Goal: Use online tool/utility: Utilize a website feature to perform a specific function

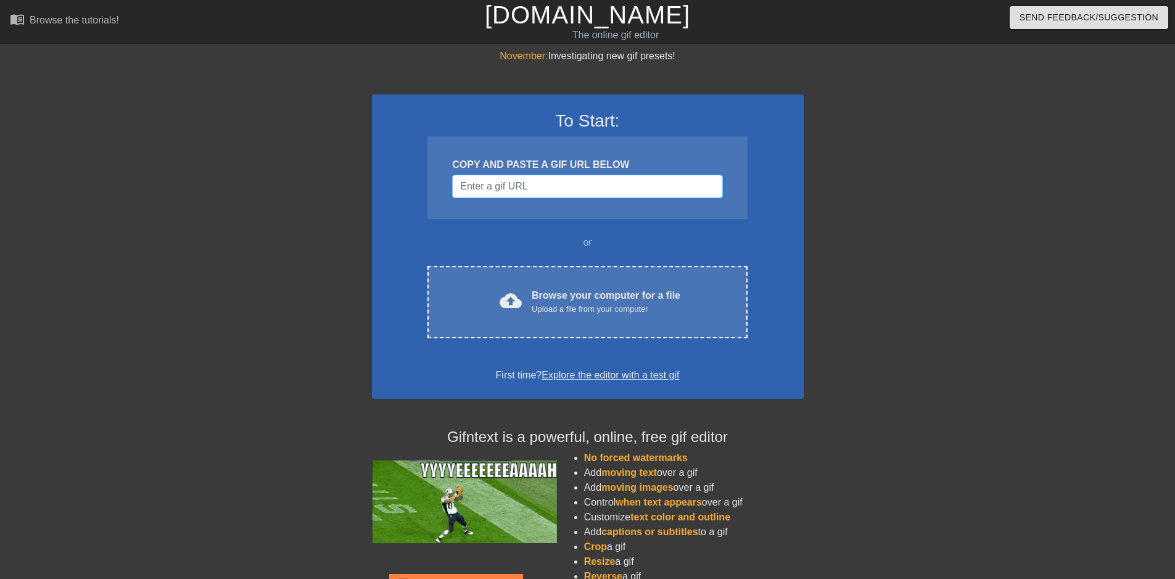
click at [566, 187] on input "Username" at bounding box center [587, 186] width 270 height 23
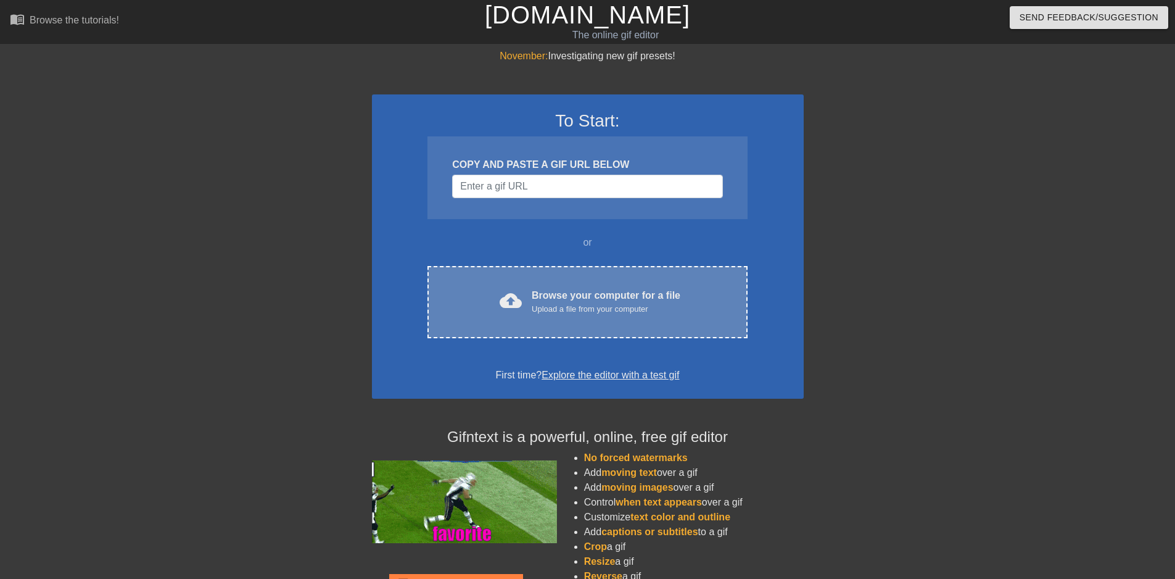
click at [546, 299] on div "Browse your computer for a file Upload a file from your computer" at bounding box center [606, 301] width 149 height 27
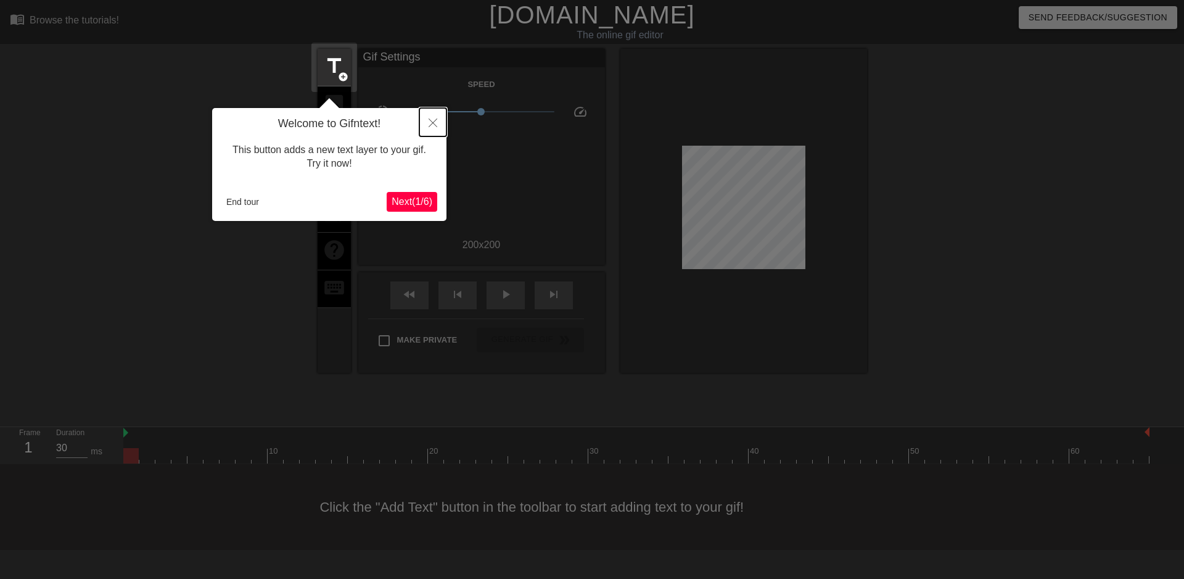
click at [421, 119] on button "Close" at bounding box center [432, 122] width 27 height 28
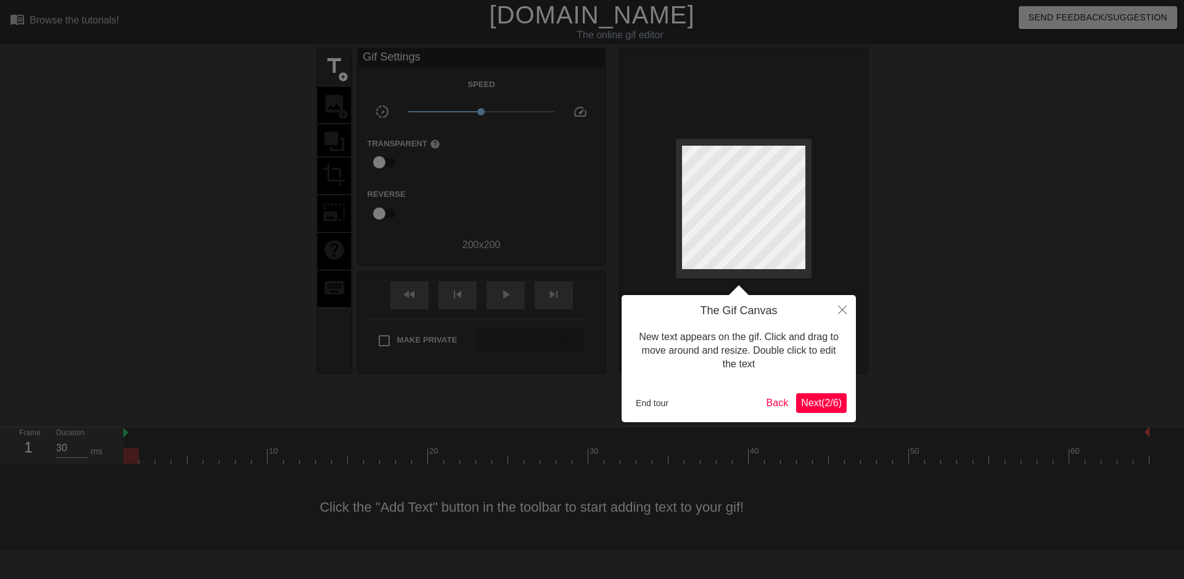
click at [804, 395] on button "Next ( 2 / 6 )" at bounding box center [821, 403] width 51 height 20
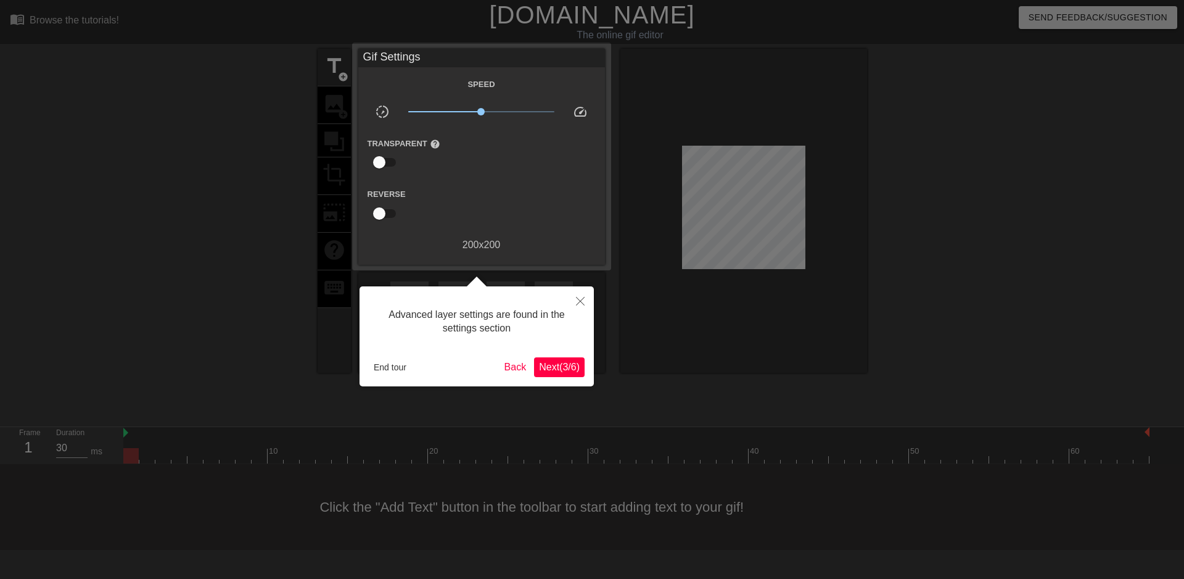
click at [535, 373] on button "Next ( 3 / 6 )" at bounding box center [559, 367] width 51 height 20
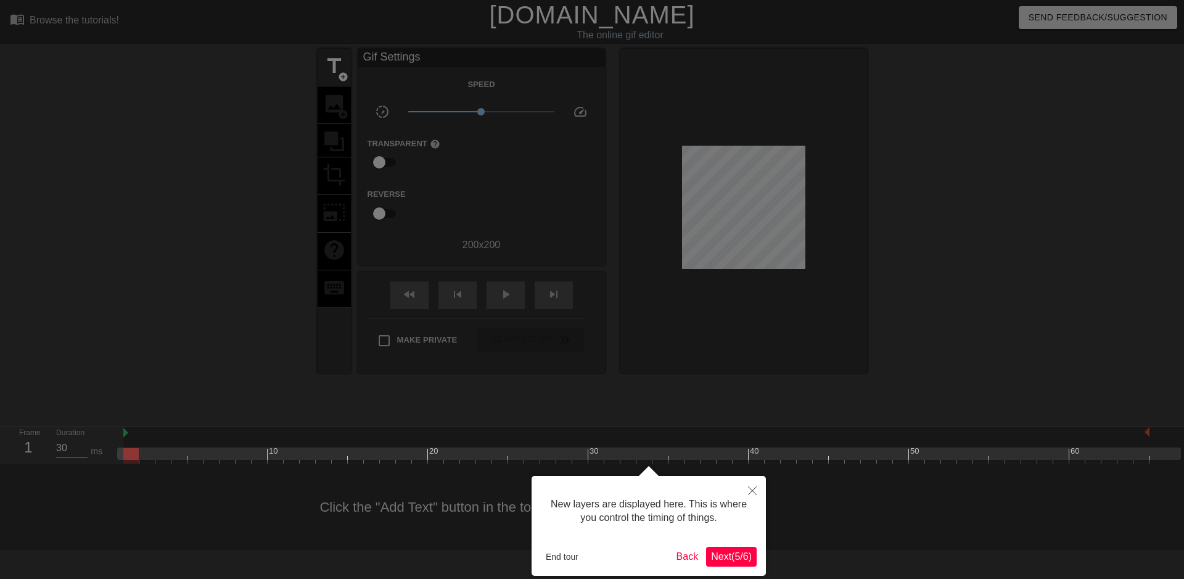
click at [749, 553] on span "Next ( 5 / 6 )" at bounding box center [731, 556] width 41 height 10
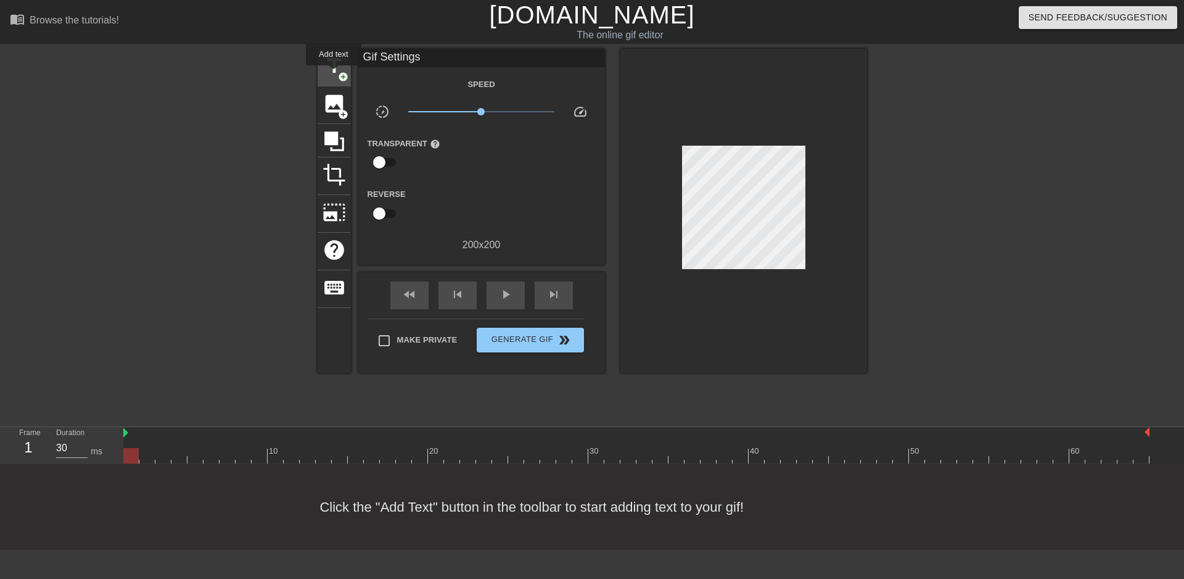
click at [334, 74] on span "title" at bounding box center [334, 65] width 23 height 23
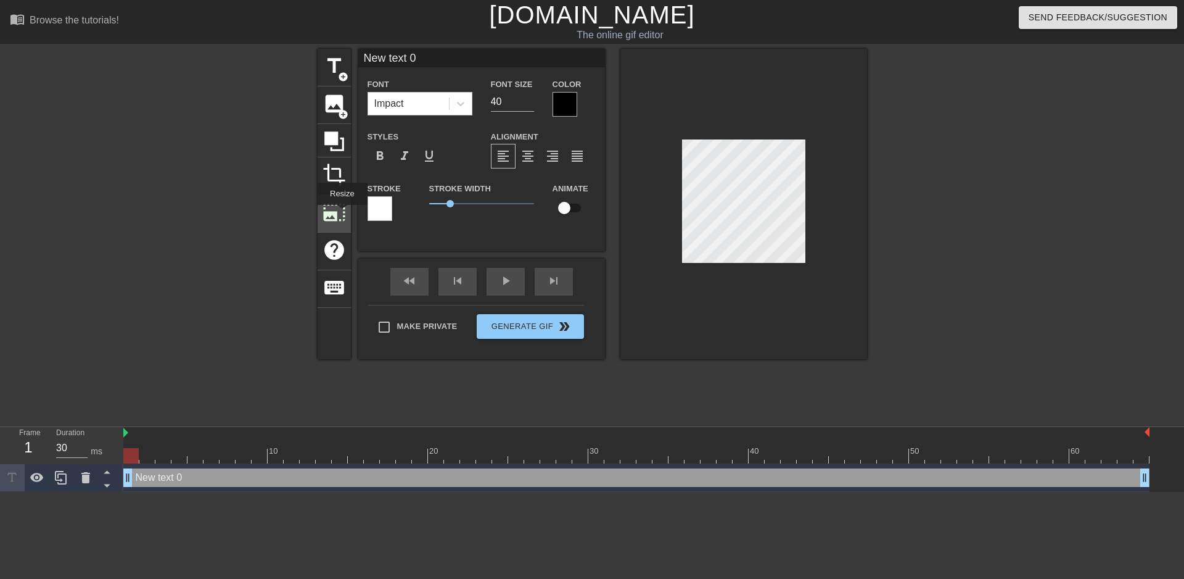
click at [342, 213] on span "photo_size_select_large" at bounding box center [334, 211] width 23 height 23
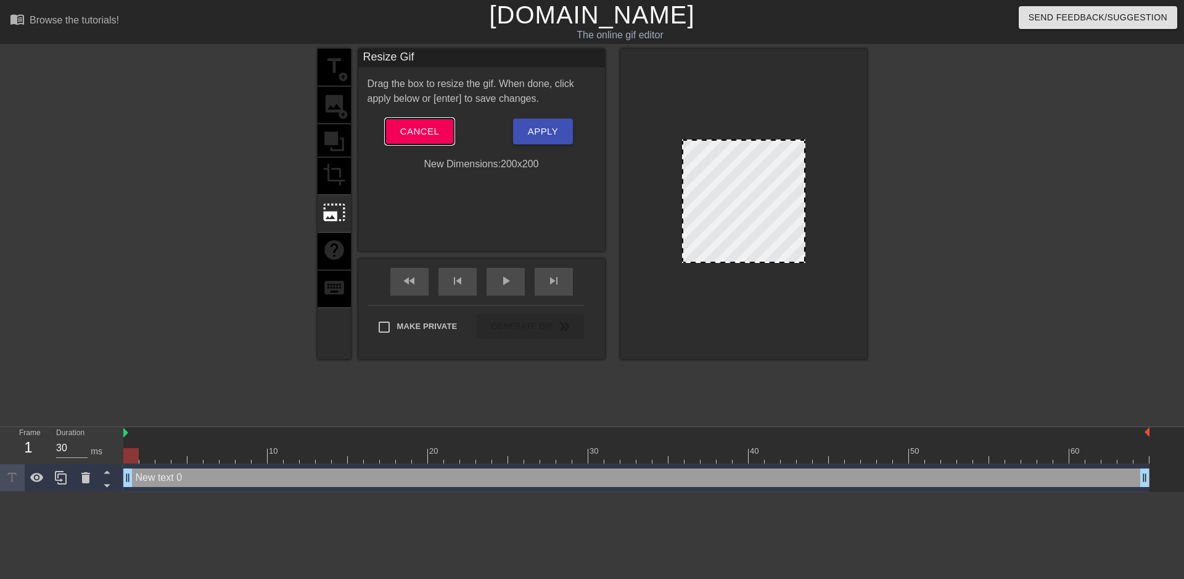
click at [447, 137] on button "Cancel" at bounding box center [419, 131] width 68 height 26
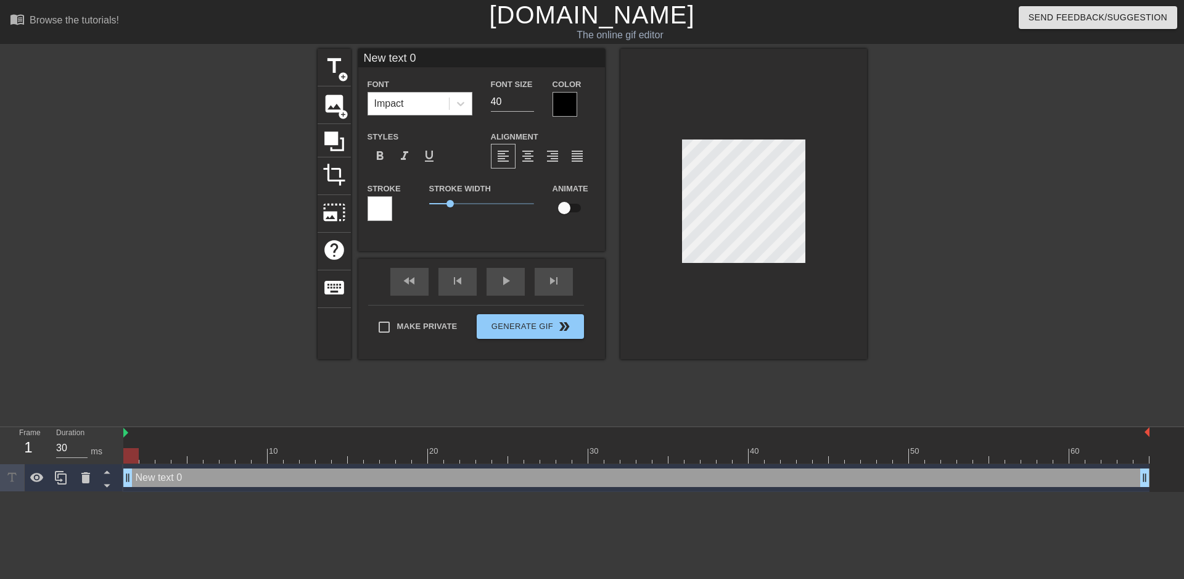
click at [435, 109] on div "Impact" at bounding box center [408, 104] width 81 height 22
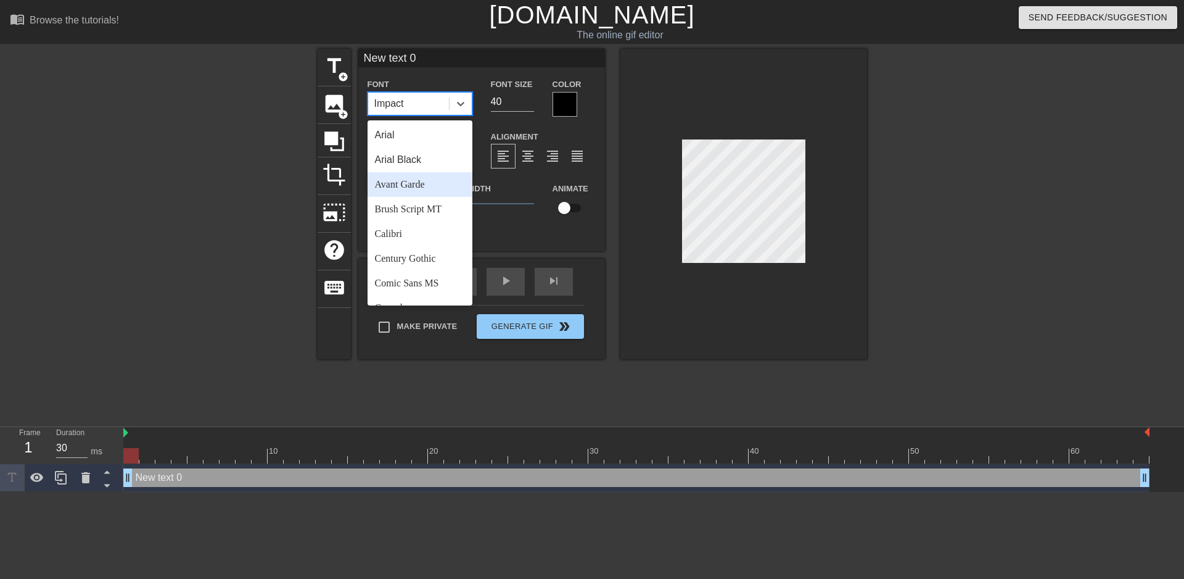
click at [439, 184] on div "Avant Garde" at bounding box center [420, 184] width 105 height 25
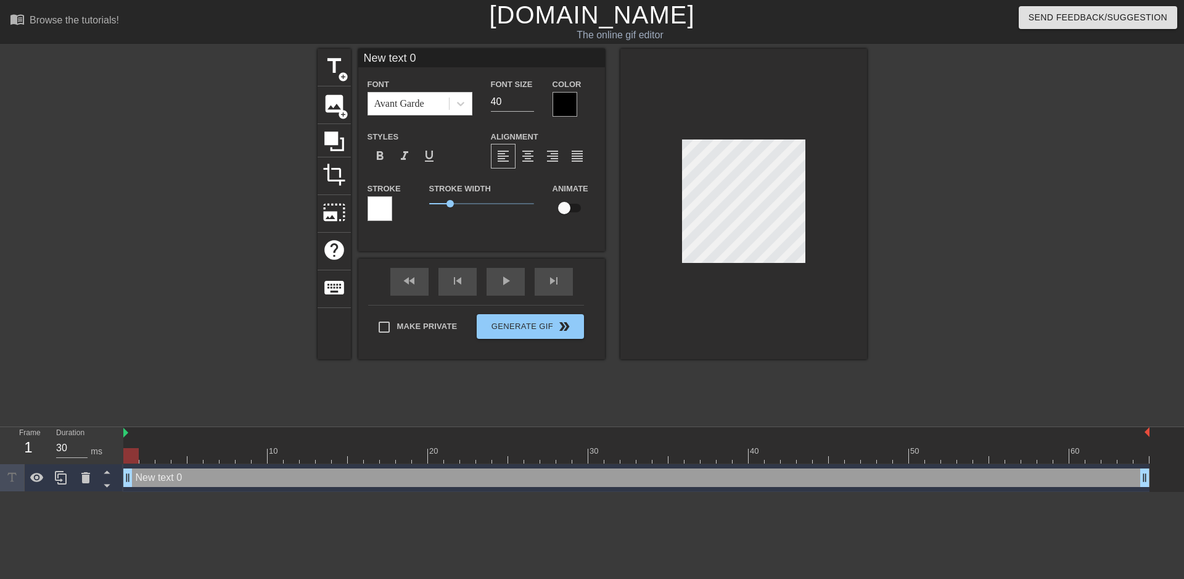
scroll to position [2, 1]
click at [883, 221] on div at bounding box center [974, 234] width 185 height 370
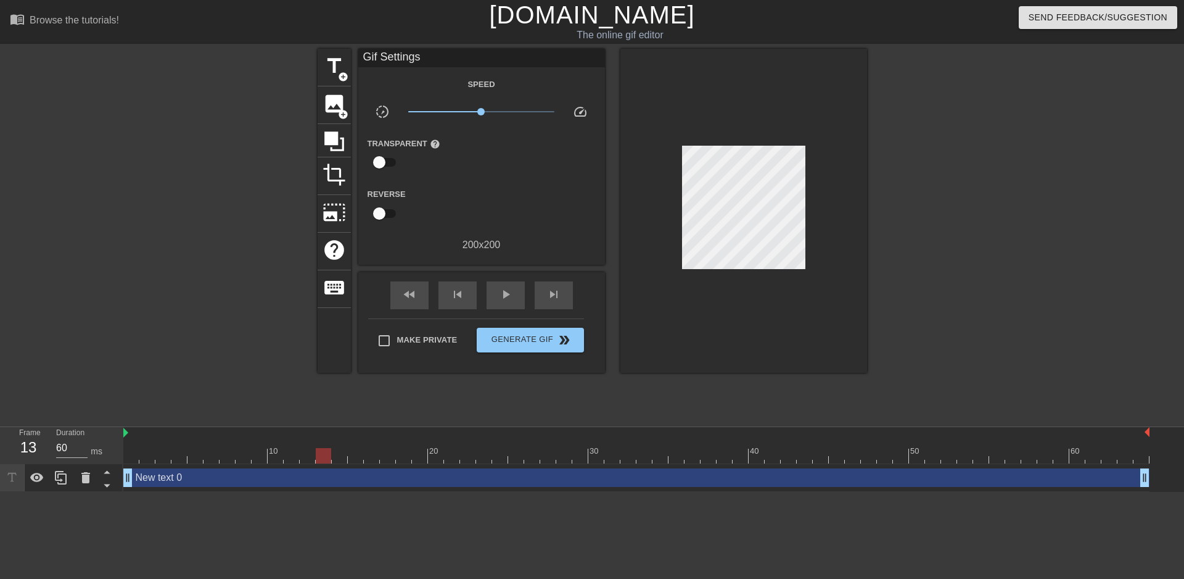
type input "30"
drag, startPoint x: 131, startPoint y: 455, endPoint x: 83, endPoint y: 447, distance: 48.8
click at [83, 447] on div "Frame 1 Duration 30 ms 10 20 30 40 50 60 New text 0 drag_handle drag_handle" at bounding box center [592, 459] width 1184 height 65
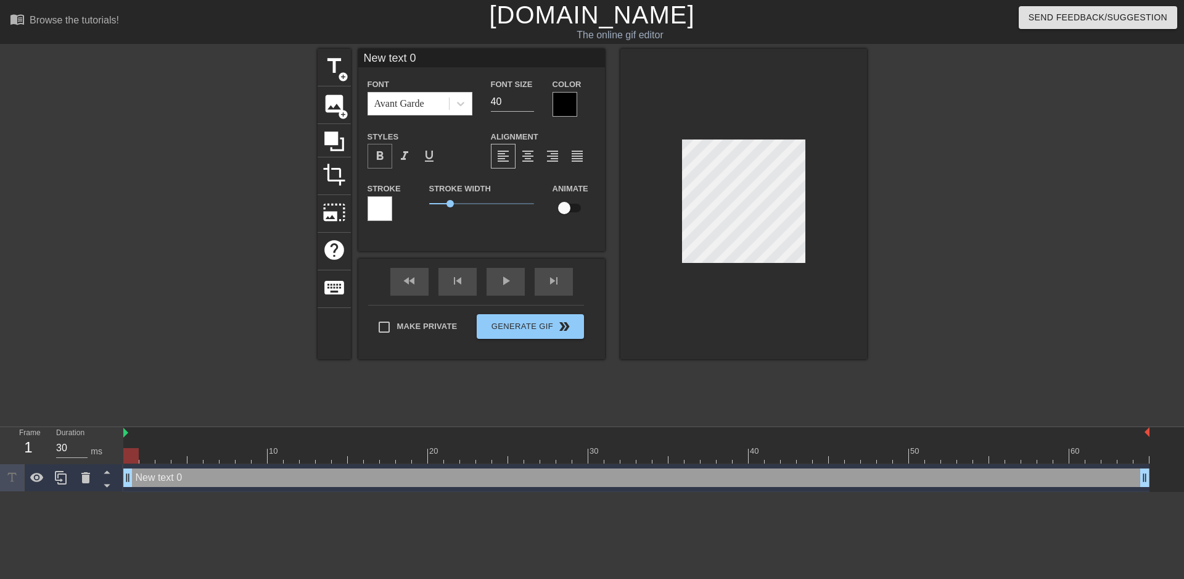
click at [385, 156] on span "format_bold" at bounding box center [380, 156] width 15 height 15
click at [962, 255] on div at bounding box center [974, 234] width 185 height 370
click at [396, 161] on div "format_italic" at bounding box center [404, 156] width 25 height 25
click at [403, 157] on span "format_italic" at bounding box center [404, 156] width 15 height 15
click at [386, 155] on span "format_bold" at bounding box center [380, 156] width 15 height 15
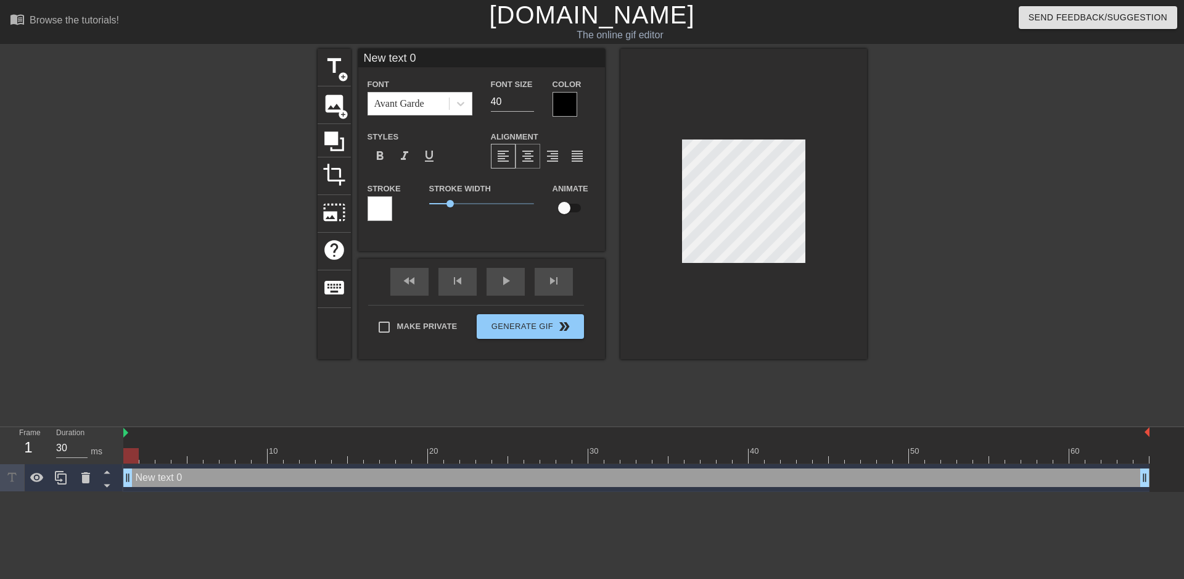
click at [534, 156] on span "format_align_center" at bounding box center [528, 156] width 15 height 15
drag, startPoint x: 506, startPoint y: 155, endPoint x: 484, endPoint y: 179, distance: 32.7
click at [505, 155] on span "format_align_left" at bounding box center [503, 156] width 15 height 15
drag, startPoint x: 446, startPoint y: 199, endPoint x: 437, endPoint y: 216, distance: 19.3
click at [437, 216] on div "Stroke Width 0" at bounding box center [481, 206] width 123 height 51
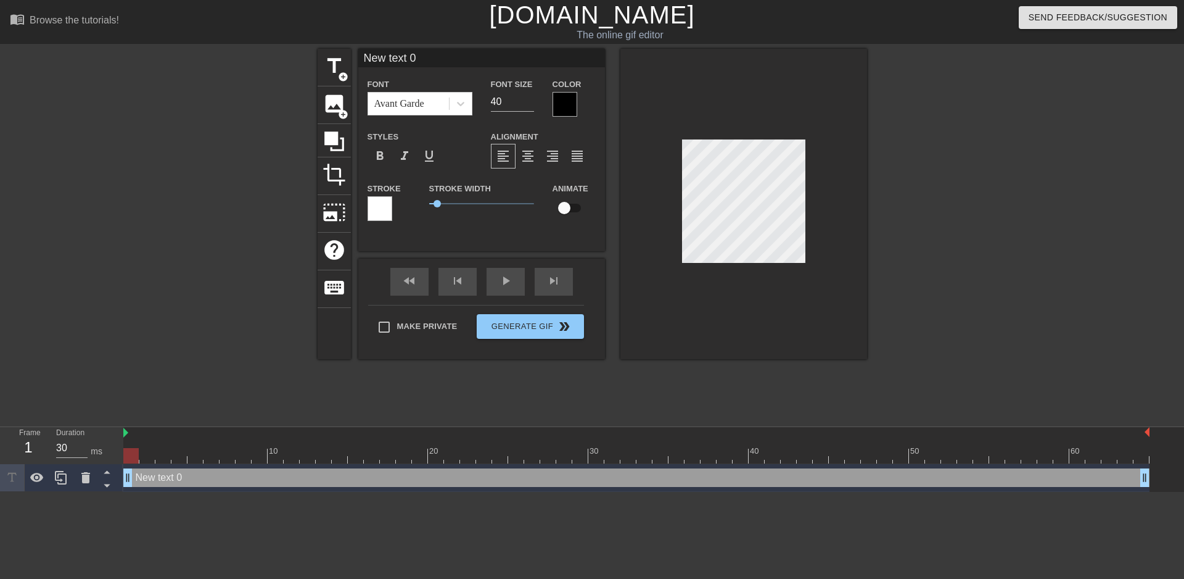
click at [381, 203] on div at bounding box center [380, 208] width 25 height 25
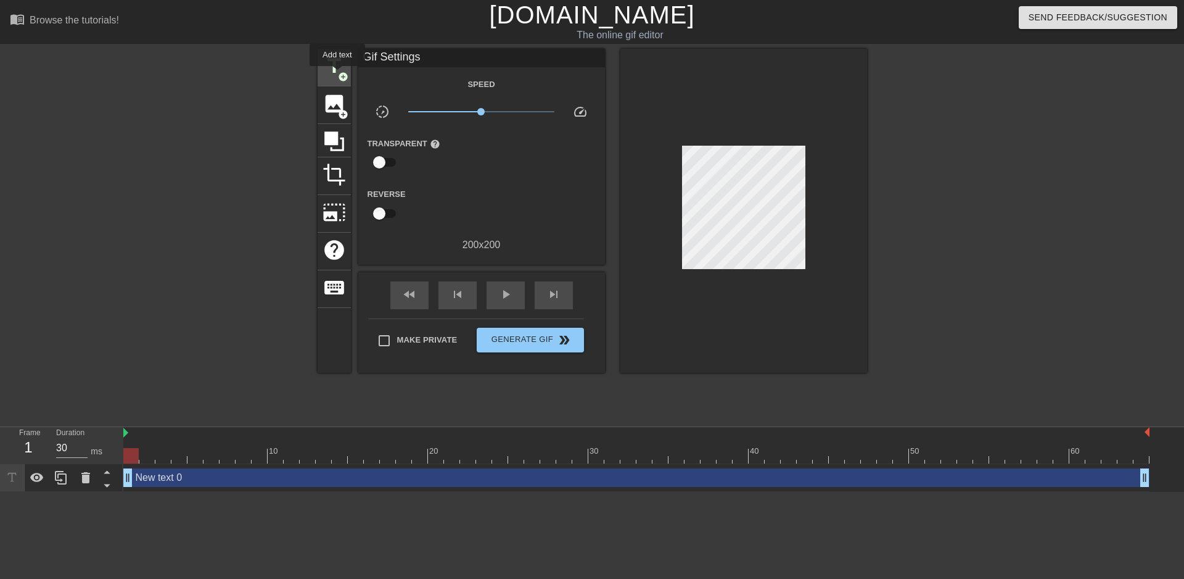
click at [338, 75] on span "add_circle" at bounding box center [343, 77] width 10 height 10
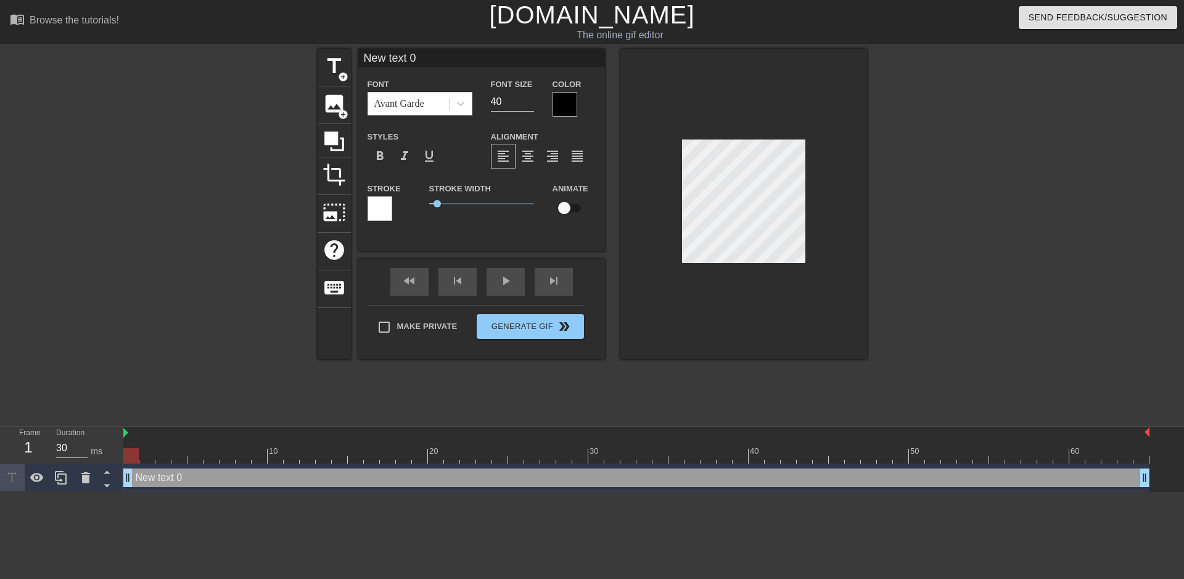
scroll to position [2, 3]
type input "New text"
type textarea "New text"
type input "New text"
type textarea "New text"
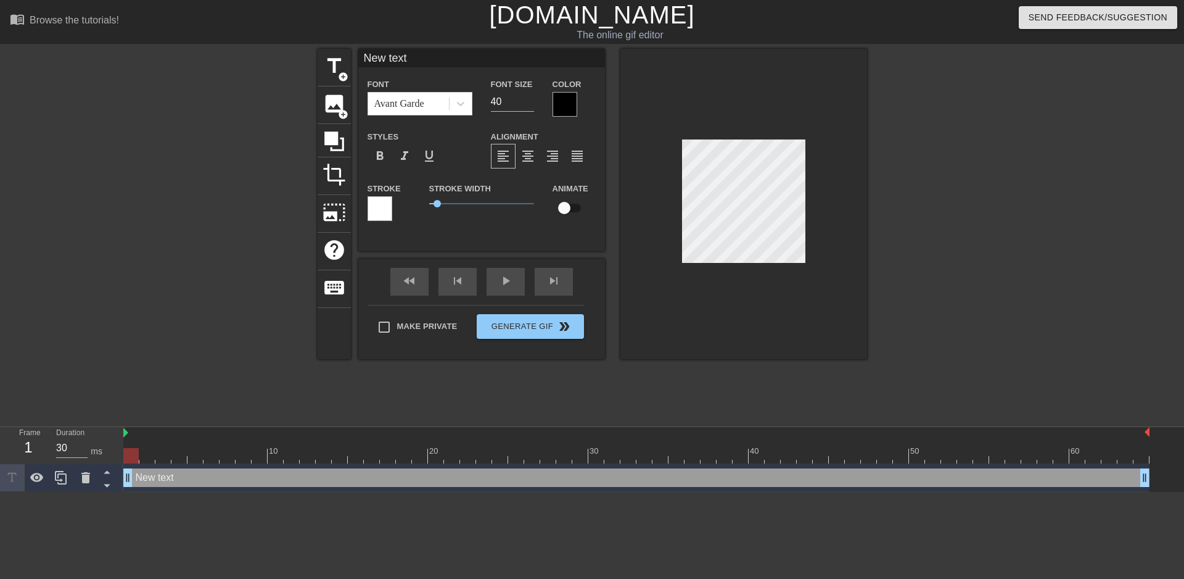
type input "New tex"
type textarea "New tex"
type input "New te"
type textarea "New te"
type input "New t"
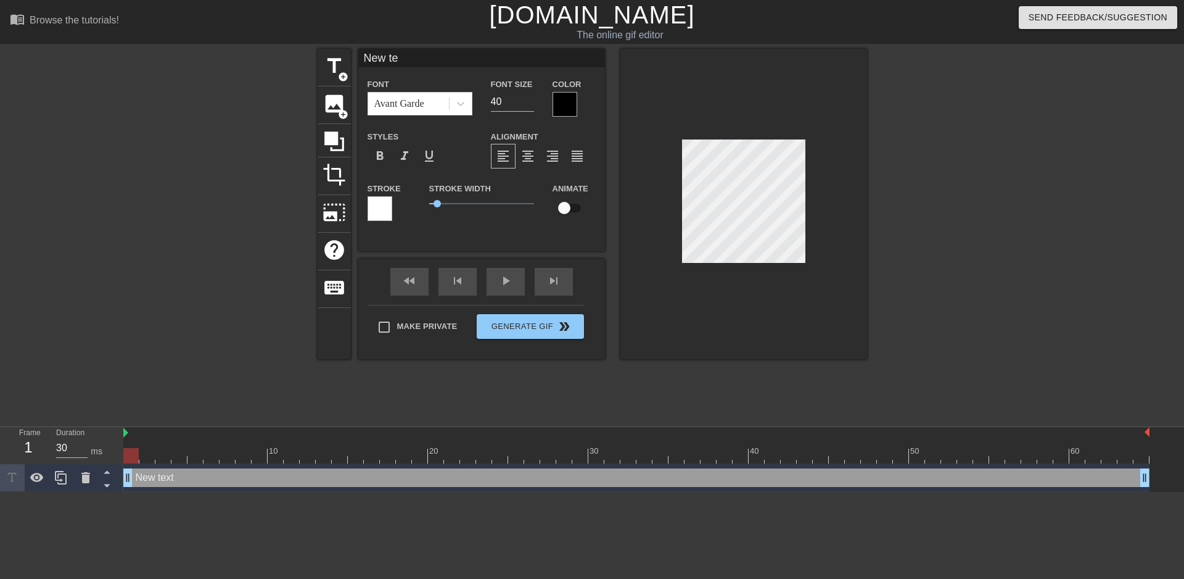
type textarea "New t"
type input "New"
type textarea "New"
type input "New"
type textarea "New"
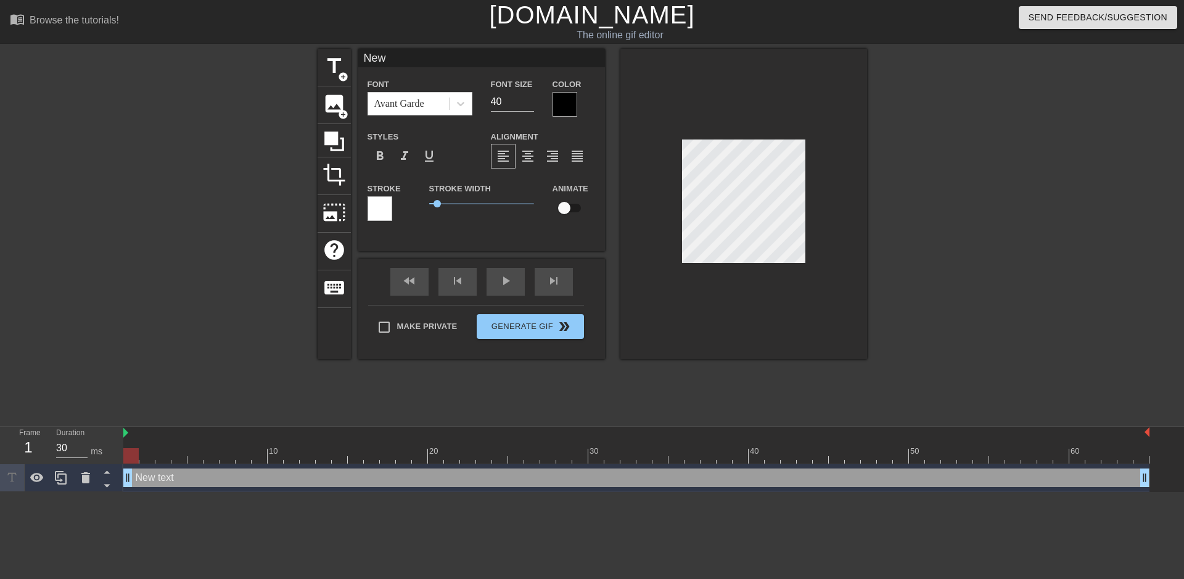
type input "Ne"
type textarea "Ne"
type input "N"
type textarea "N"
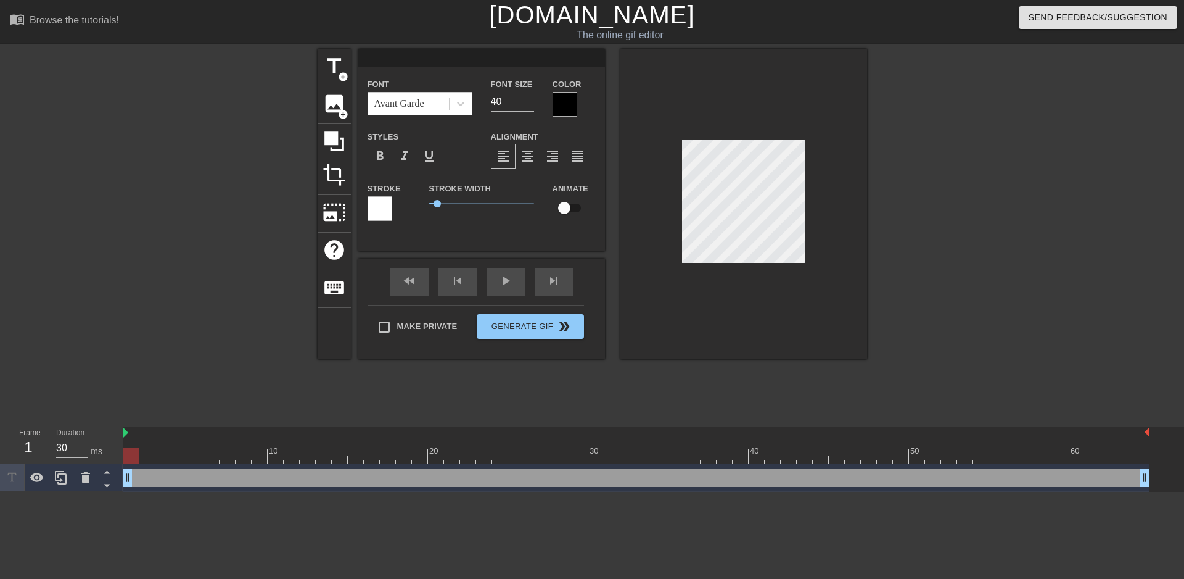
type input "e"
type textarea "e"
click at [561, 105] on div at bounding box center [565, 104] width 25 height 25
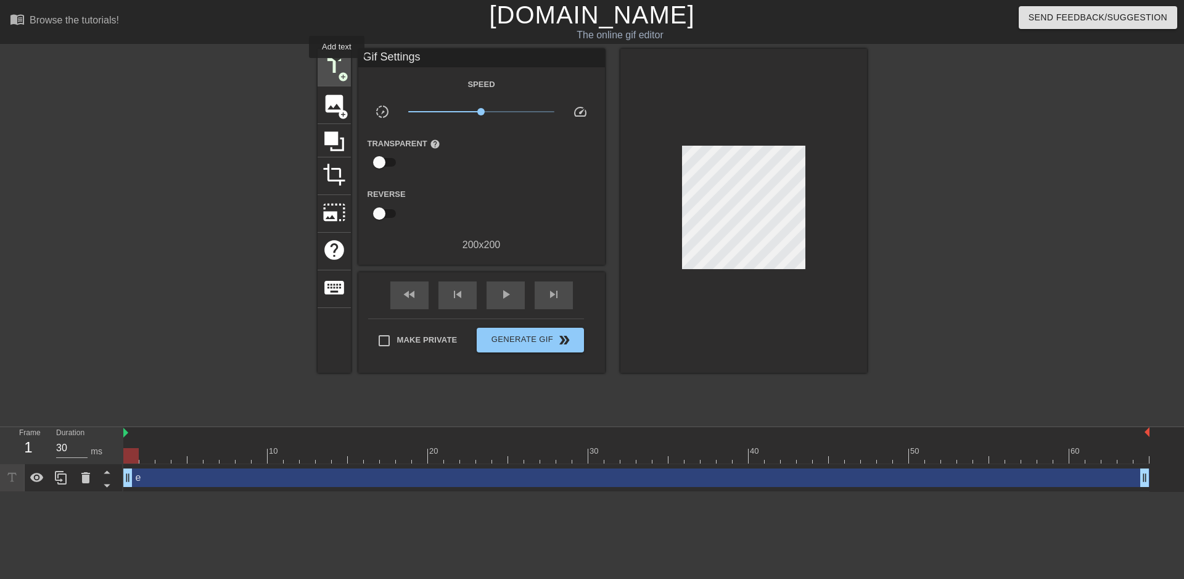
click at [337, 67] on span "title" at bounding box center [334, 65] width 23 height 23
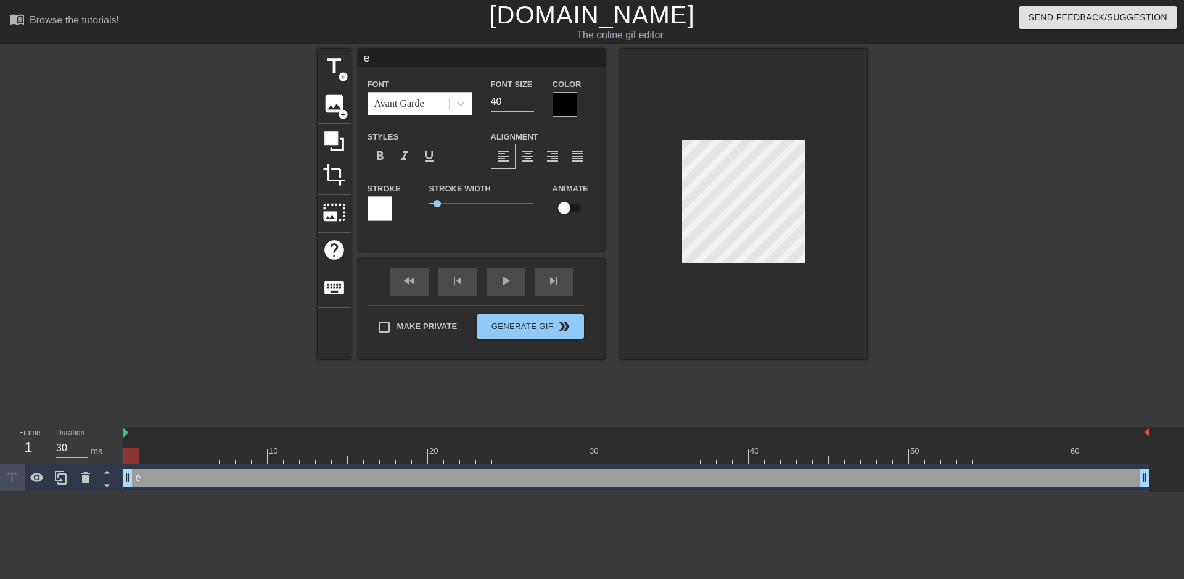
click at [563, 102] on div at bounding box center [565, 104] width 25 height 25
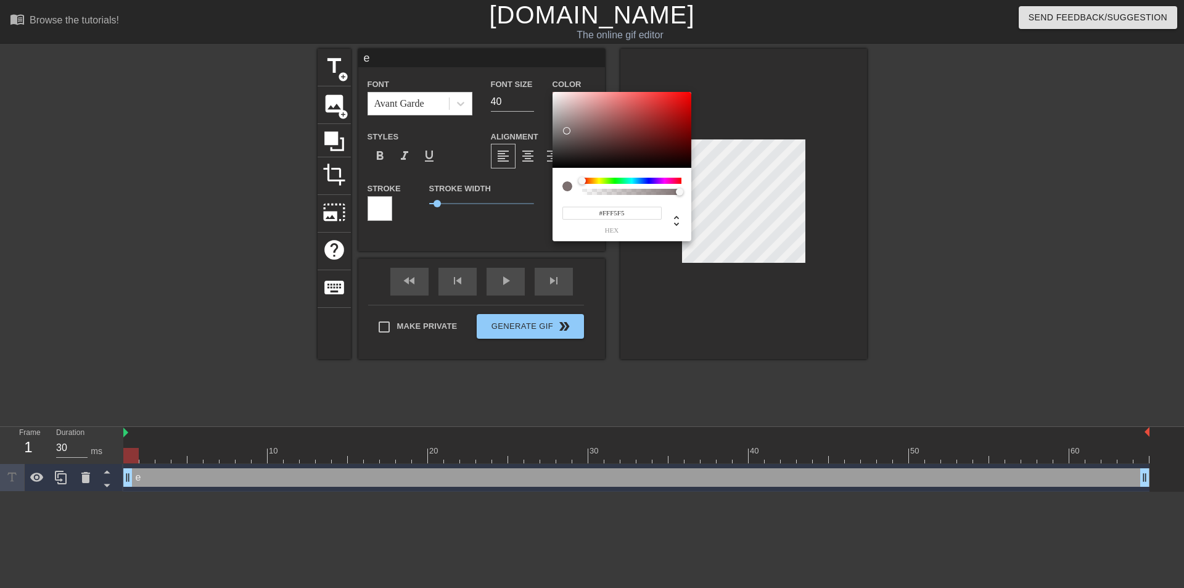
type input "#FFF9F9"
drag, startPoint x: 554, startPoint y: 163, endPoint x: 556, endPoint y: 79, distance: 84.5
click at [556, 79] on div "#FFF9F9 hex" at bounding box center [592, 294] width 1184 height 588
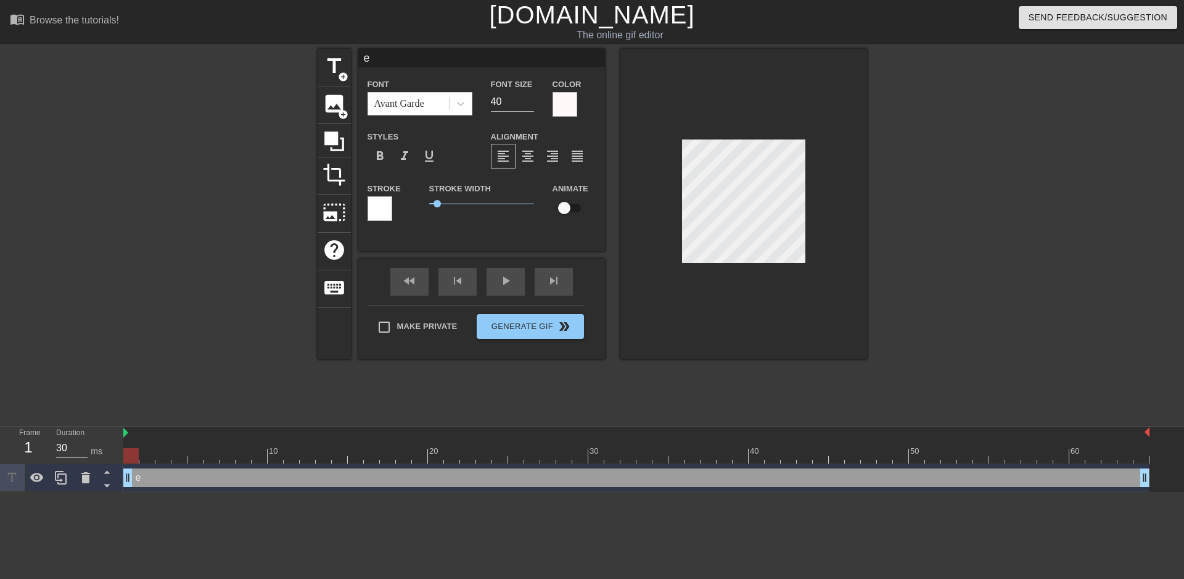
click at [888, 203] on div "title add_circle image add_circle crop photo_size_select_large help keyboard e …" at bounding box center [592, 234] width 1184 height 370
drag, startPoint x: 437, startPoint y: 198, endPoint x: 392, endPoint y: 214, distance: 48.4
click at [392, 214] on div "Stroke Stroke Width 0 Animate" at bounding box center [481, 206] width 247 height 51
click at [501, 101] on input "40" at bounding box center [512, 102] width 43 height 20
click at [530, 104] on input "39" at bounding box center [512, 102] width 43 height 20
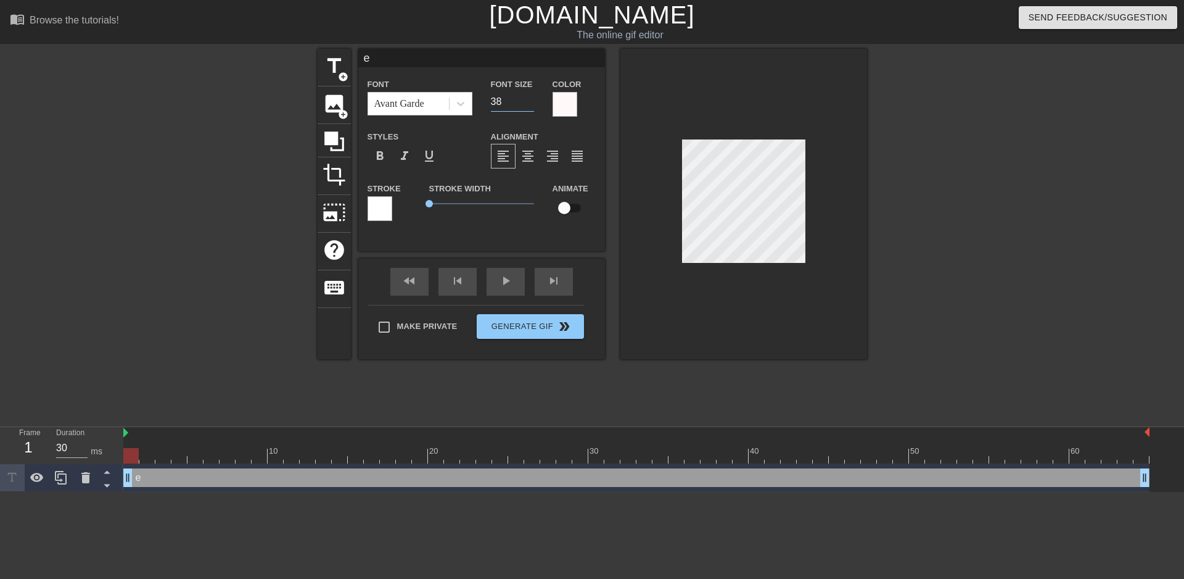
click at [530, 104] on input "38" at bounding box center [512, 102] width 43 height 20
click at [530, 104] on input "37" at bounding box center [512, 102] width 43 height 20
type input "36"
click at [530, 104] on input "36" at bounding box center [512, 102] width 43 height 20
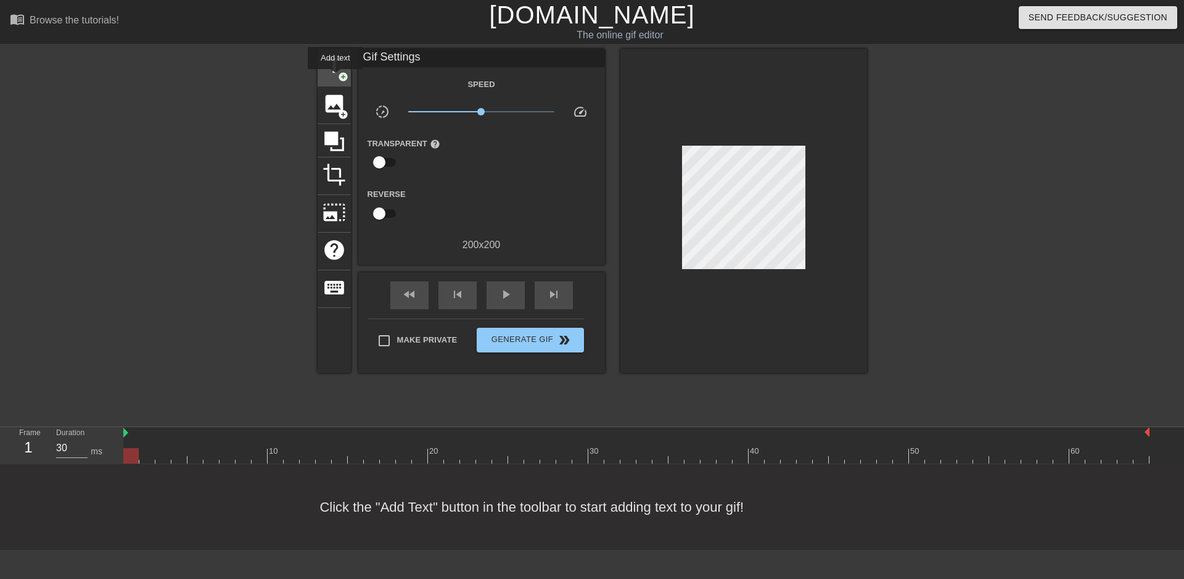
click at [336, 75] on div "title add_circle" at bounding box center [334, 68] width 33 height 38
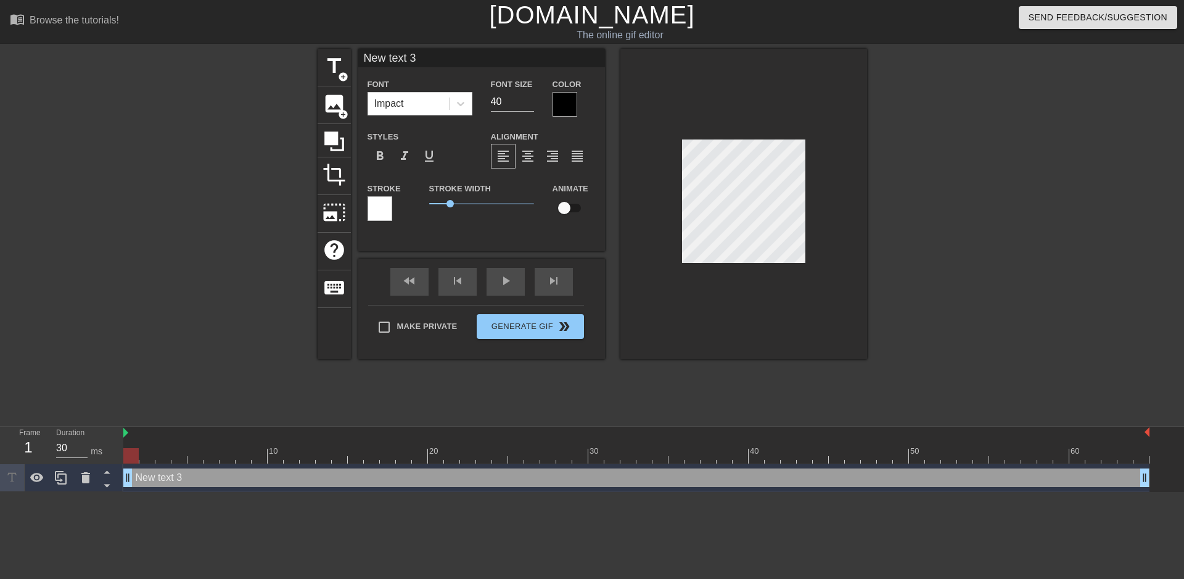
scroll to position [2, 2]
type input "New text"
type textarea "New text"
type input "New text"
type textarea "New text"
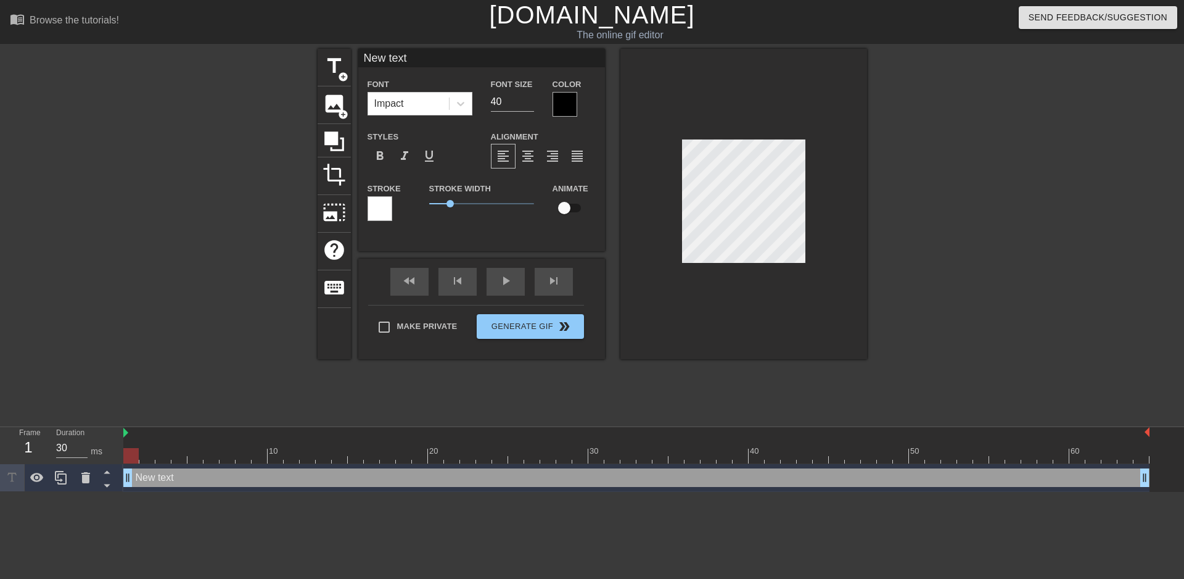
type input "New tex"
type textarea "New tex"
type input "New te"
type textarea "New te"
type input "New t"
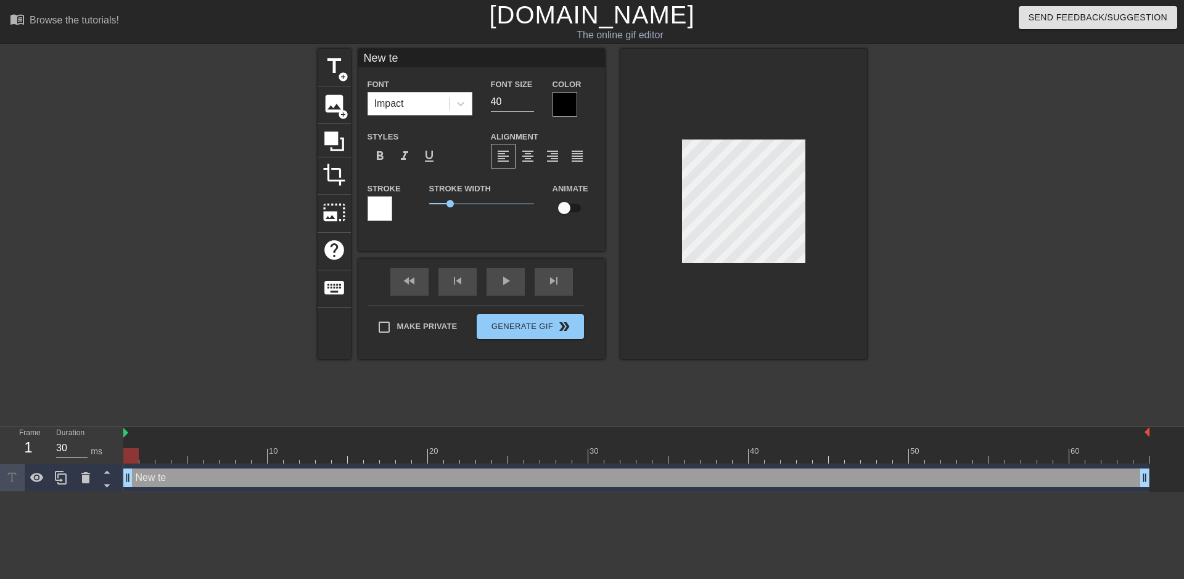
type textarea "New t"
type input "New"
type textarea "New"
type input "New"
type textarea "New"
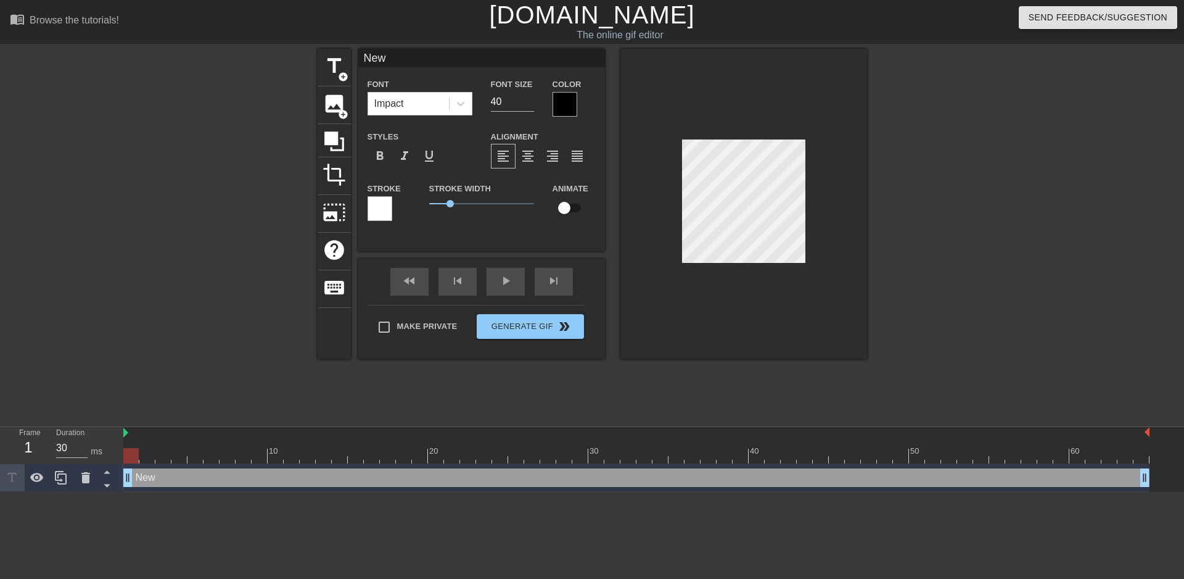
type input "Ne"
type textarea "Ne"
type input "N"
type textarea "N"
type input "e"
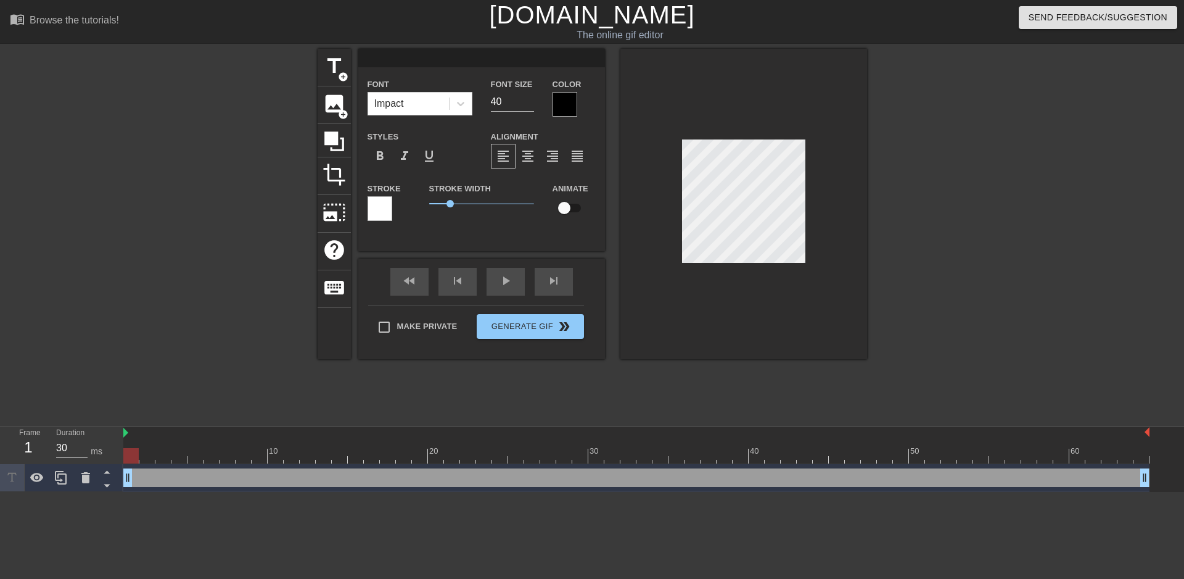
type textarea "e"
type input "ev"
type textarea "ev"
type input "evl"
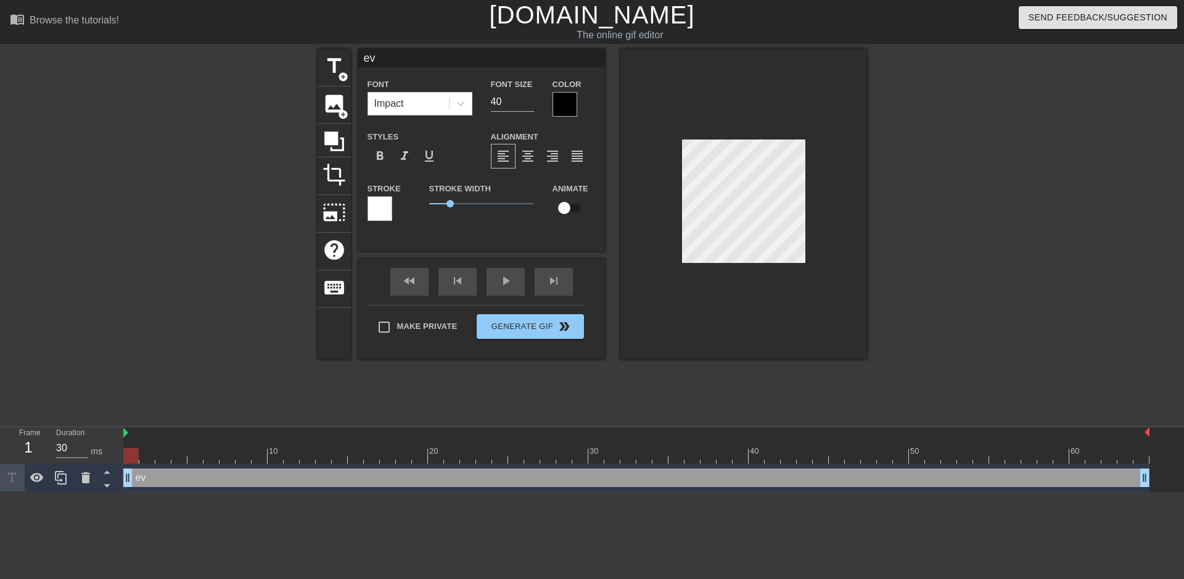
type textarea "evl"
type input "evle"
type textarea "evle"
type input "evl"
type textarea "evl"
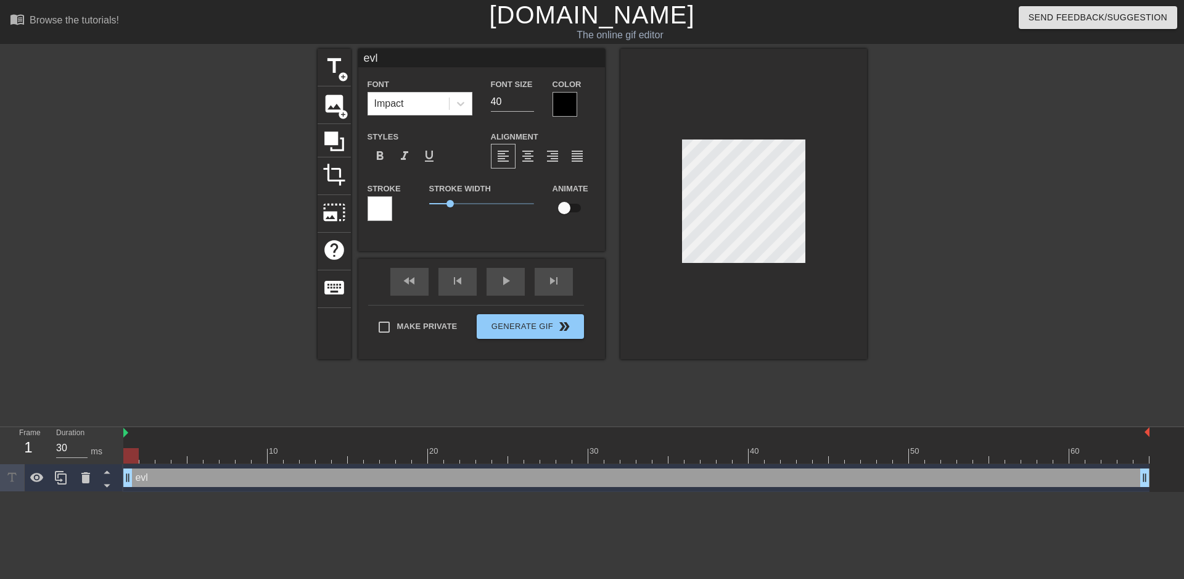
type input "ev"
type textarea "ev"
type input "e"
type textarea "e"
type input "el"
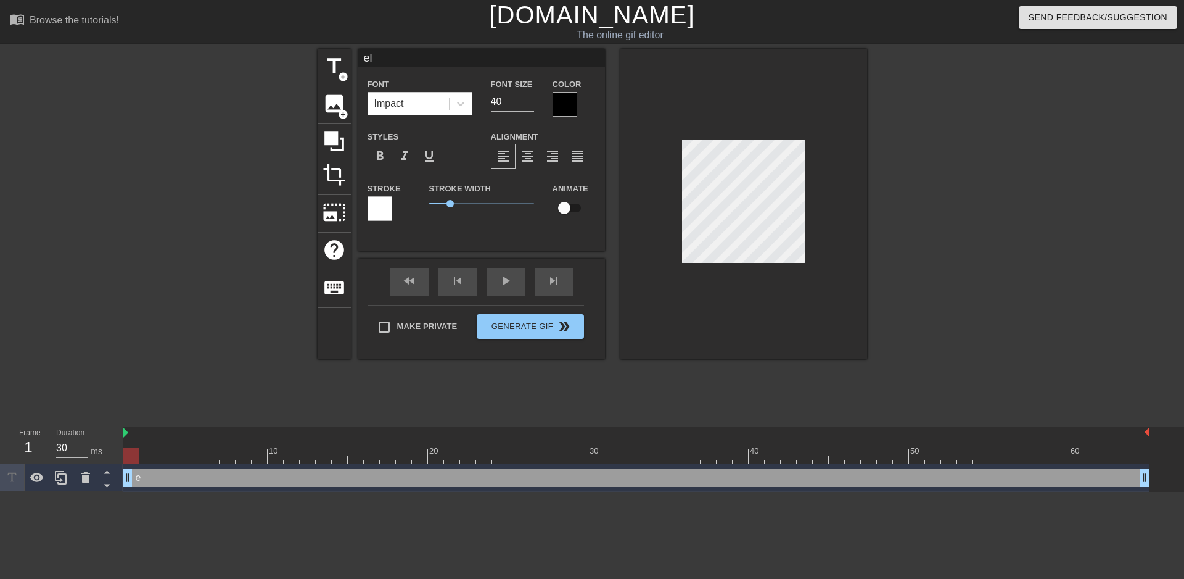
type textarea "el"
type input "ele"
type textarea "ele"
type input "elev"
type textarea "elev"
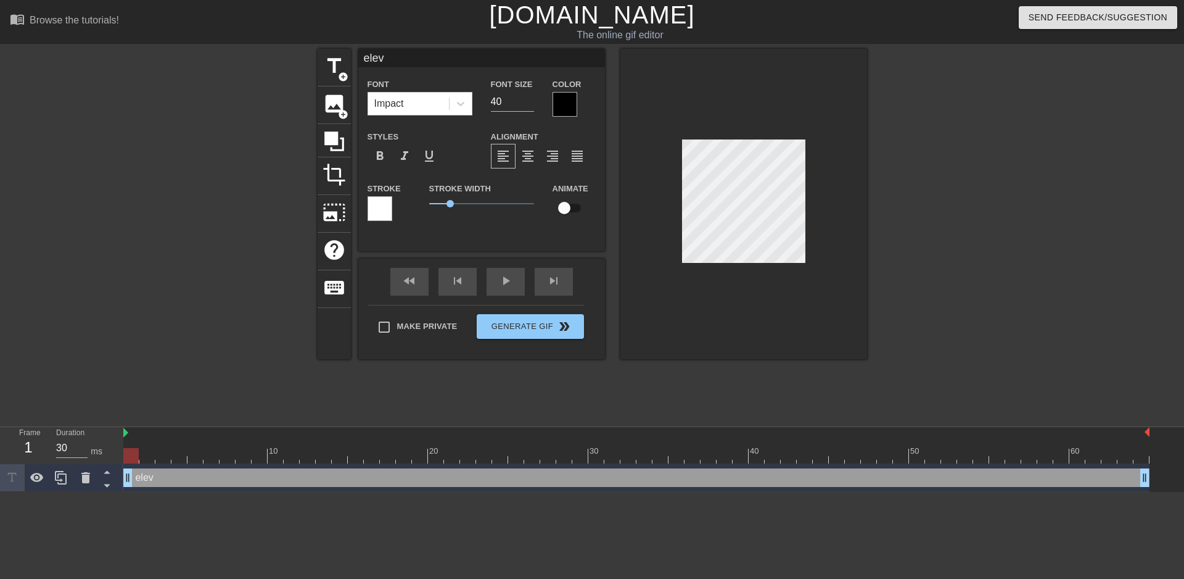
type input "eleve"
type textarea "eleve"
type input "eleven"
type textarea "eleven"
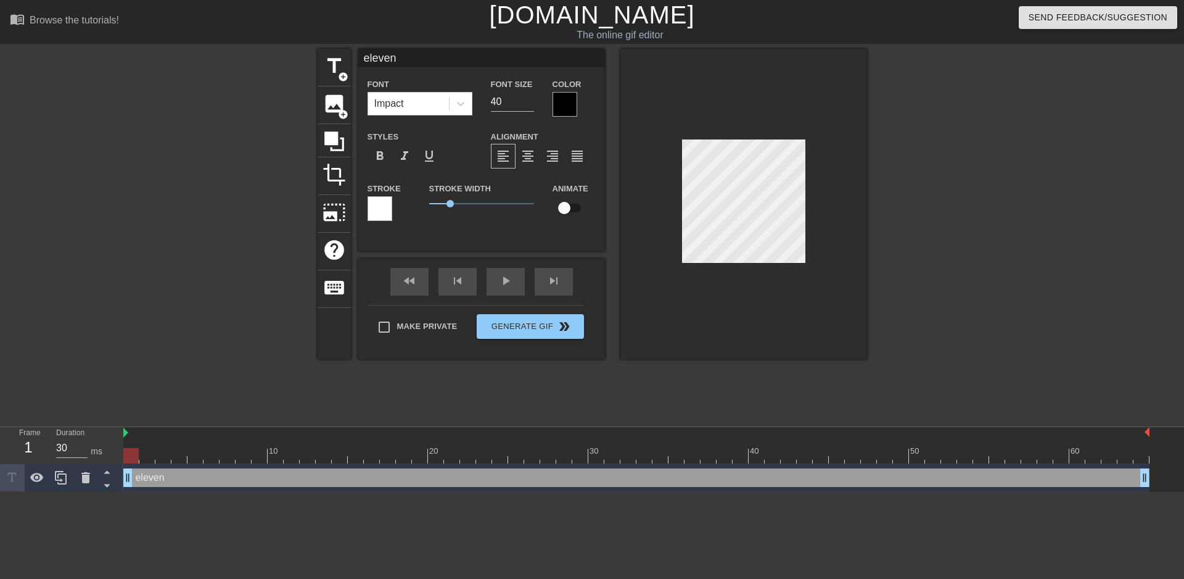
click at [575, 103] on div at bounding box center [565, 104] width 25 height 25
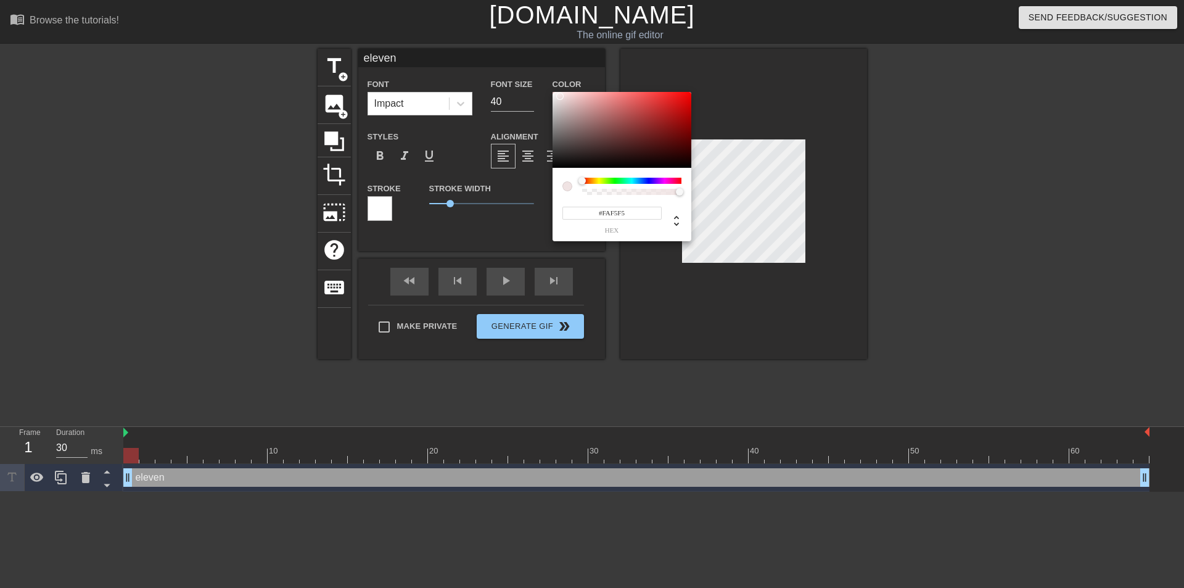
type input "#FCF8F8"
drag, startPoint x: 558, startPoint y: 162, endPoint x: 554, endPoint y: 93, distance: 69.1
click at [554, 93] on div at bounding box center [622, 130] width 139 height 76
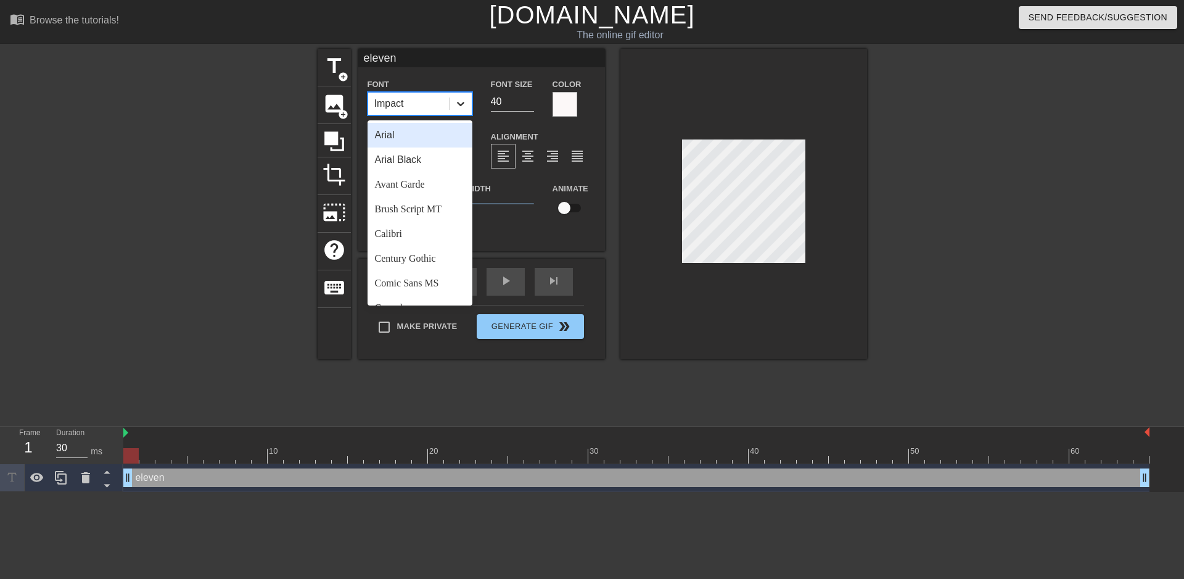
click at [455, 107] on icon at bounding box center [461, 103] width 12 height 12
click at [435, 189] on div "Avant Garde" at bounding box center [420, 184] width 105 height 25
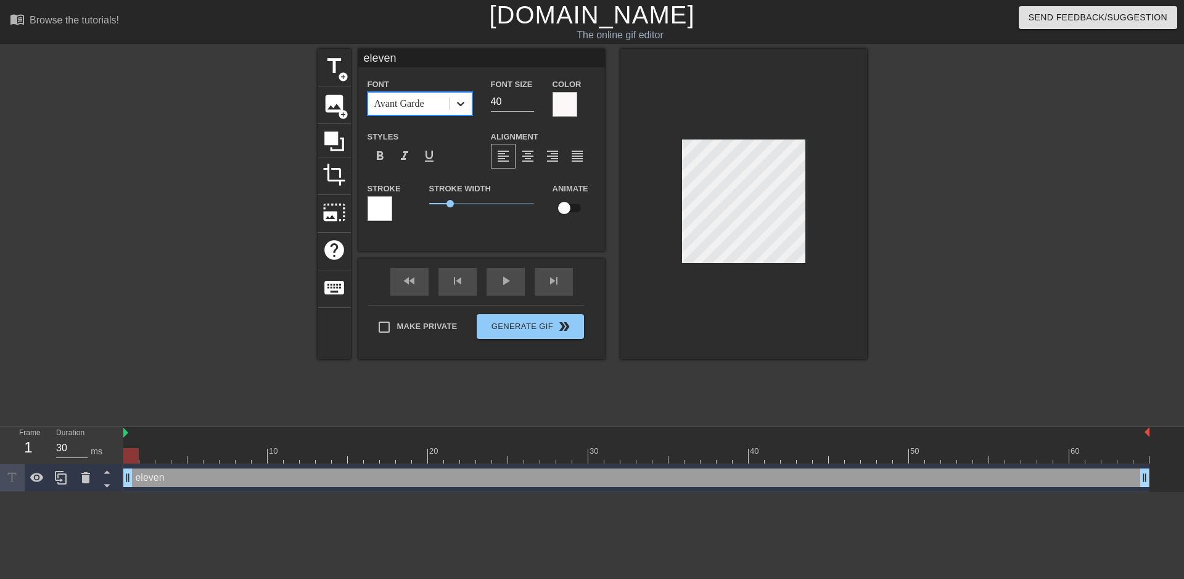
click at [458, 105] on icon at bounding box center [461, 103] width 12 height 12
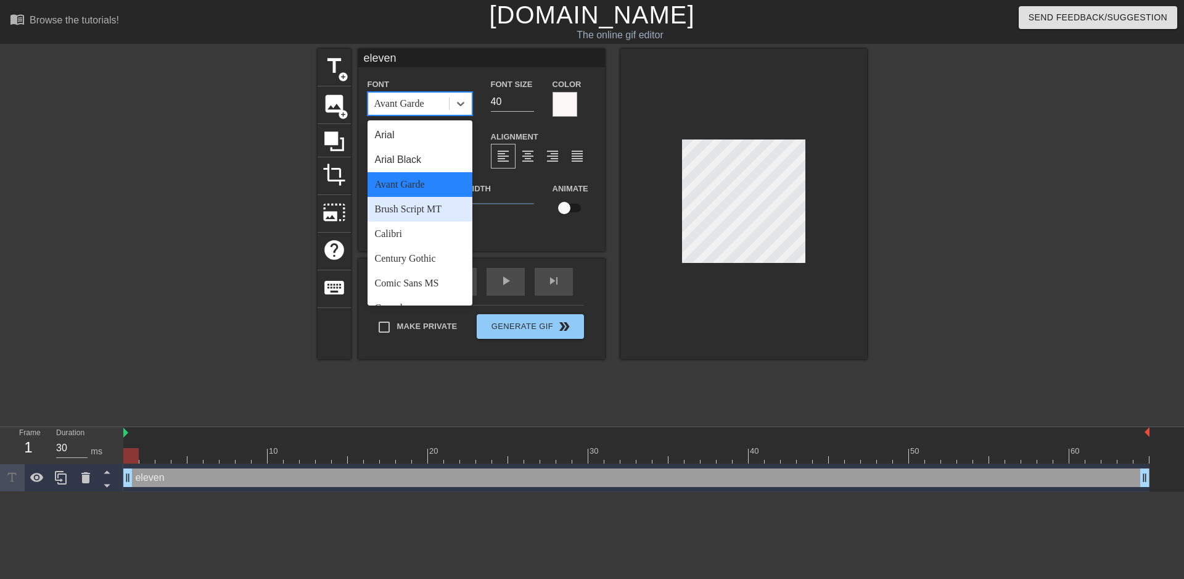
click at [438, 209] on div "Brush Script MT" at bounding box center [420, 209] width 105 height 25
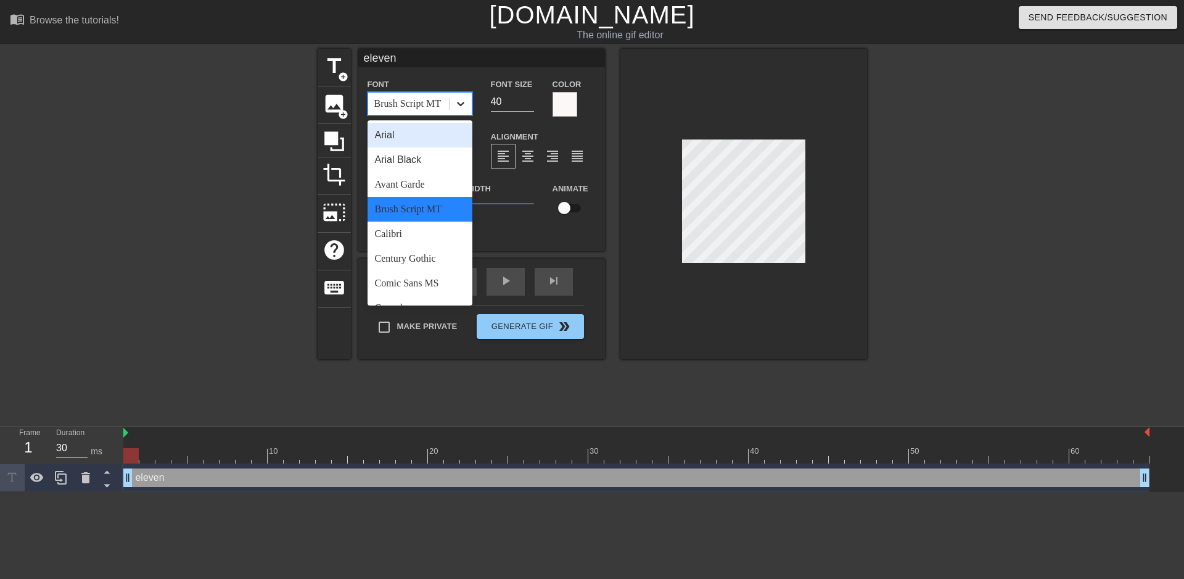
click at [457, 101] on icon at bounding box center [461, 103] width 12 height 12
click at [428, 235] on div "Calibri" at bounding box center [420, 233] width 105 height 25
click at [464, 102] on icon at bounding box center [460, 104] width 7 height 4
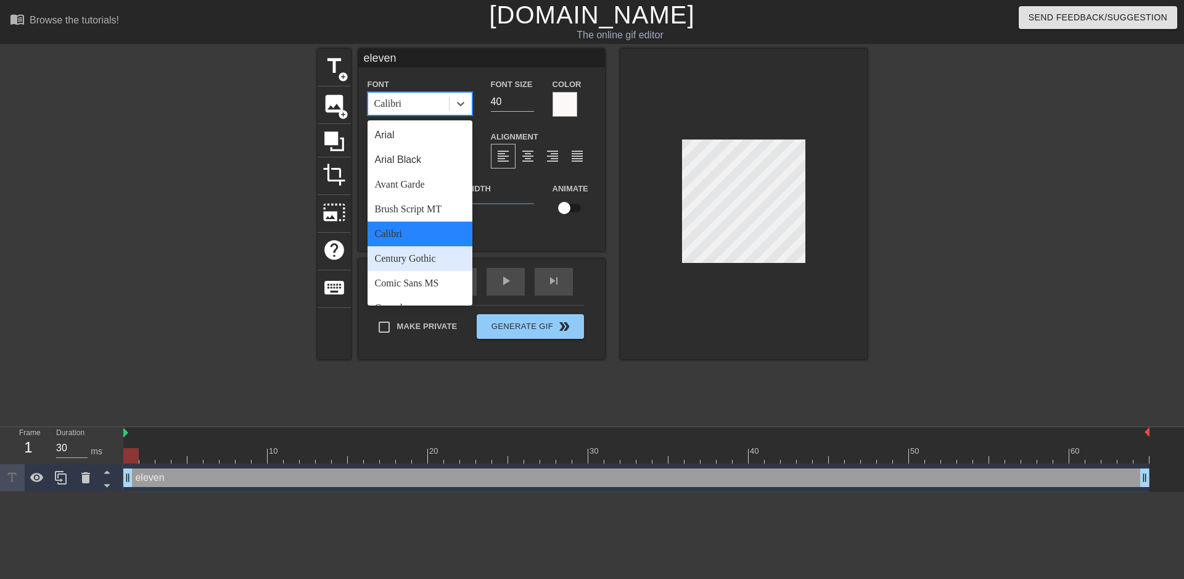
click at [443, 249] on div "Century Gothic" at bounding box center [420, 258] width 105 height 25
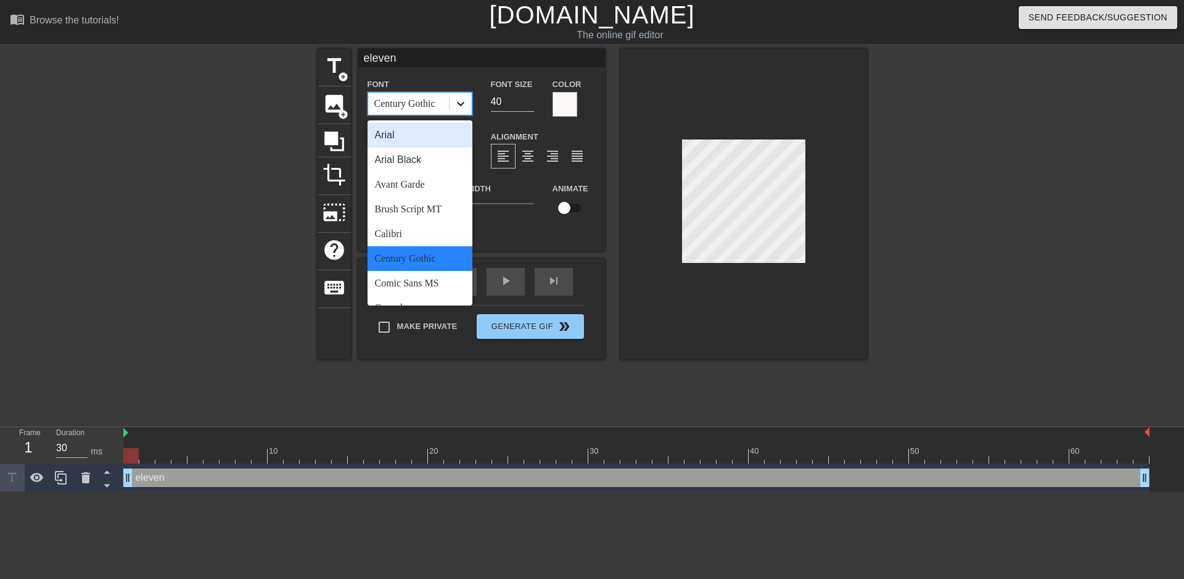
click at [459, 105] on icon at bounding box center [461, 103] width 12 height 12
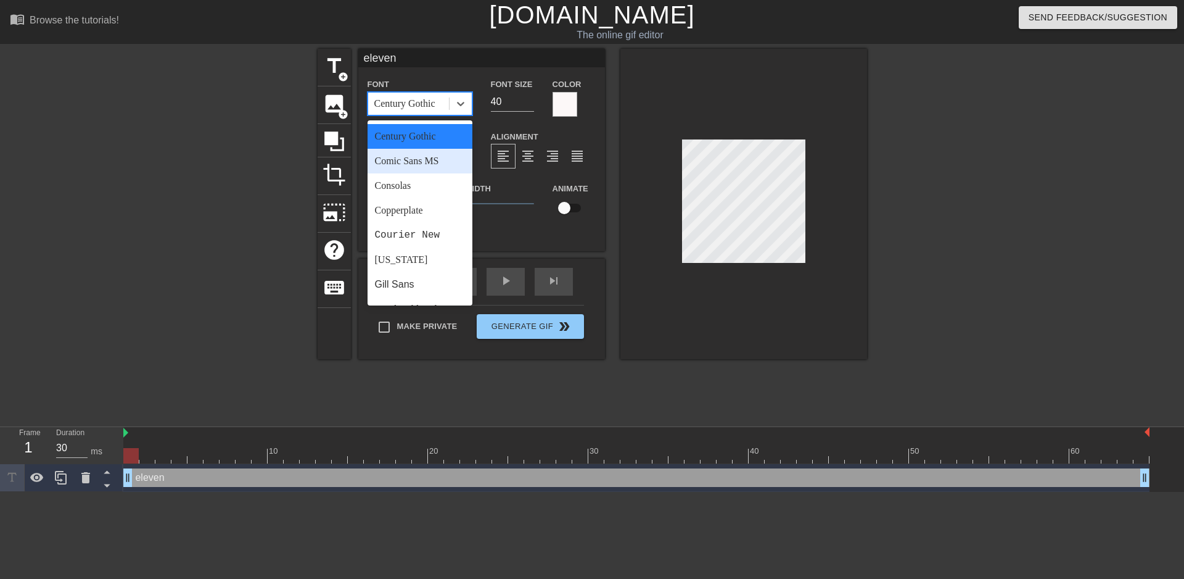
scroll to position [123, 0]
click at [413, 260] on div "[US_STATE]" at bounding box center [420, 258] width 105 height 25
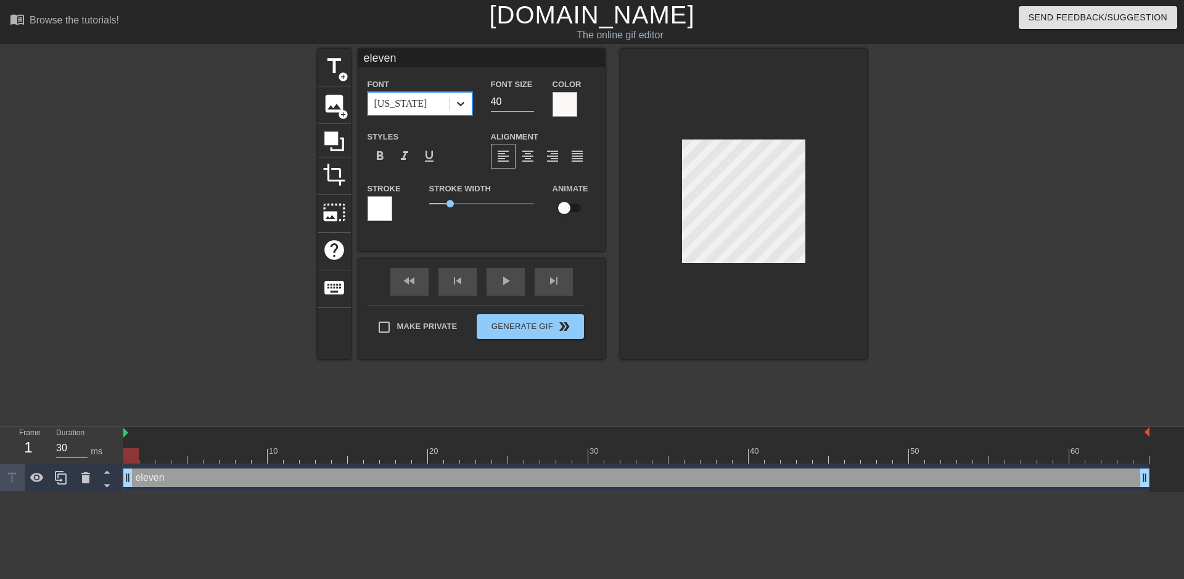
click at [464, 109] on icon at bounding box center [461, 103] width 12 height 12
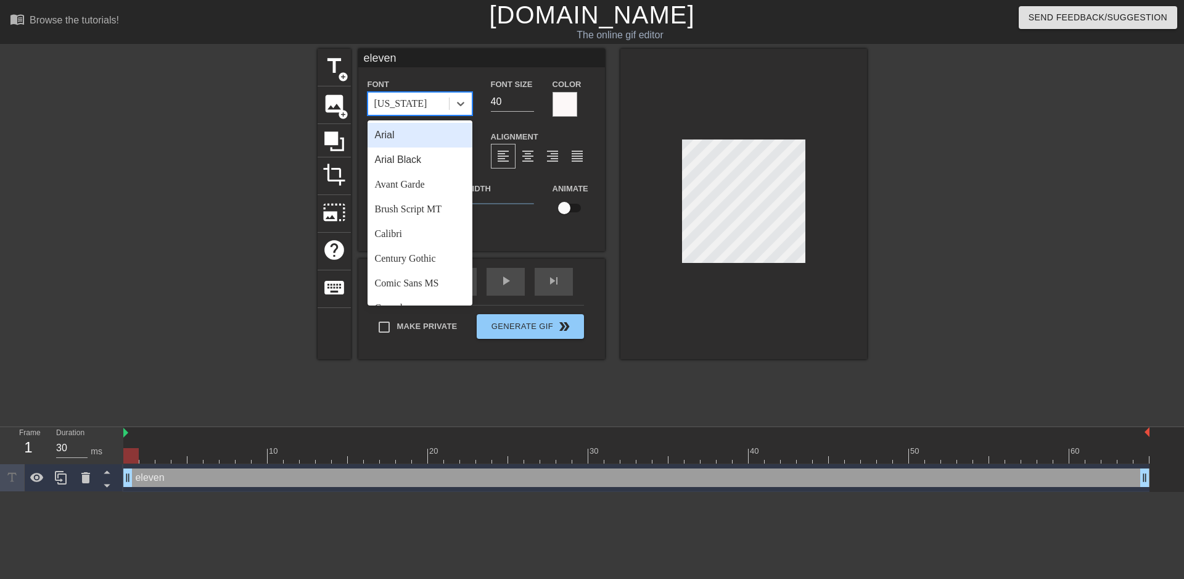
click at [419, 135] on div "Arial" at bounding box center [420, 135] width 105 height 25
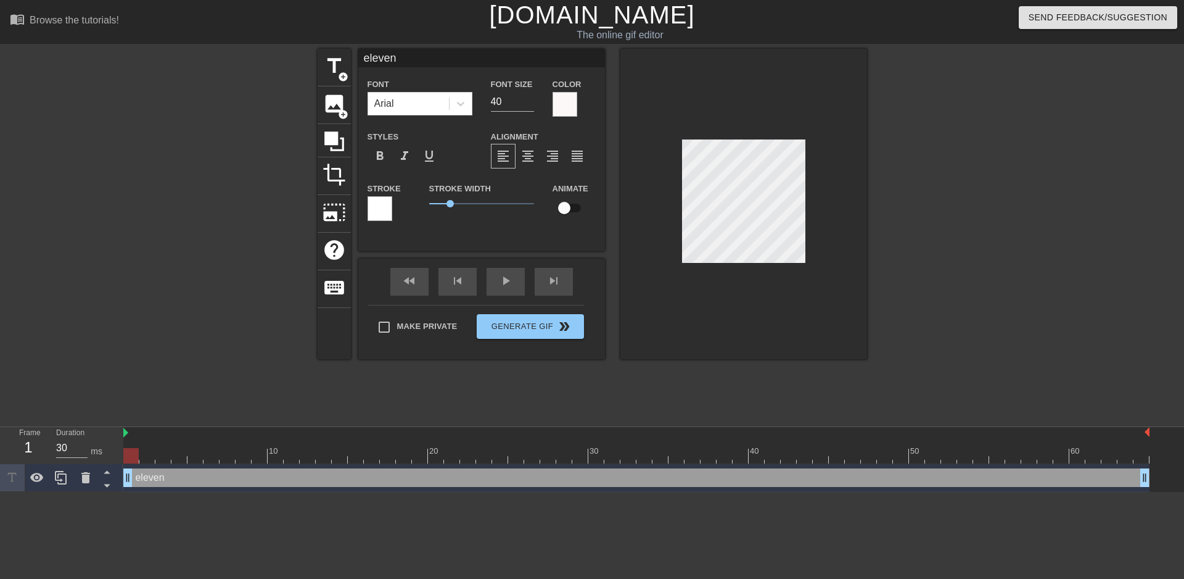
click at [828, 308] on div at bounding box center [743, 204] width 247 height 310
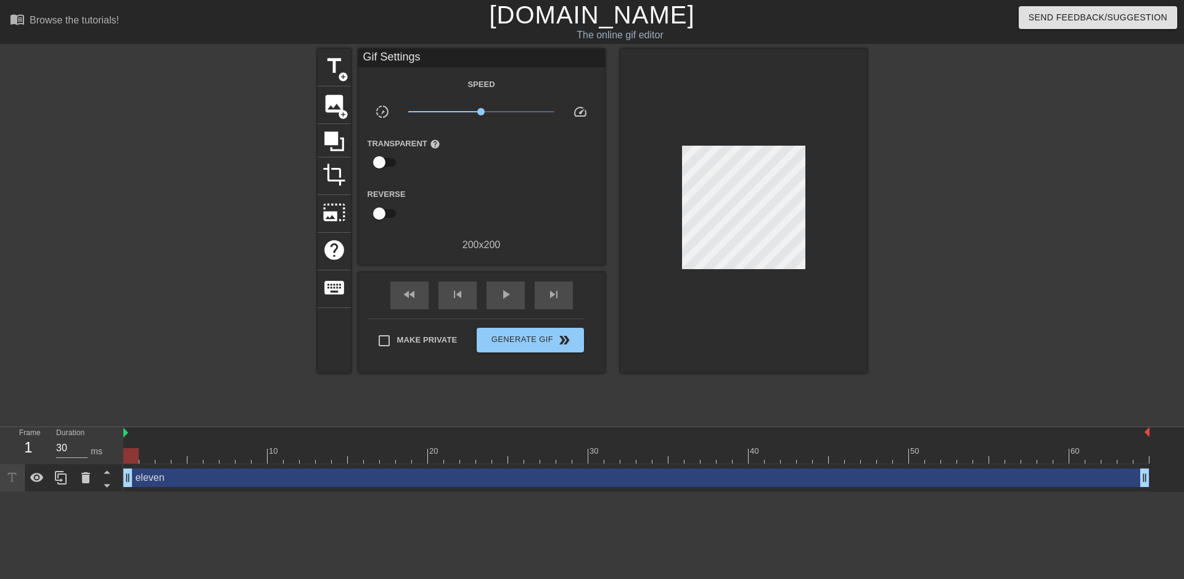
click at [657, 288] on div at bounding box center [743, 211] width 247 height 324
click at [387, 155] on input "checkbox" at bounding box center [379, 161] width 70 height 23
checkbox input "true"
click at [329, 139] on icon at bounding box center [334, 141] width 20 height 20
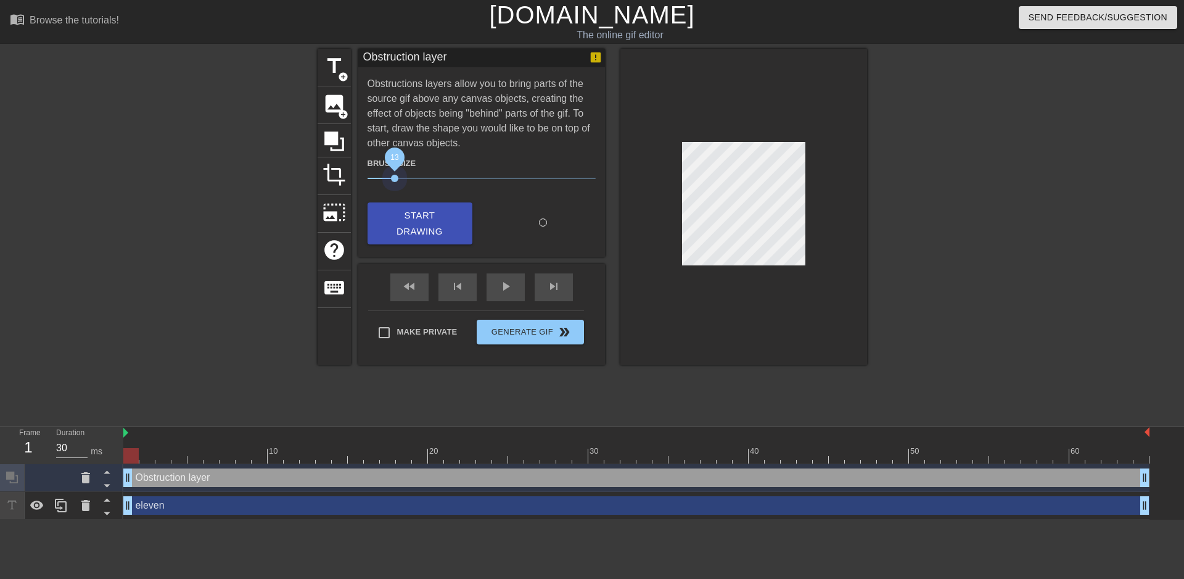
drag, startPoint x: 429, startPoint y: 178, endPoint x: 443, endPoint y: 198, distance: 24.3
click at [395, 183] on span "13" at bounding box center [482, 178] width 228 height 15
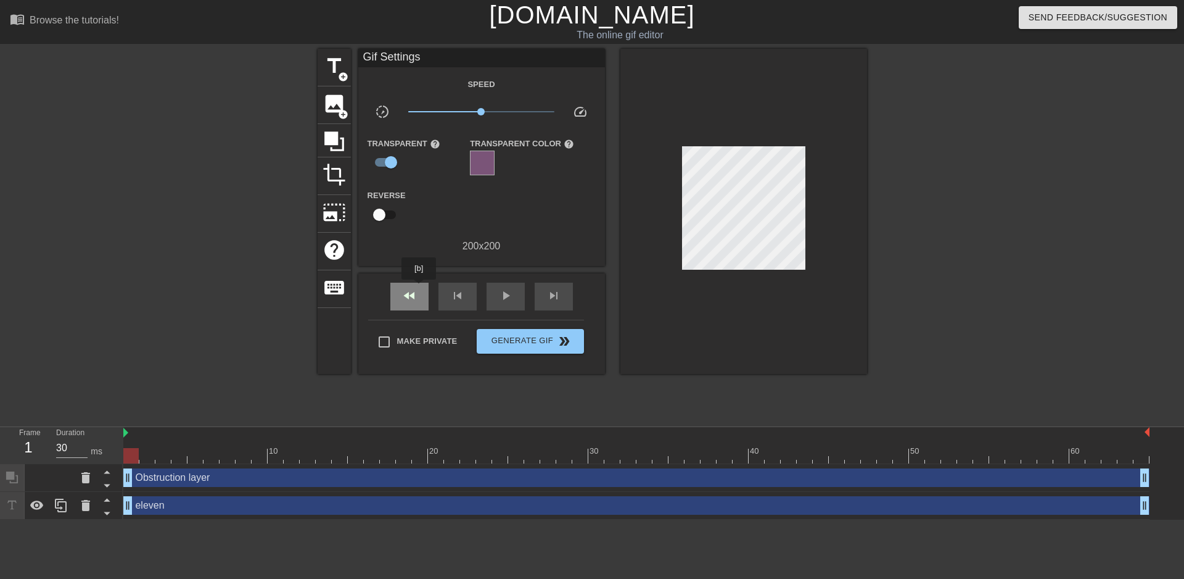
click at [419, 288] on div "fast_rewind" at bounding box center [409, 296] width 38 height 28
click at [419, 291] on div "fast_rewind" at bounding box center [409, 296] width 38 height 28
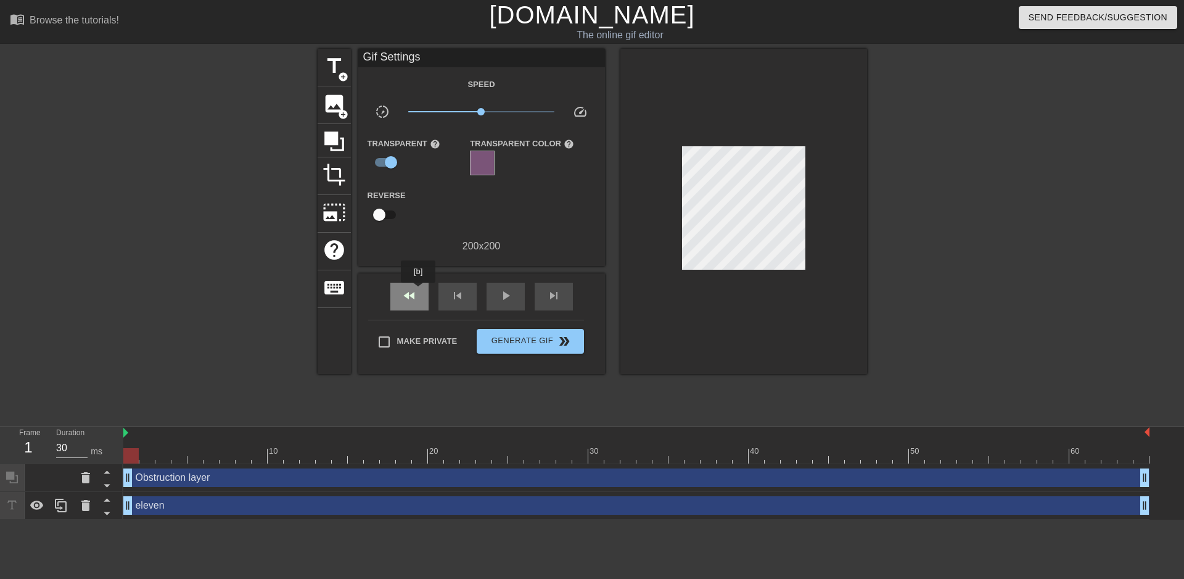
click at [419, 291] on div "fast_rewind" at bounding box center [409, 296] width 38 height 28
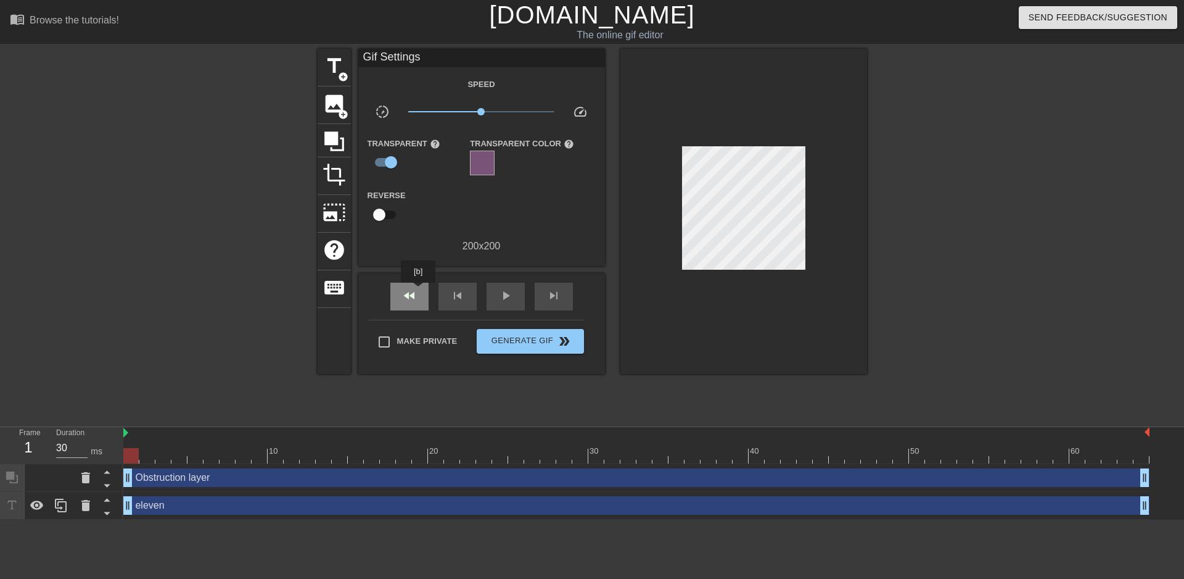
click at [419, 291] on div "fast_rewind" at bounding box center [409, 296] width 38 height 28
click at [385, 161] on input "checkbox" at bounding box center [391, 161] width 70 height 23
click at [385, 161] on input "checkbox" at bounding box center [379, 161] width 70 height 23
checkbox input "true"
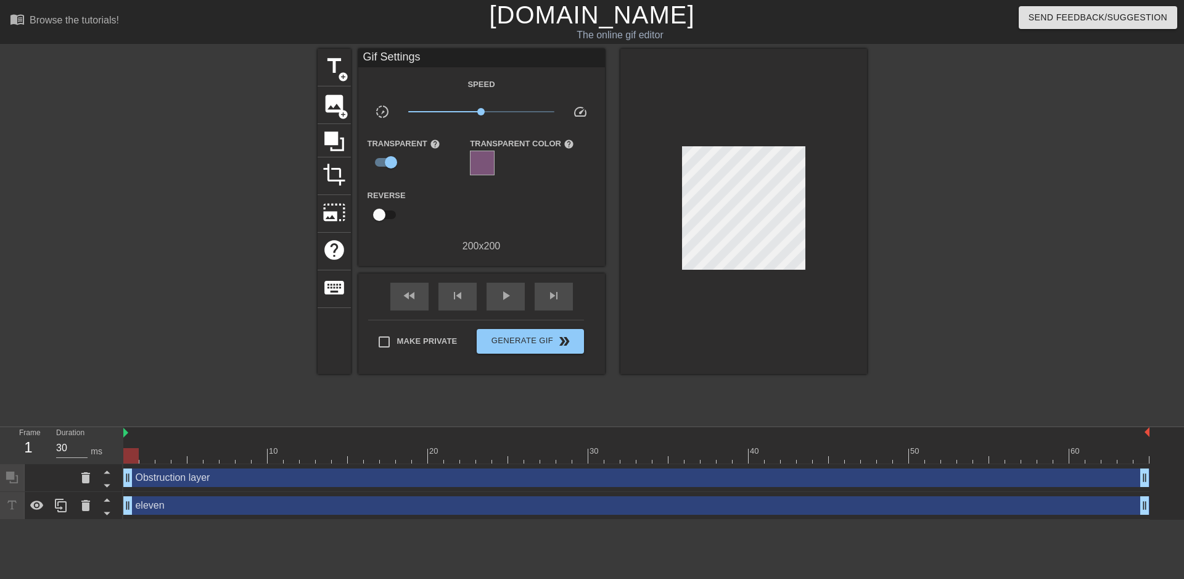
click at [383, 205] on input "checkbox" at bounding box center [379, 214] width 70 height 23
checkbox input "true"
type input "60"
click at [395, 212] on input "checkbox" at bounding box center [391, 214] width 70 height 23
checkbox input "false"
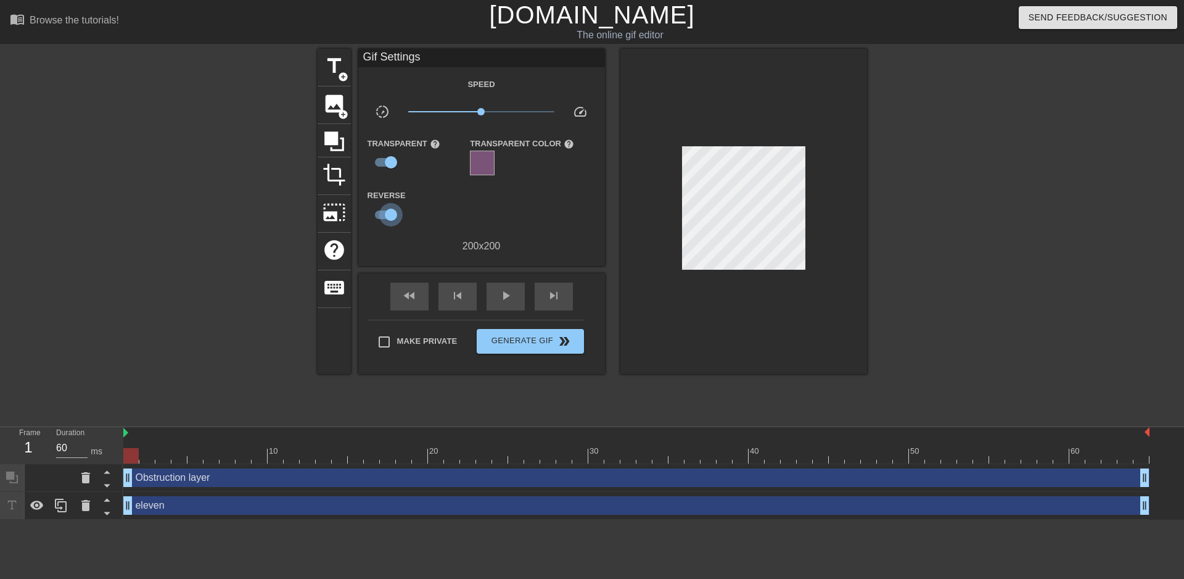
type input "30"
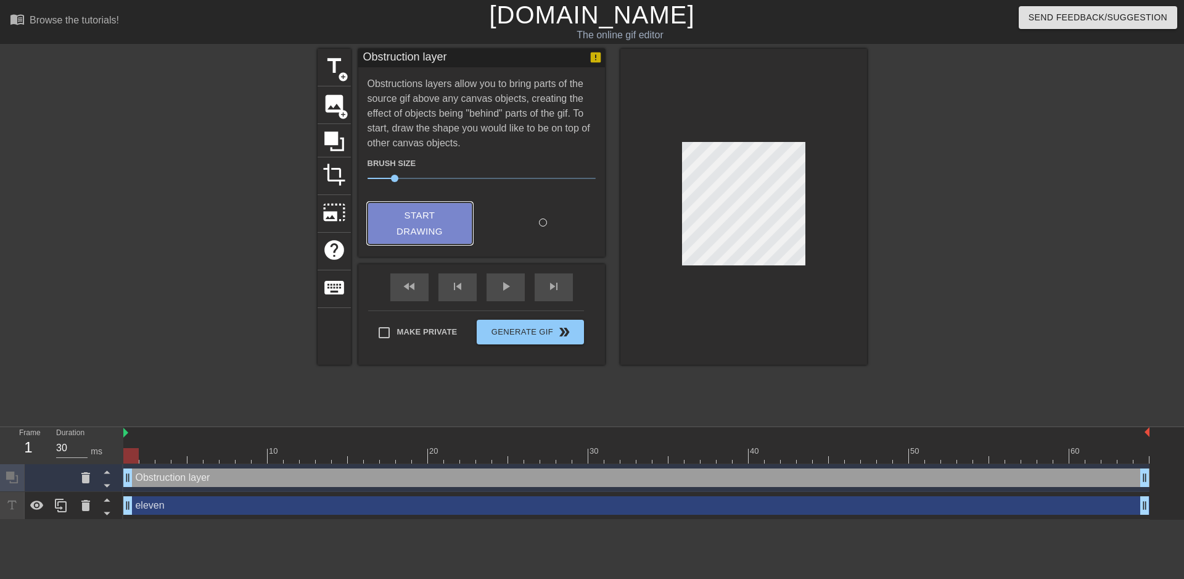
click at [394, 209] on span "Start Drawing" at bounding box center [419, 223] width 75 height 33
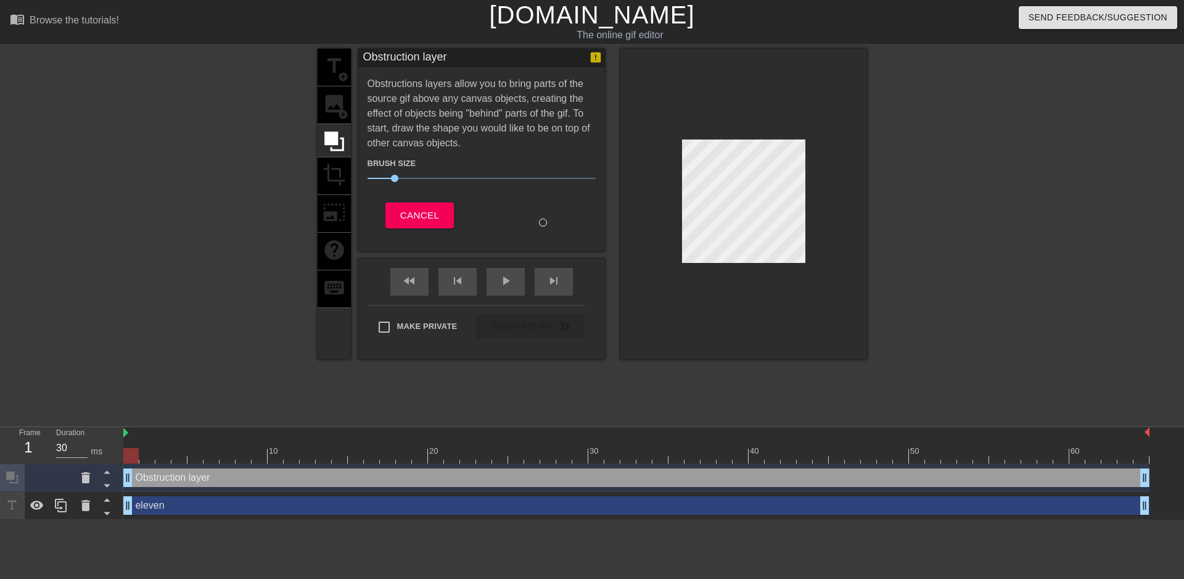
click at [544, 220] on div at bounding box center [543, 222] width 8 height 8
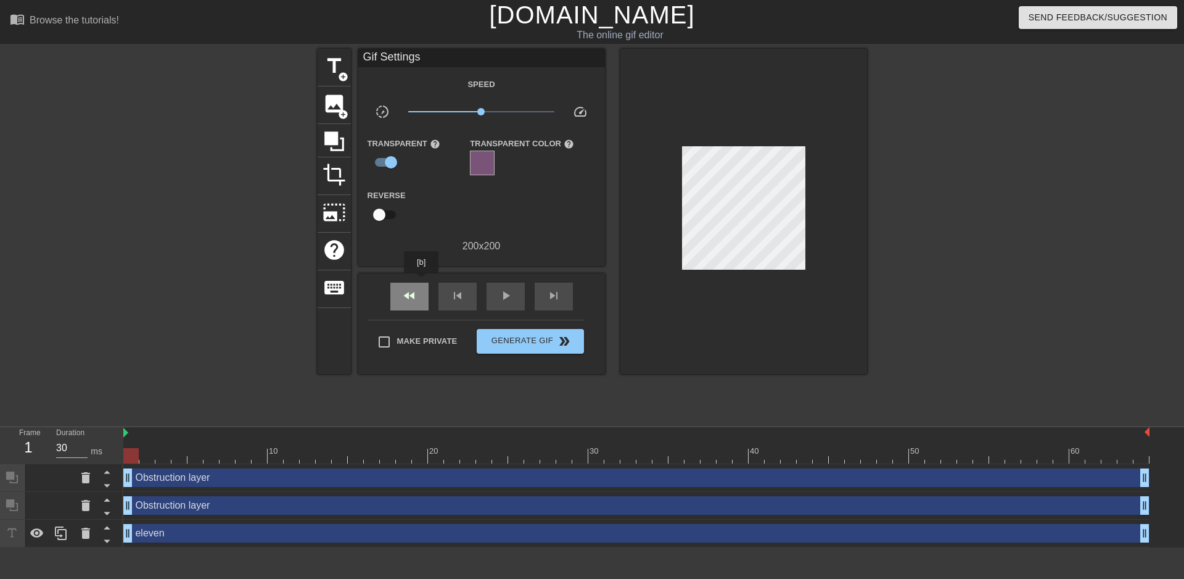
click at [421, 282] on div "fast_rewind" at bounding box center [409, 296] width 38 height 28
click at [419, 282] on div "fast_rewind" at bounding box center [409, 296] width 38 height 28
click at [344, 78] on span "add_circle" at bounding box center [343, 77] width 10 height 10
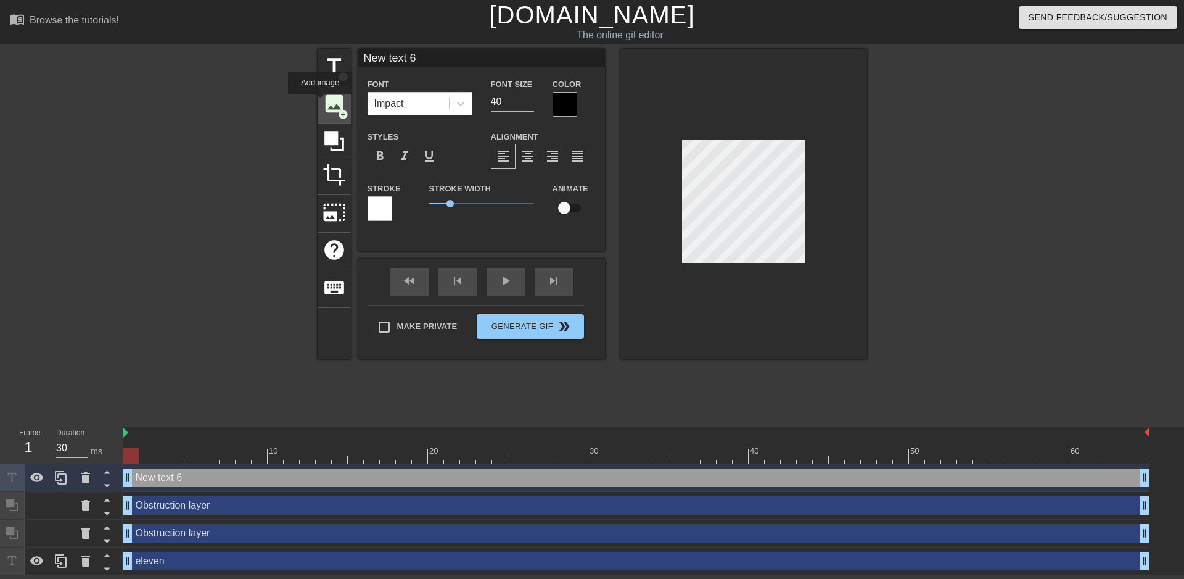
click at [321, 102] on div "image add_circle" at bounding box center [334, 105] width 33 height 38
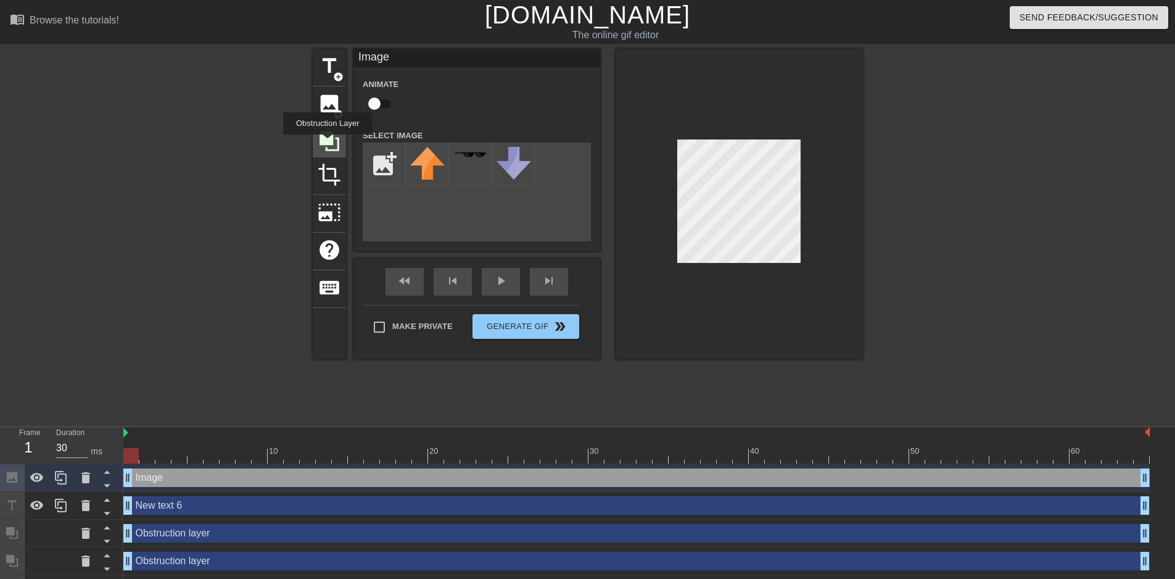
click at [328, 143] on icon at bounding box center [329, 141] width 20 height 20
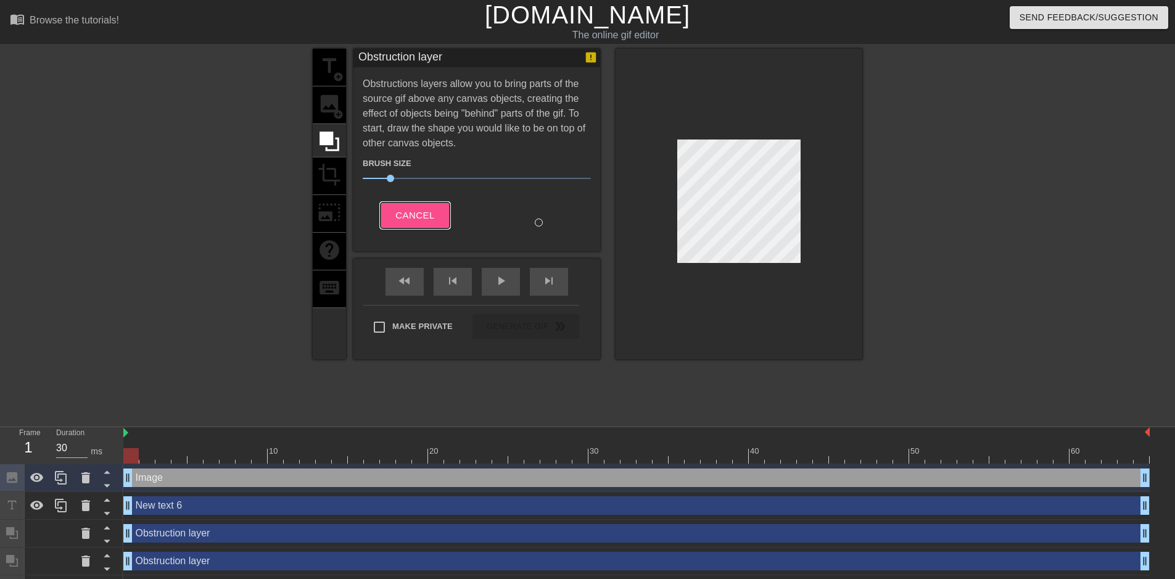
click at [409, 209] on span "Cancel" at bounding box center [414, 215] width 39 height 16
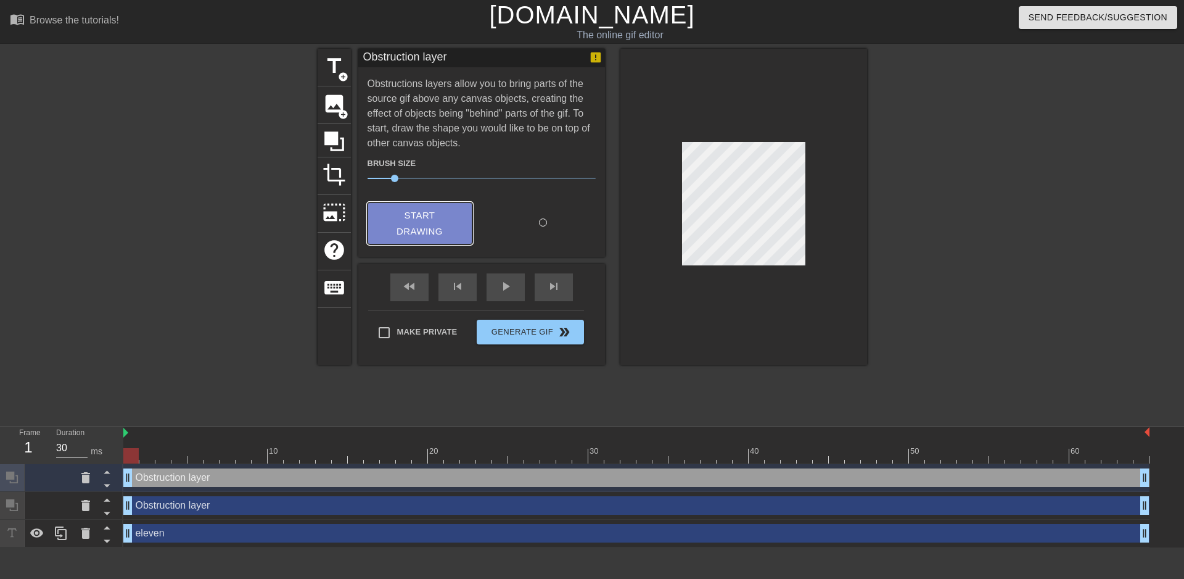
click at [447, 236] on span "Start Drawing" at bounding box center [419, 223] width 75 height 33
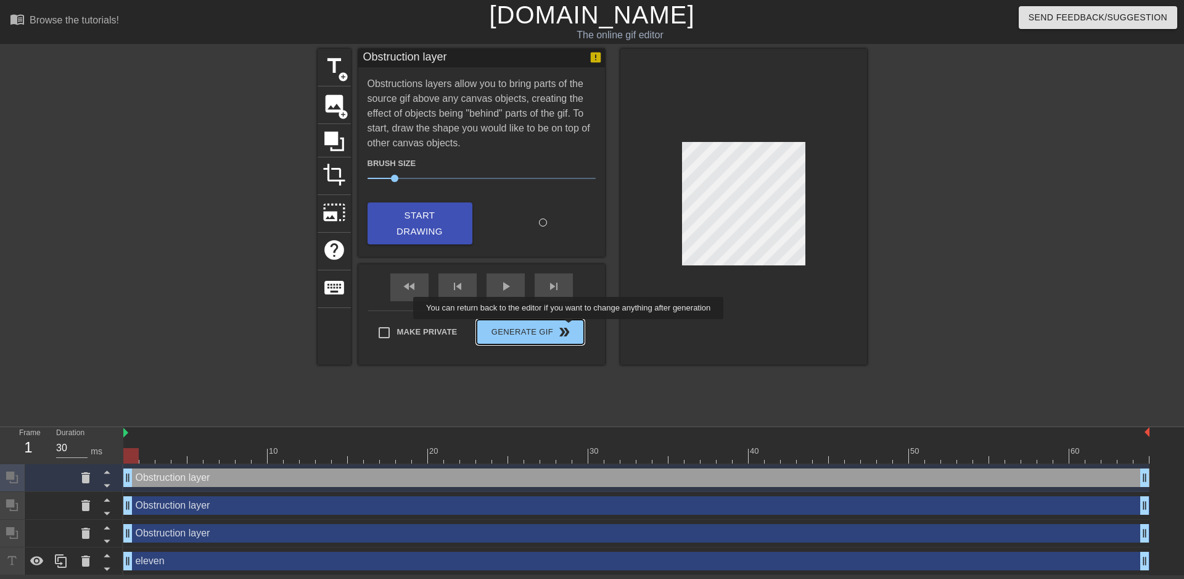
click at [569, 327] on button "Generate Gif double_arrow" at bounding box center [530, 331] width 107 height 25
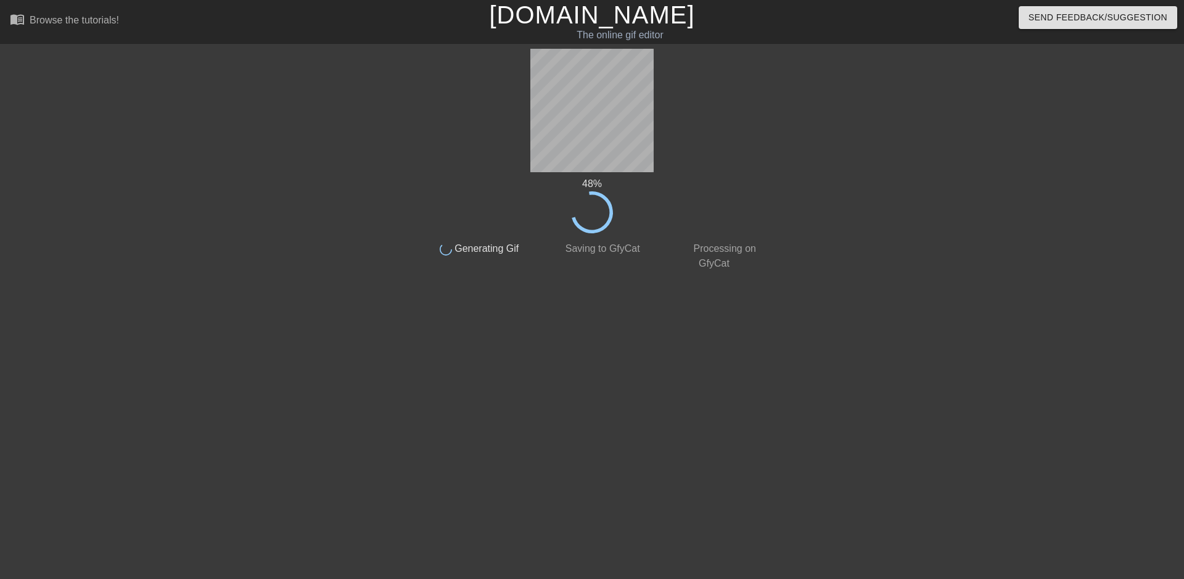
drag, startPoint x: 57, startPoint y: 87, endPoint x: 79, endPoint y: 99, distance: 24.9
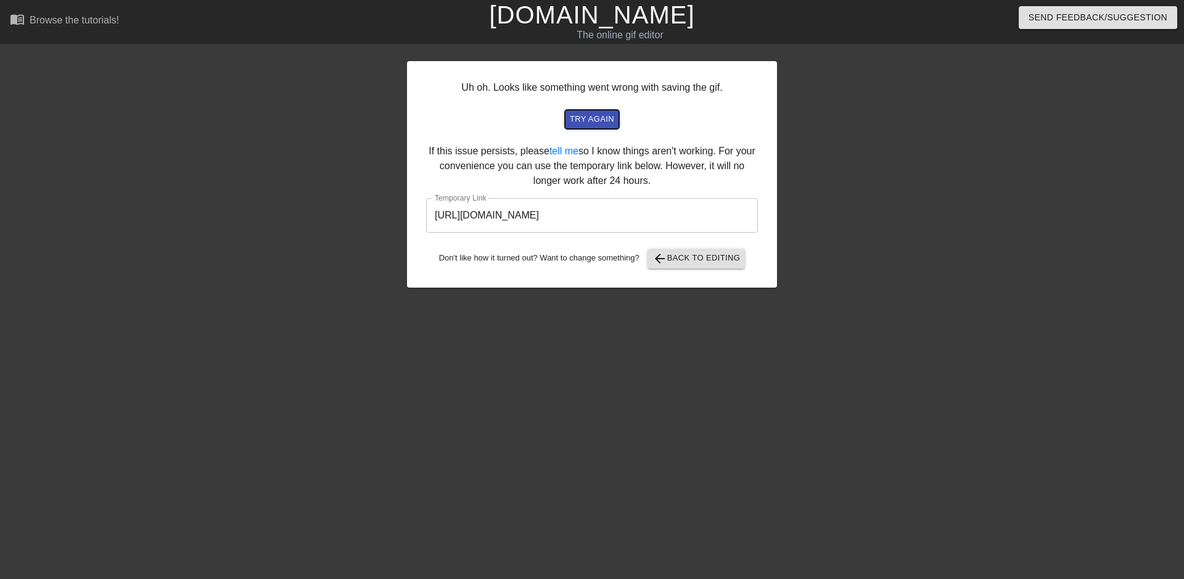
click at [577, 123] on span "try again" at bounding box center [592, 119] width 44 height 14
click at [707, 248] on div "Uh oh. Looks like something went wrong with saving the gif. try again If this i…" at bounding box center [592, 174] width 370 height 226
click at [702, 262] on span "arrow_back Back to Editing" at bounding box center [697, 258] width 88 height 15
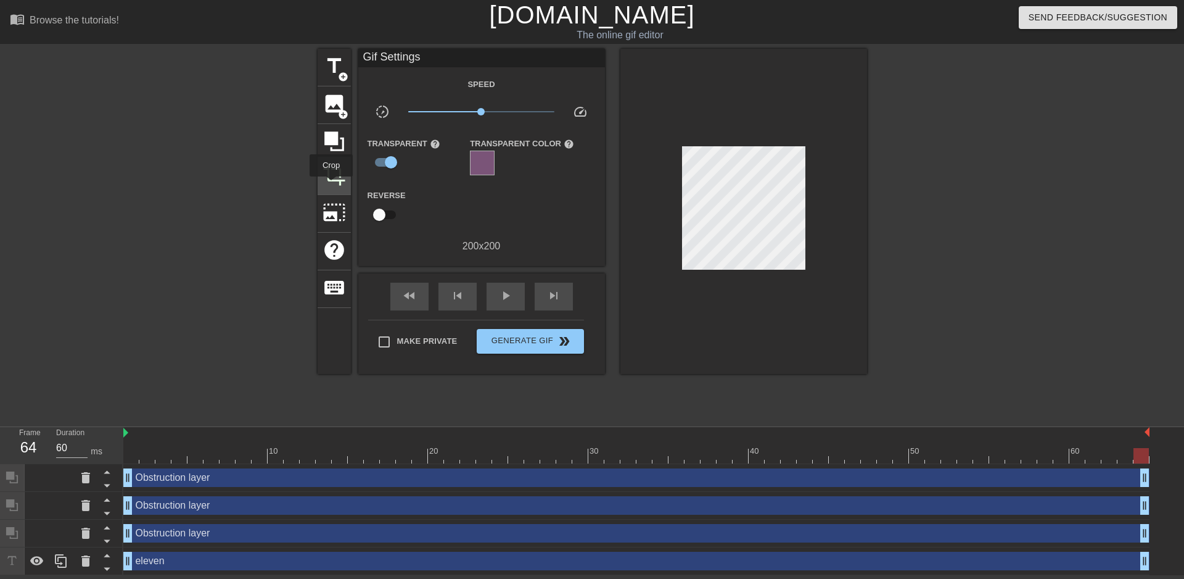
click at [331, 185] on div "crop" at bounding box center [334, 176] width 33 height 38
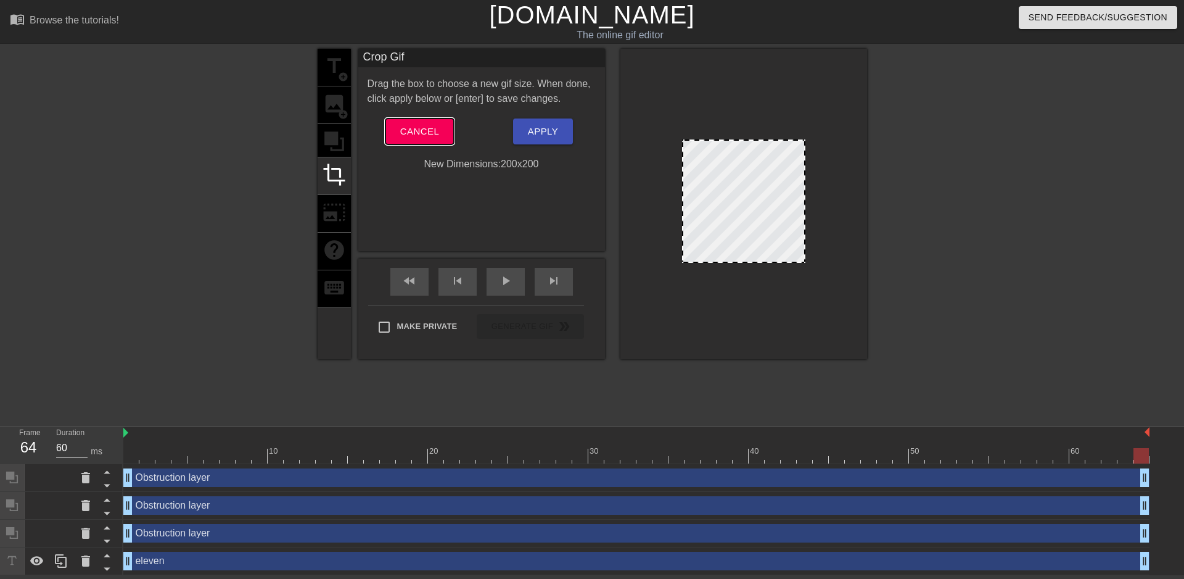
click at [445, 131] on button "Cancel" at bounding box center [419, 131] width 68 height 26
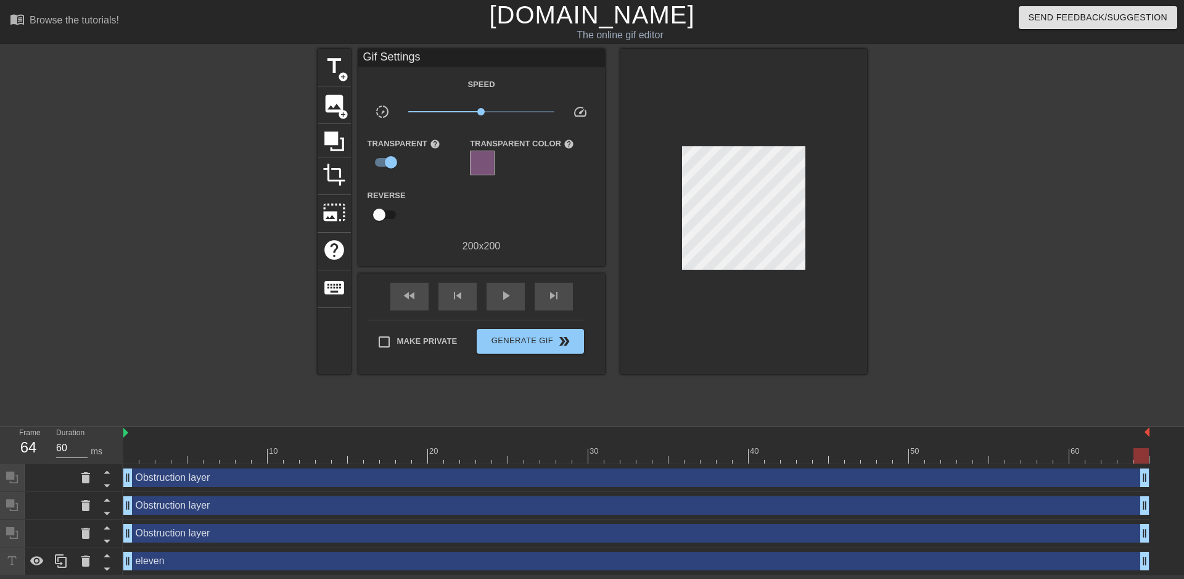
click at [387, 203] on input "checkbox" at bounding box center [379, 214] width 70 height 23
checkbox input "true"
click at [492, 295] on div "play_arrow" at bounding box center [506, 296] width 38 height 28
type input "60"
click at [388, 158] on input "checkbox" at bounding box center [391, 161] width 70 height 23
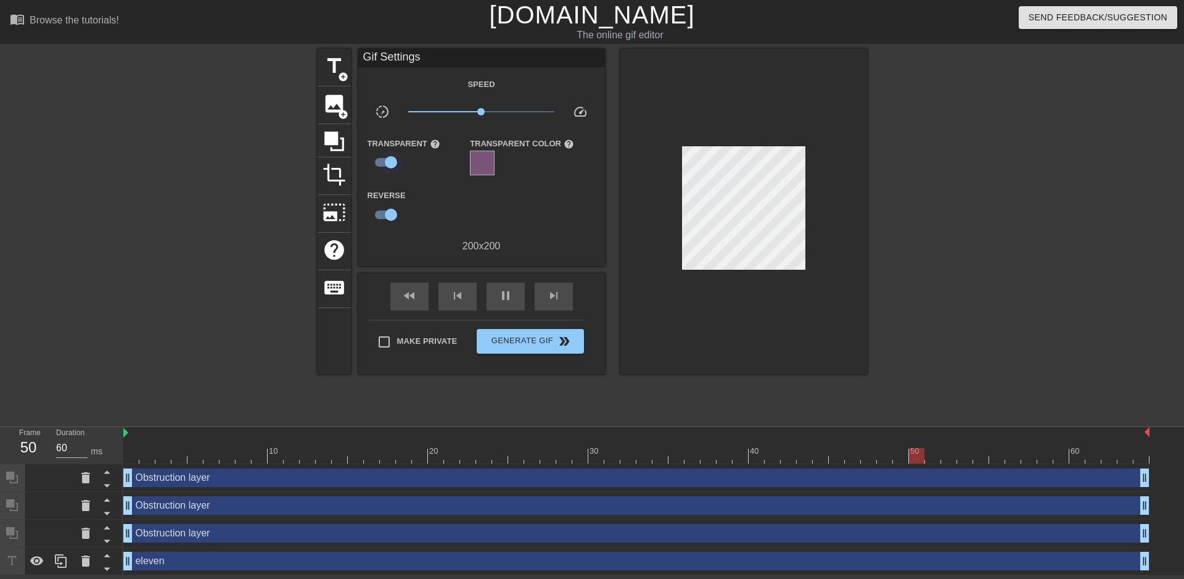
checkbox input "false"
type input "30"
click at [381, 168] on input "checkbox" at bounding box center [379, 161] width 70 height 23
checkbox input "true"
type input "60"
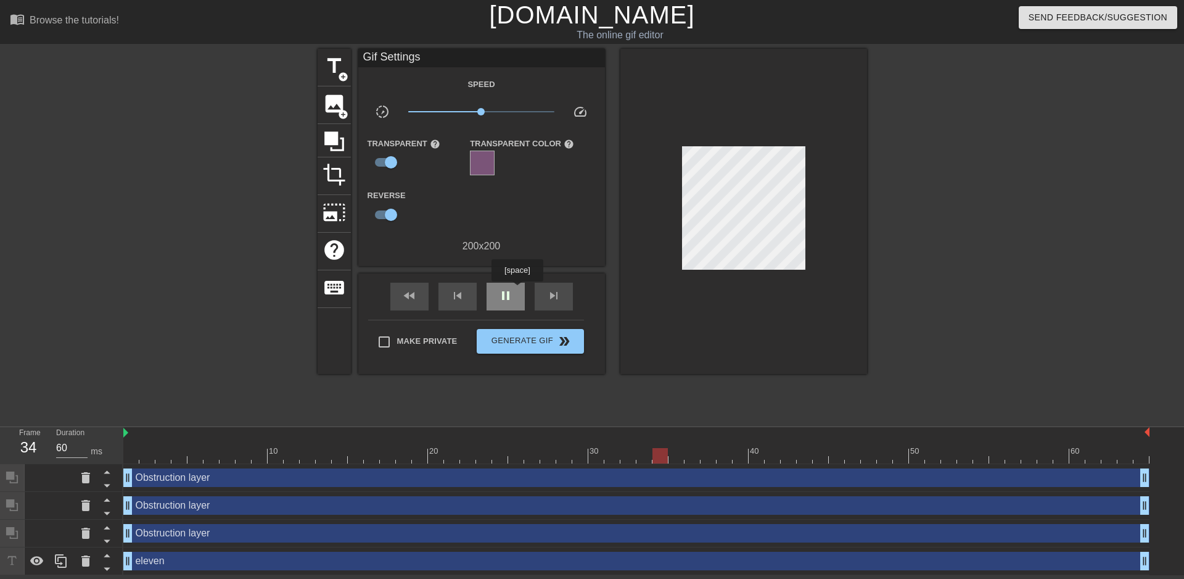
click at [517, 290] on div "pause" at bounding box center [506, 296] width 38 height 28
click at [339, 283] on span "keyboard" at bounding box center [334, 287] width 23 height 23
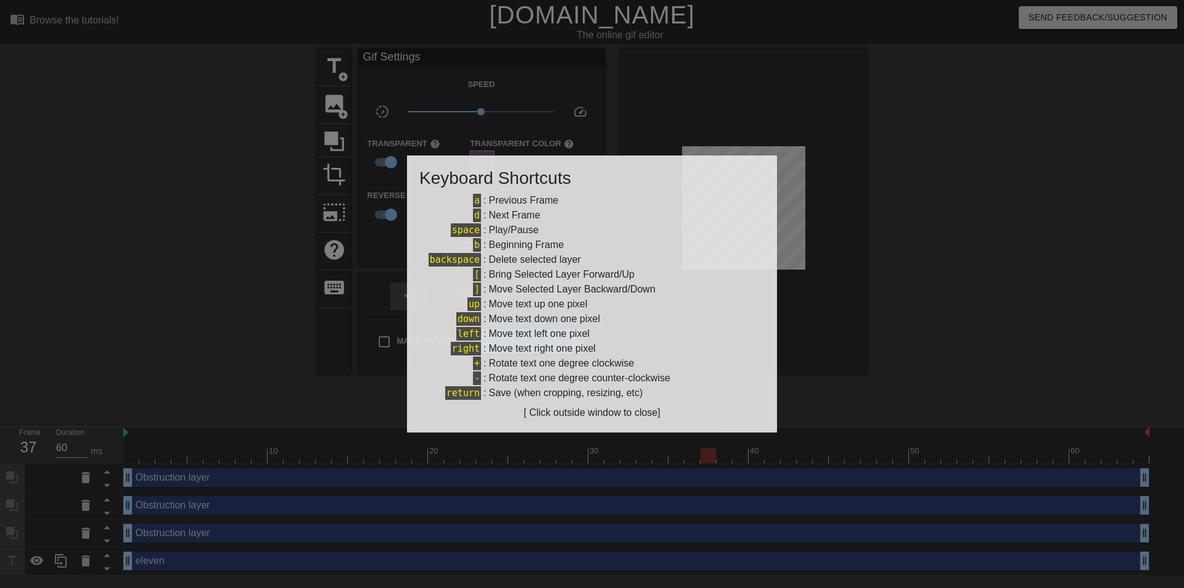
click at [337, 284] on div at bounding box center [592, 294] width 1184 height 588
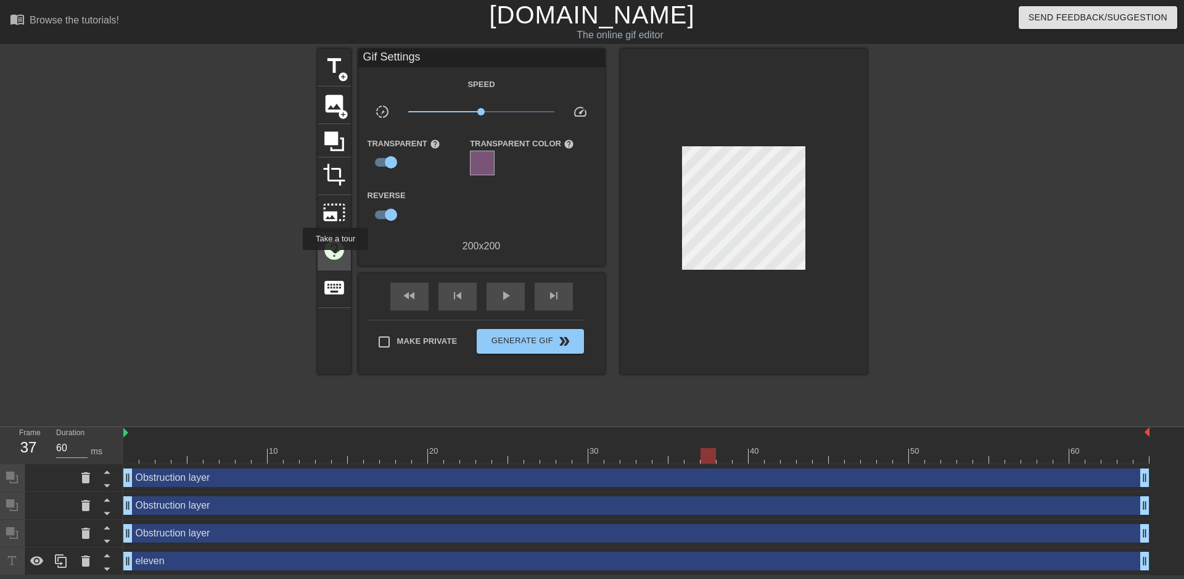
click at [335, 258] on span "help" at bounding box center [334, 249] width 23 height 23
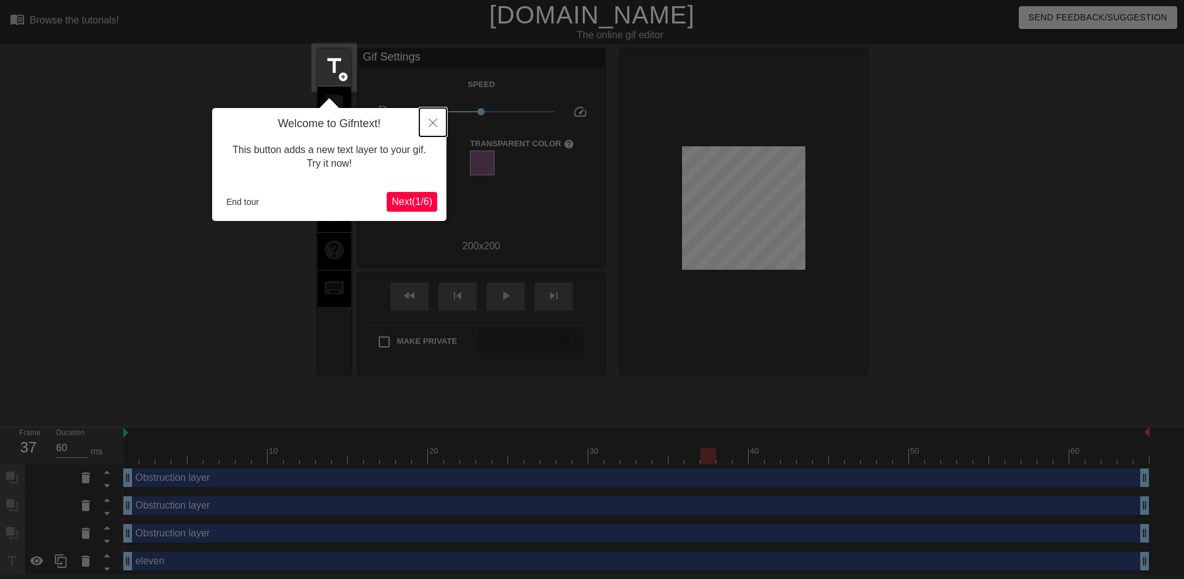
click at [431, 125] on icon "Close" at bounding box center [433, 122] width 9 height 9
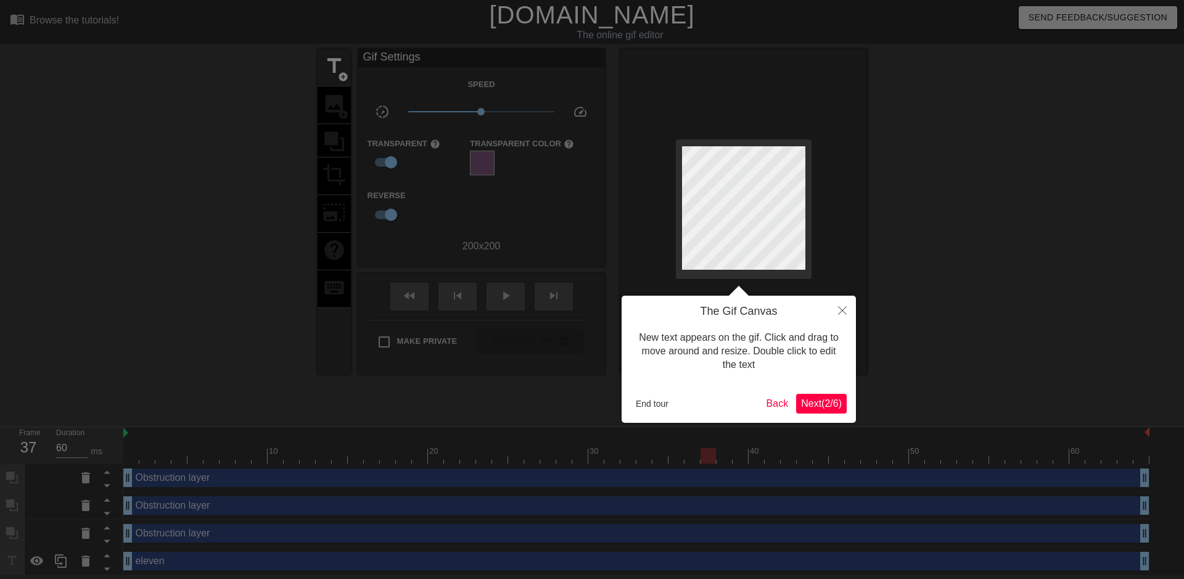
click at [329, 223] on div at bounding box center [592, 289] width 1184 height 579
click at [811, 398] on span "Next ( 2 / 6 )" at bounding box center [821, 403] width 41 height 10
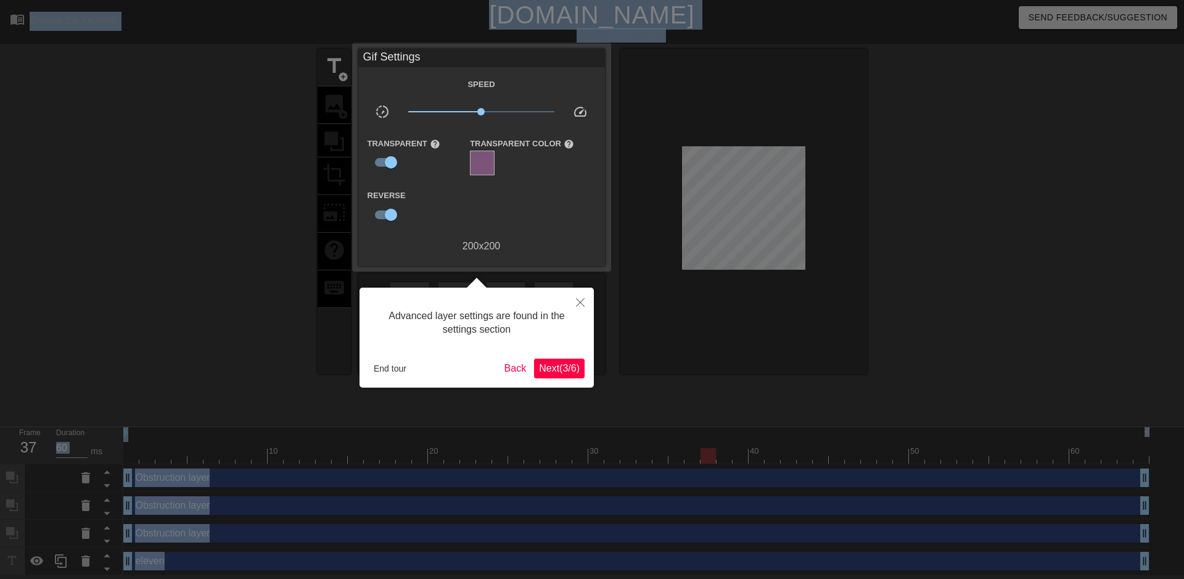
click at [810, 402] on div at bounding box center [592, 289] width 1184 height 579
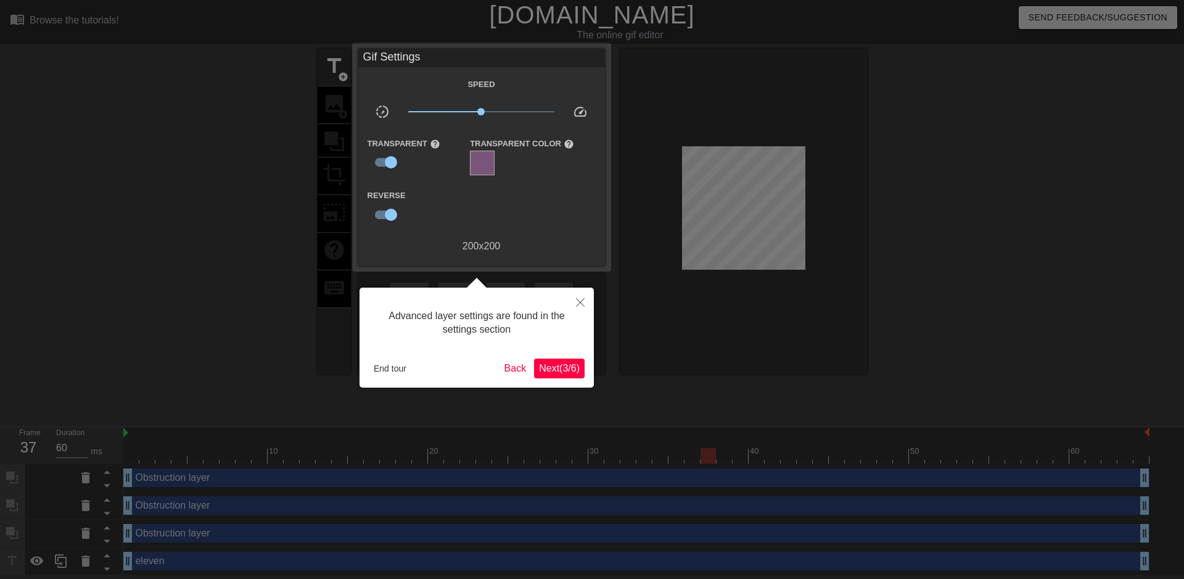
drag, startPoint x: 810, startPoint y: 403, endPoint x: 559, endPoint y: 395, distance: 251.2
click at [809, 403] on div at bounding box center [592, 289] width 1184 height 579
click at [540, 370] on span "Next ( 3 / 6 )" at bounding box center [559, 368] width 41 height 10
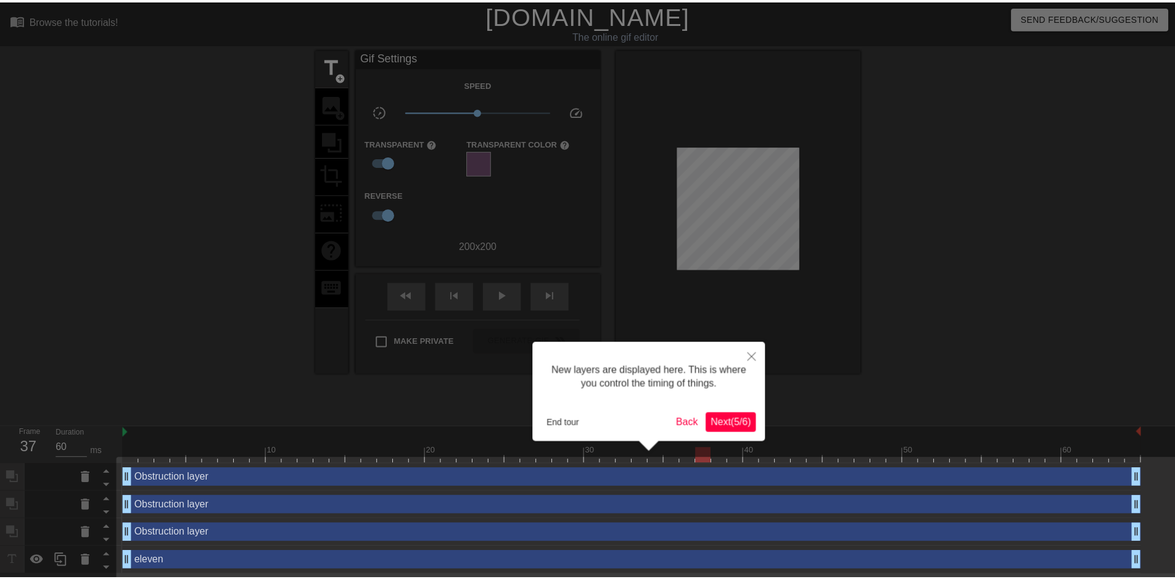
scroll to position [7, 0]
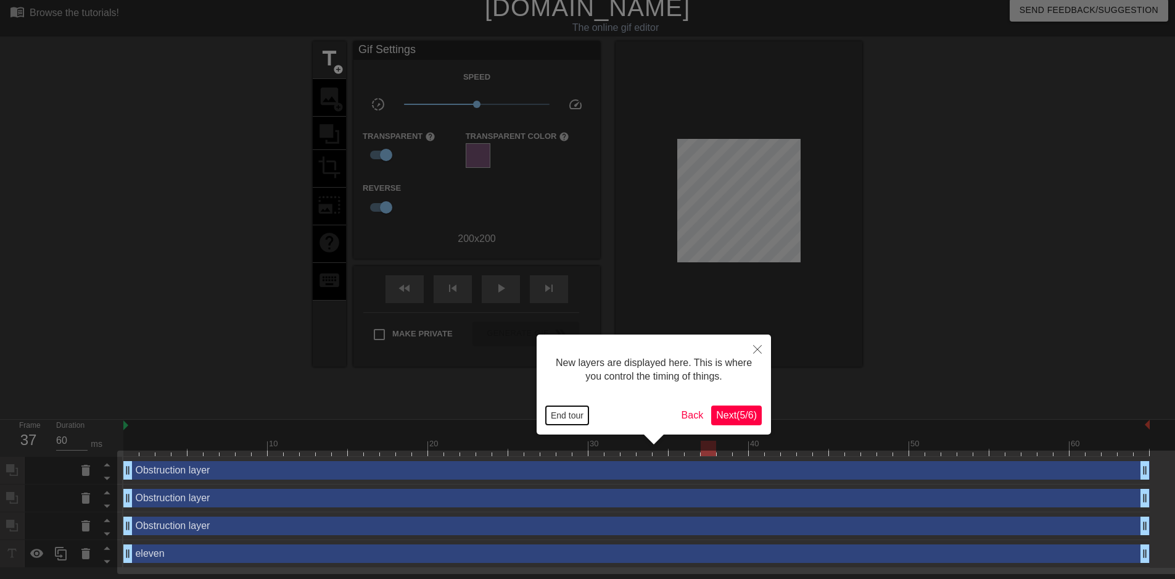
drag, startPoint x: 548, startPoint y: 412, endPoint x: 532, endPoint y: 416, distance: 15.9
click at [547, 412] on button "End tour" at bounding box center [567, 415] width 43 height 19
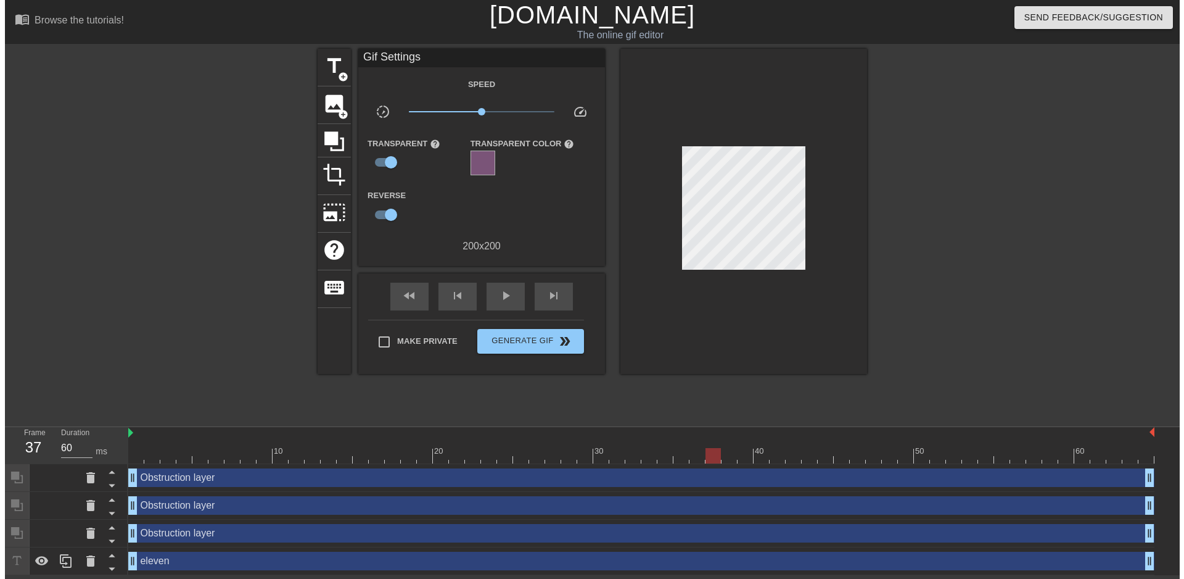
scroll to position [0, 0]
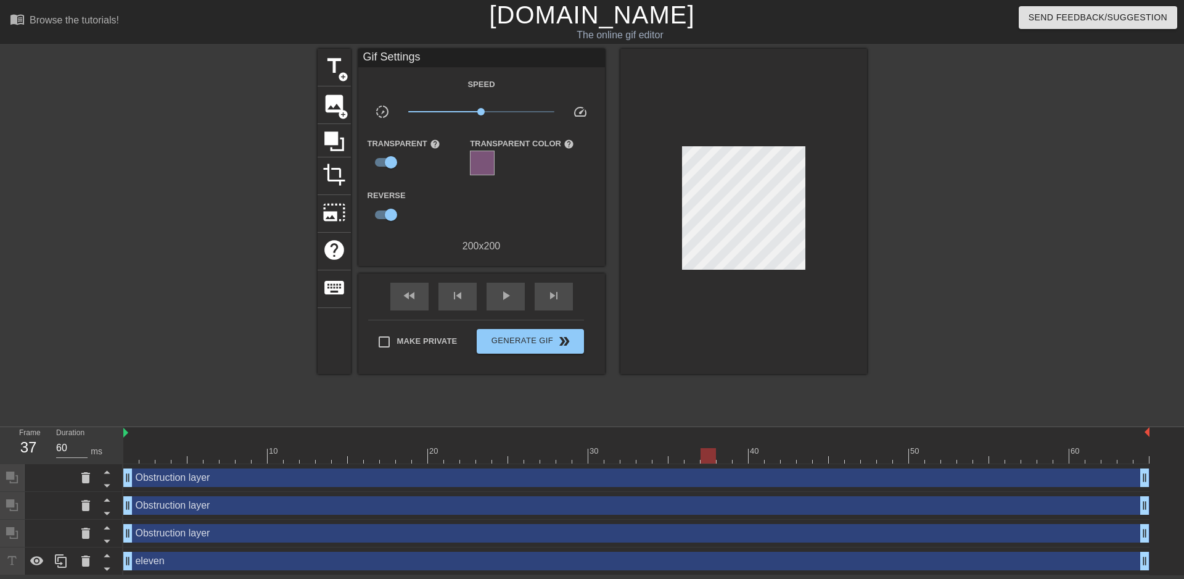
click at [139, 479] on div "Obstruction layer drag_handle drag_handle" at bounding box center [636, 477] width 1026 height 19
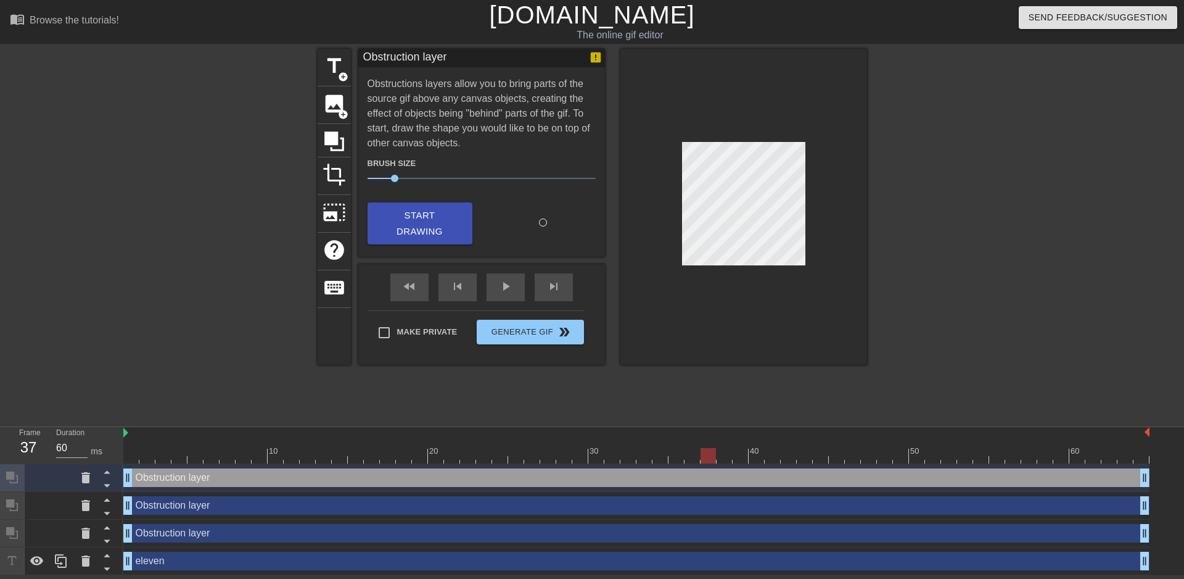
click at [149, 510] on div "Obstruction layer drag_handle drag_handle" at bounding box center [636, 505] width 1026 height 19
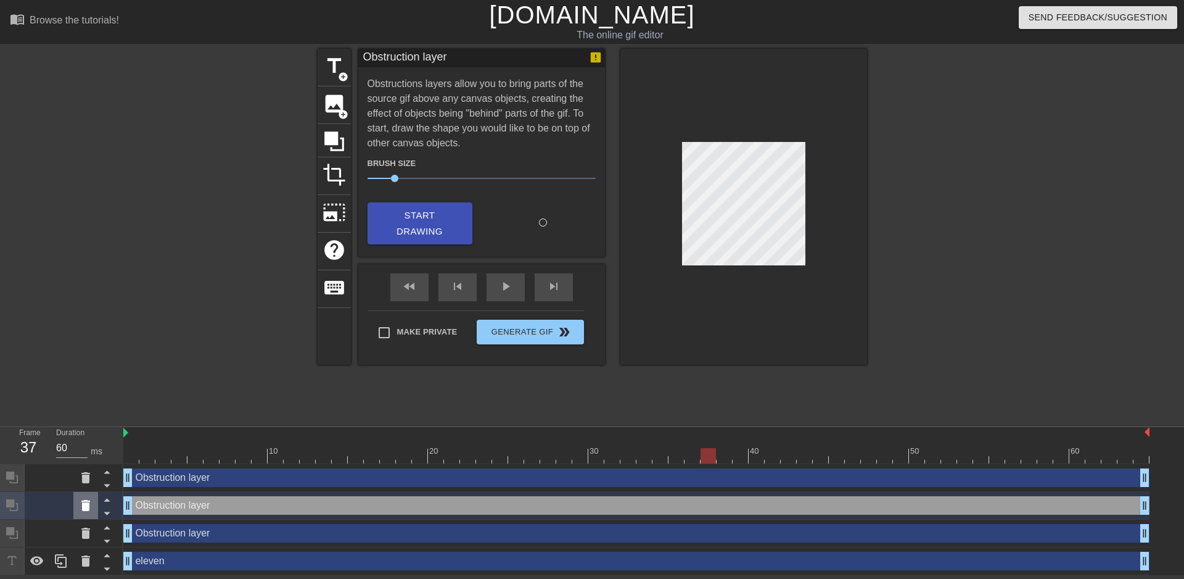
click at [92, 499] on icon at bounding box center [85, 505] width 15 height 15
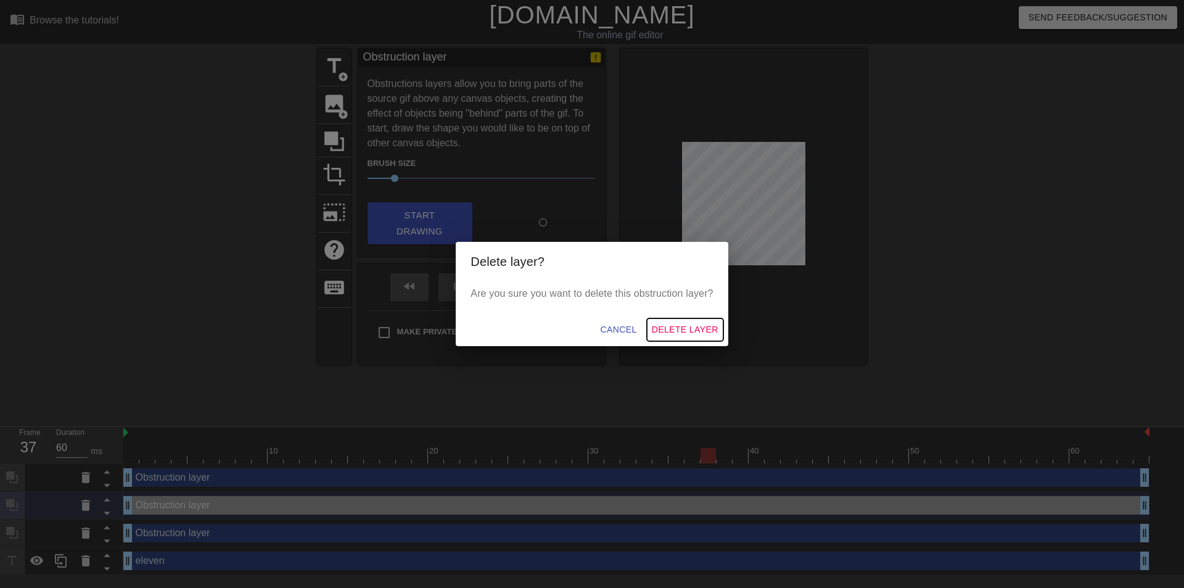
click at [683, 331] on span "Delete Layer" at bounding box center [685, 329] width 67 height 15
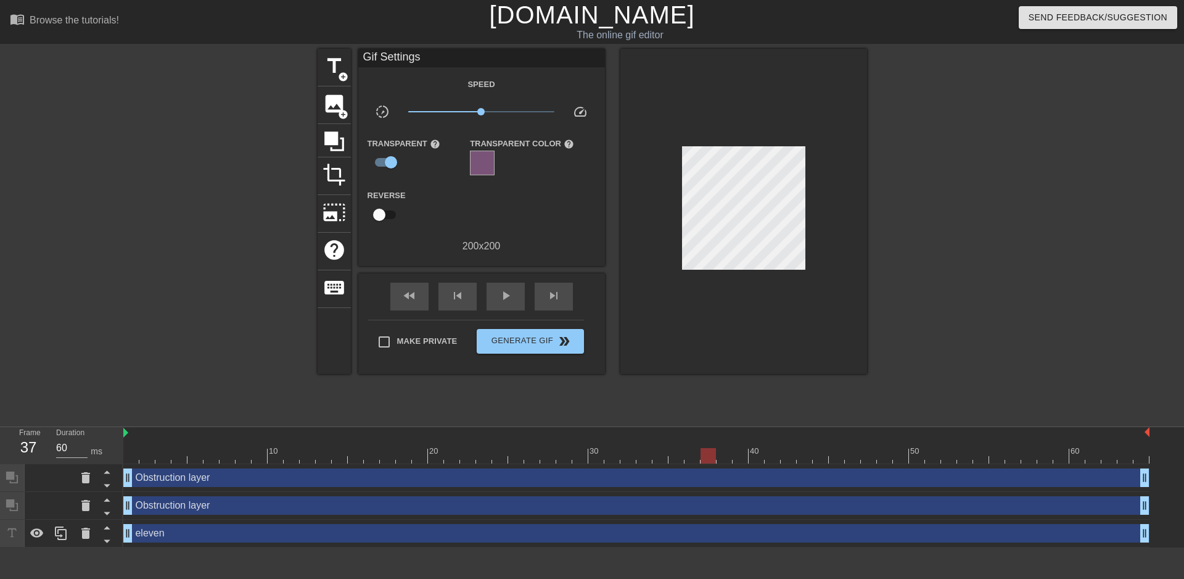
click at [200, 485] on div "Obstruction layer drag_handle drag_handle" at bounding box center [636, 477] width 1026 height 19
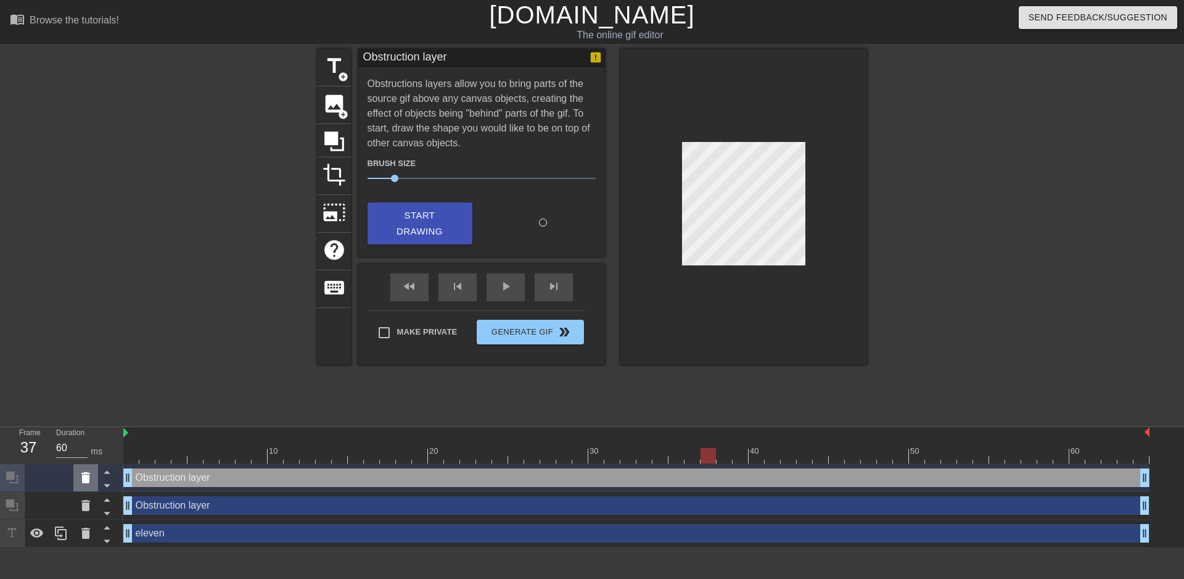
click at [91, 479] on icon at bounding box center [85, 477] width 15 height 15
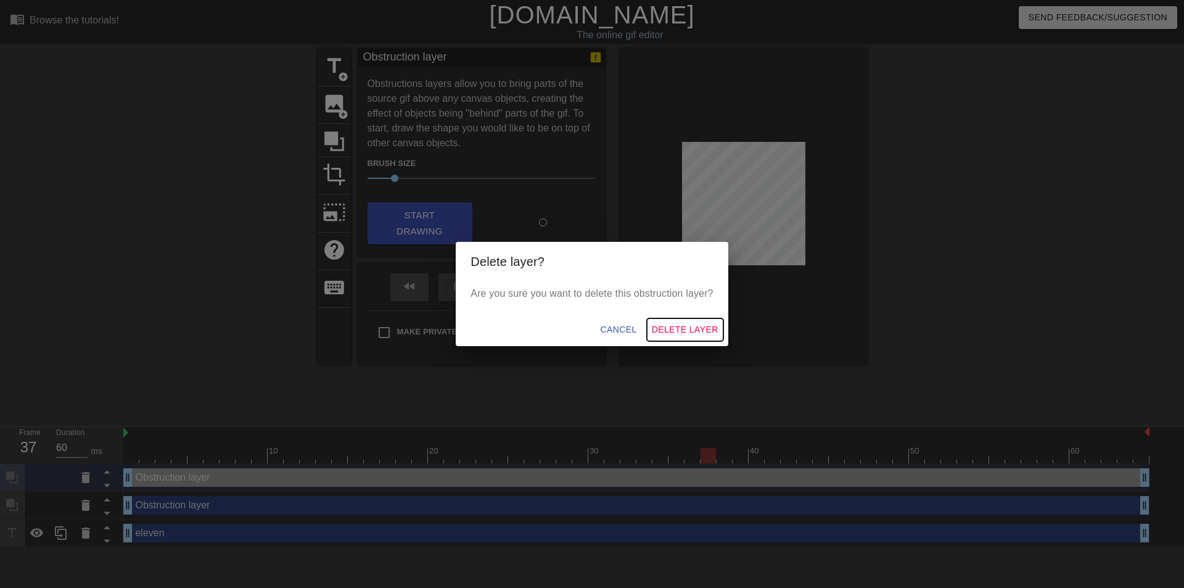
click at [656, 328] on span "Delete Layer" at bounding box center [685, 329] width 67 height 15
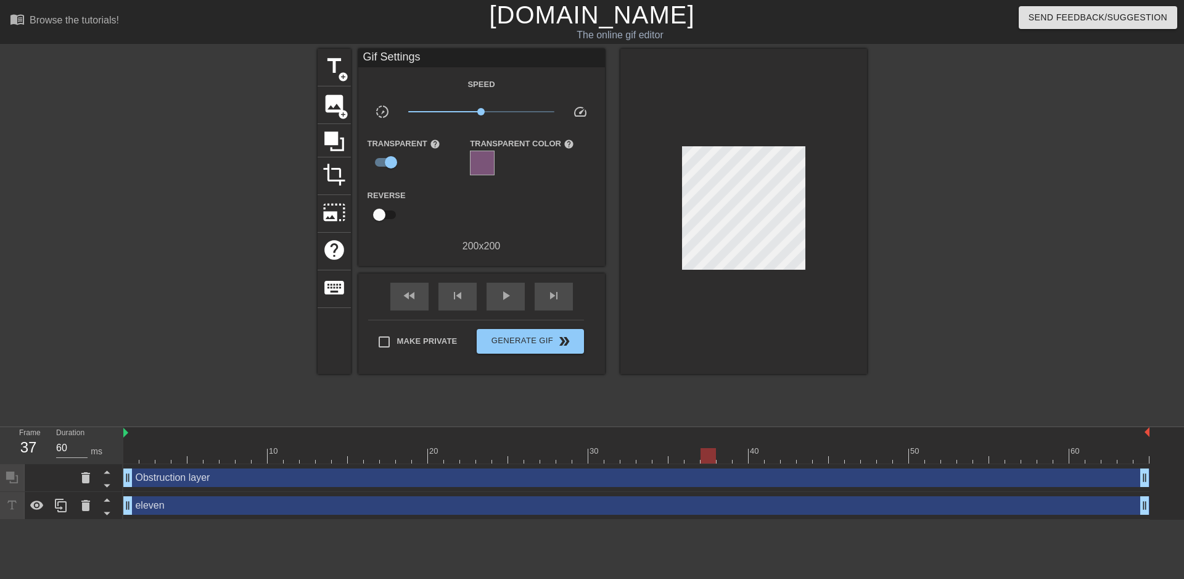
click at [213, 484] on div "Obstruction layer drag_handle drag_handle" at bounding box center [636, 477] width 1026 height 19
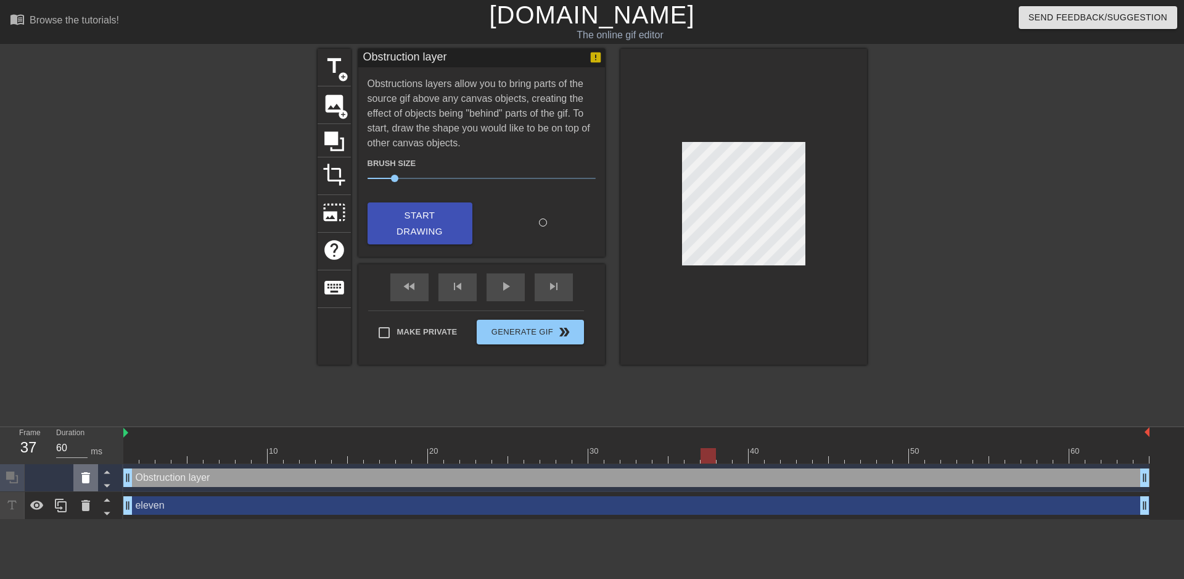
click at [86, 479] on icon at bounding box center [85, 477] width 9 height 11
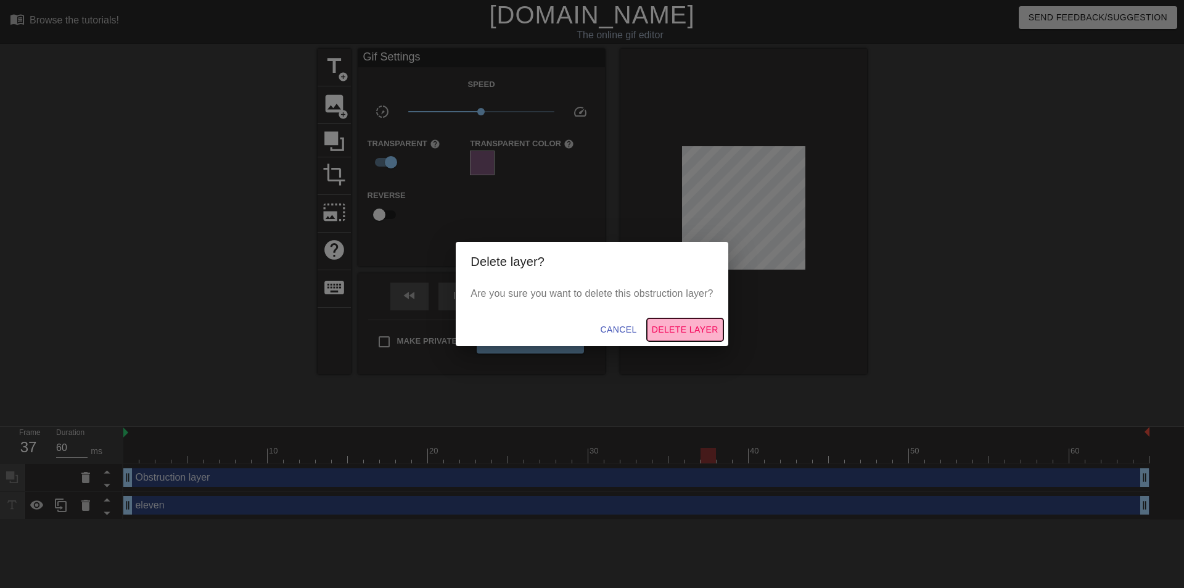
click at [670, 329] on span "Delete Layer" at bounding box center [685, 329] width 67 height 15
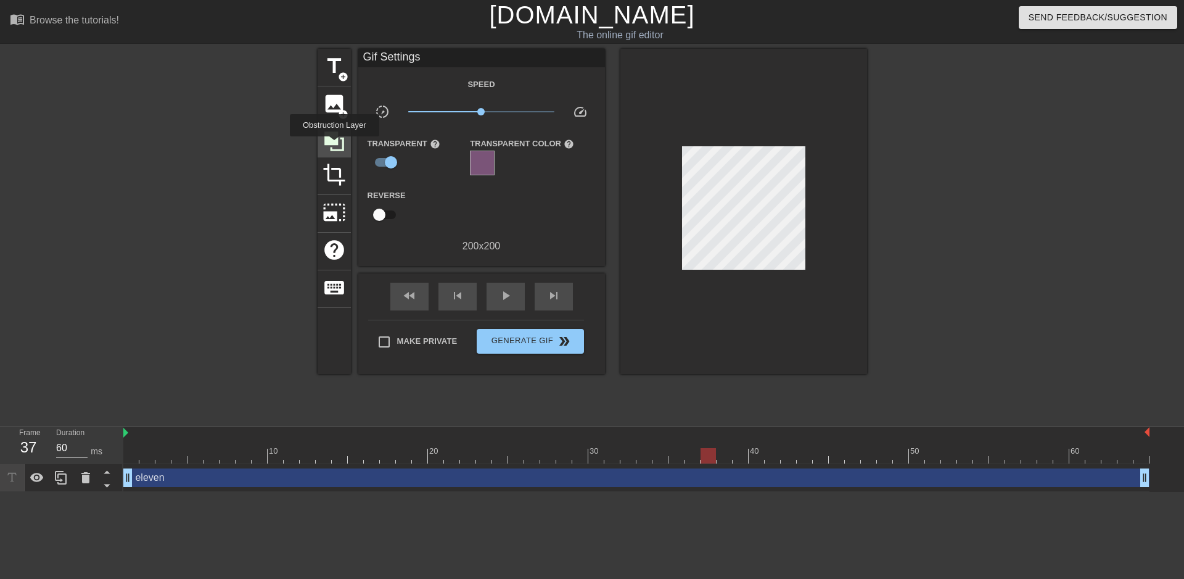
click at [334, 145] on icon at bounding box center [334, 141] width 23 height 23
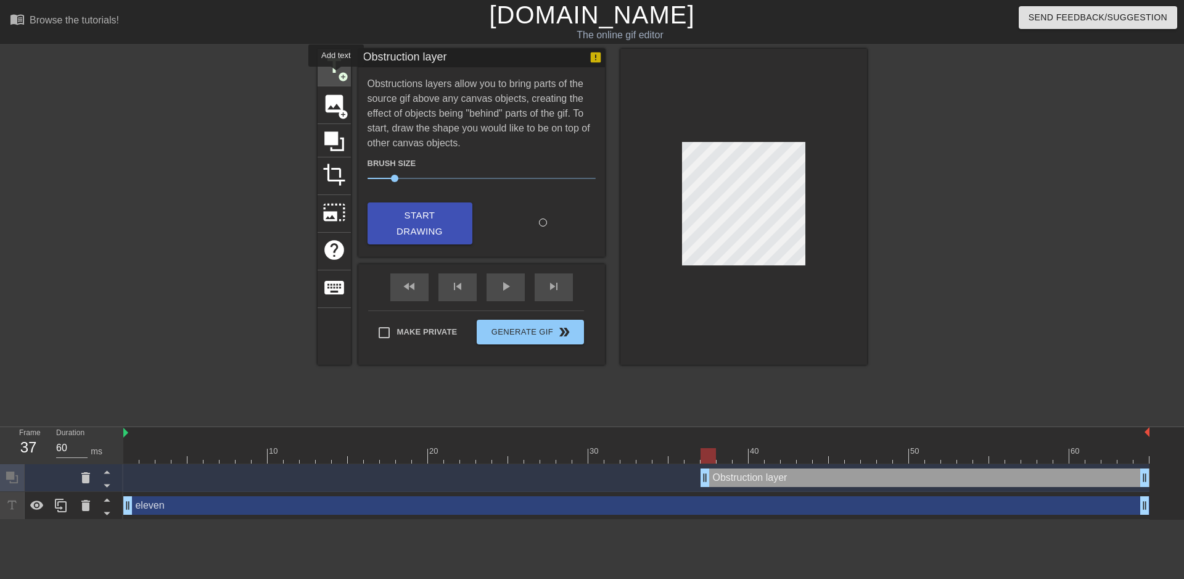
click at [336, 75] on span "title" at bounding box center [334, 65] width 23 height 23
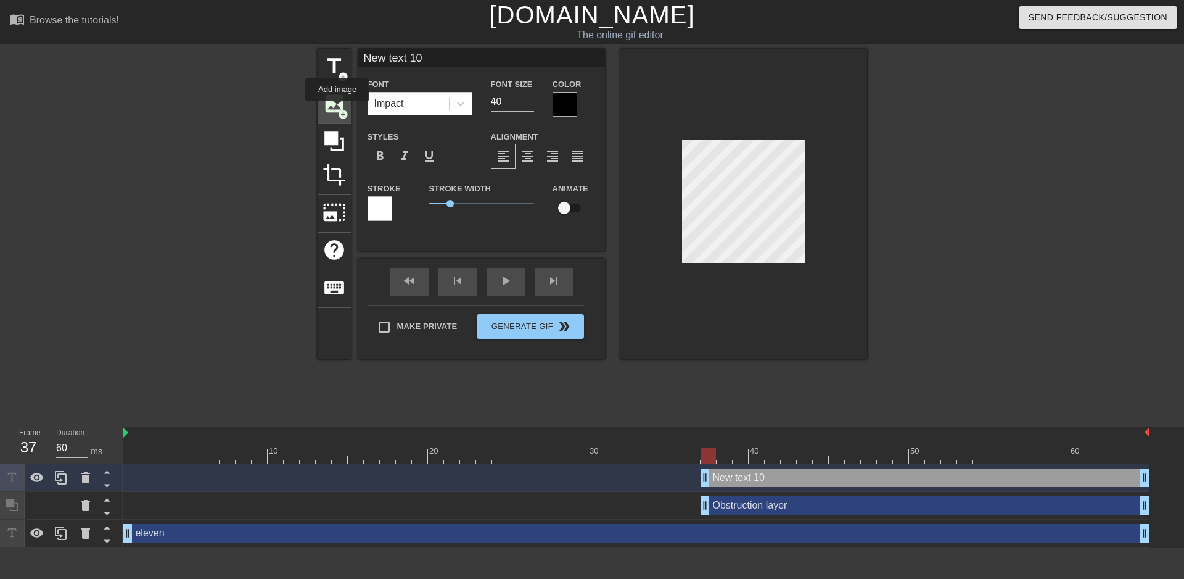
click at [338, 107] on span "image" at bounding box center [334, 103] width 23 height 23
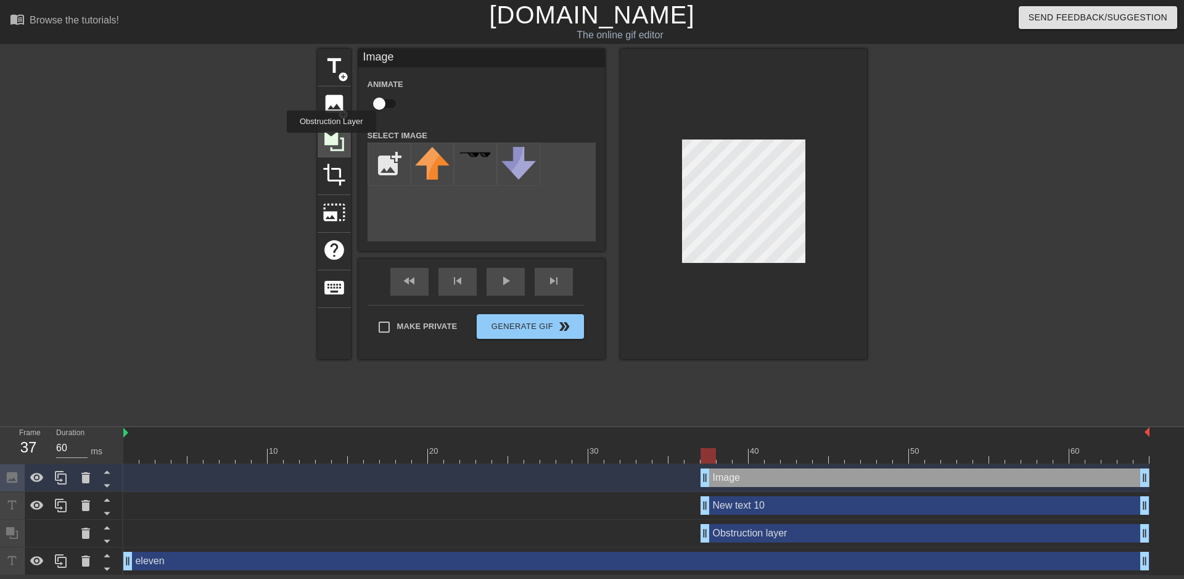
click at [331, 144] on icon at bounding box center [334, 141] width 20 height 20
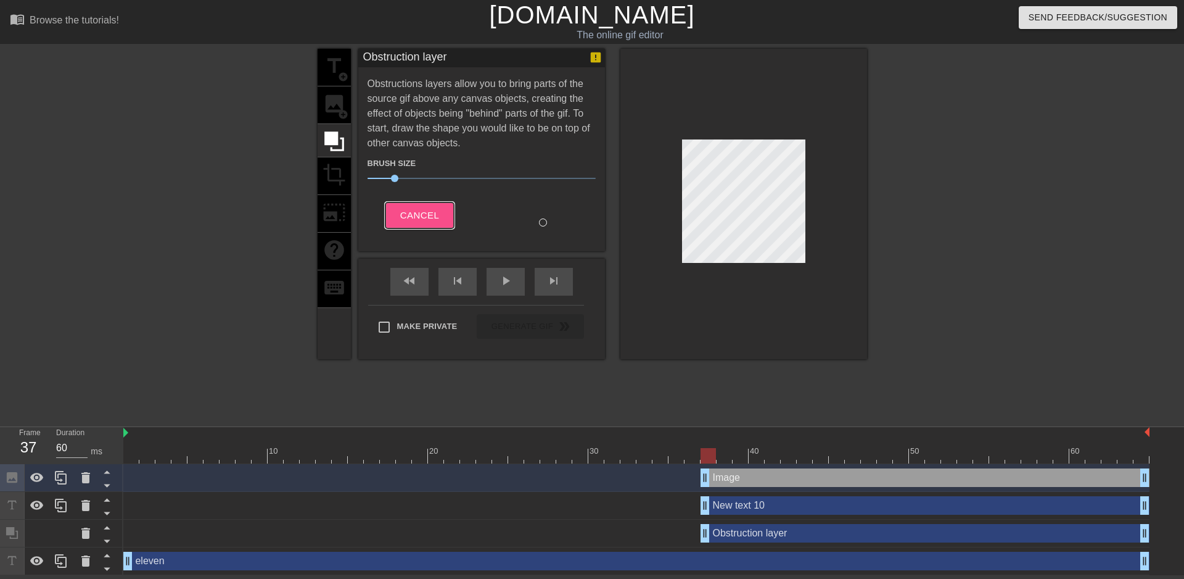
click at [412, 210] on span "Cancel" at bounding box center [419, 215] width 39 height 16
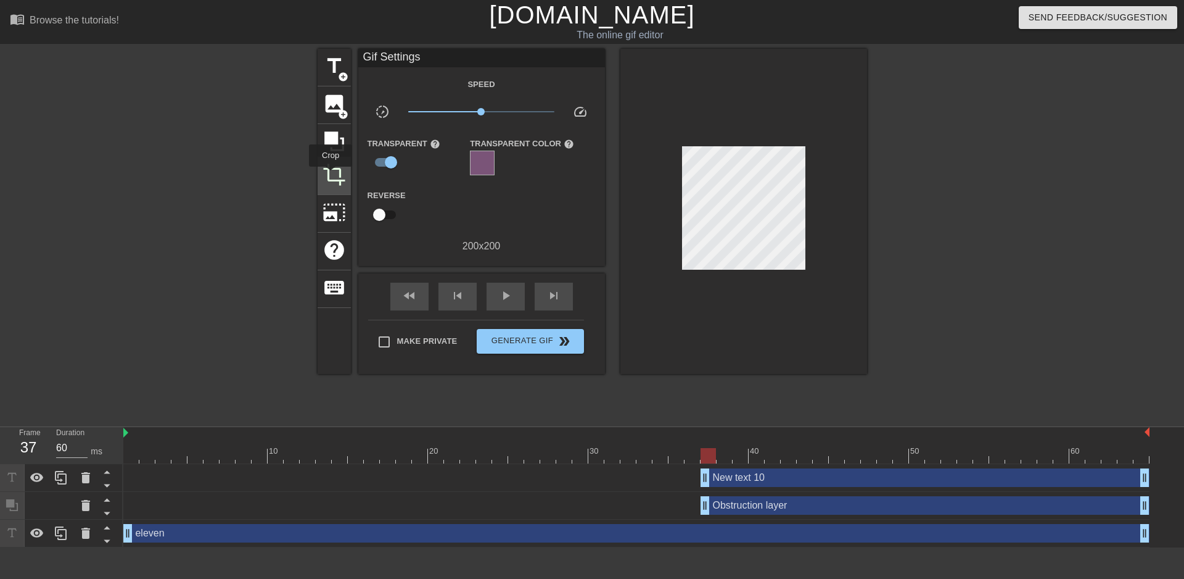
click at [331, 175] on span "crop" at bounding box center [334, 174] width 23 height 23
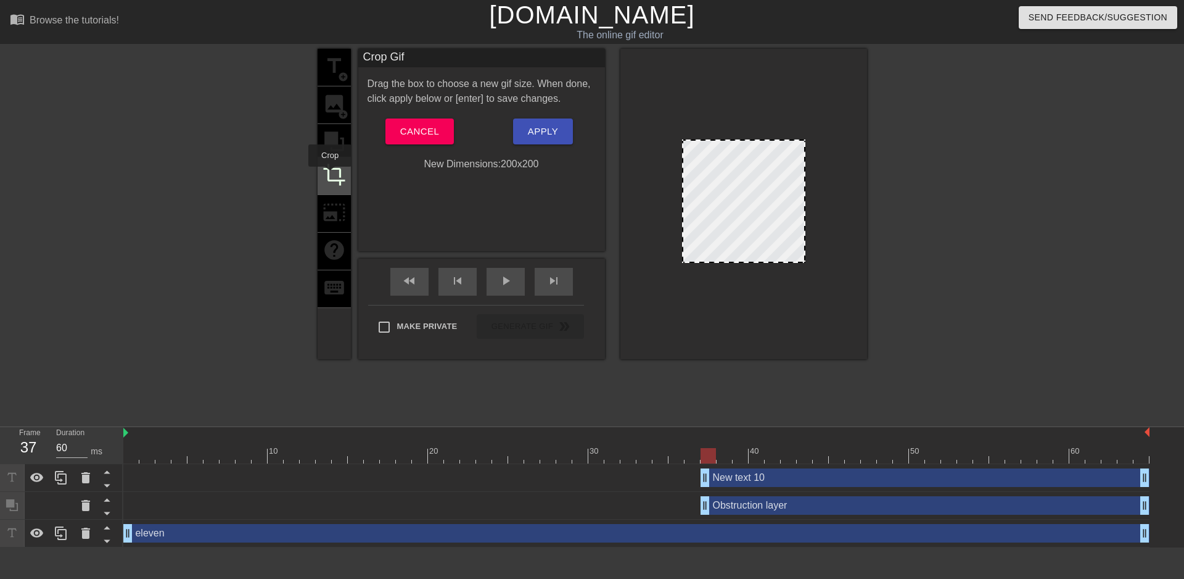
click at [330, 175] on span "crop" at bounding box center [334, 174] width 23 height 23
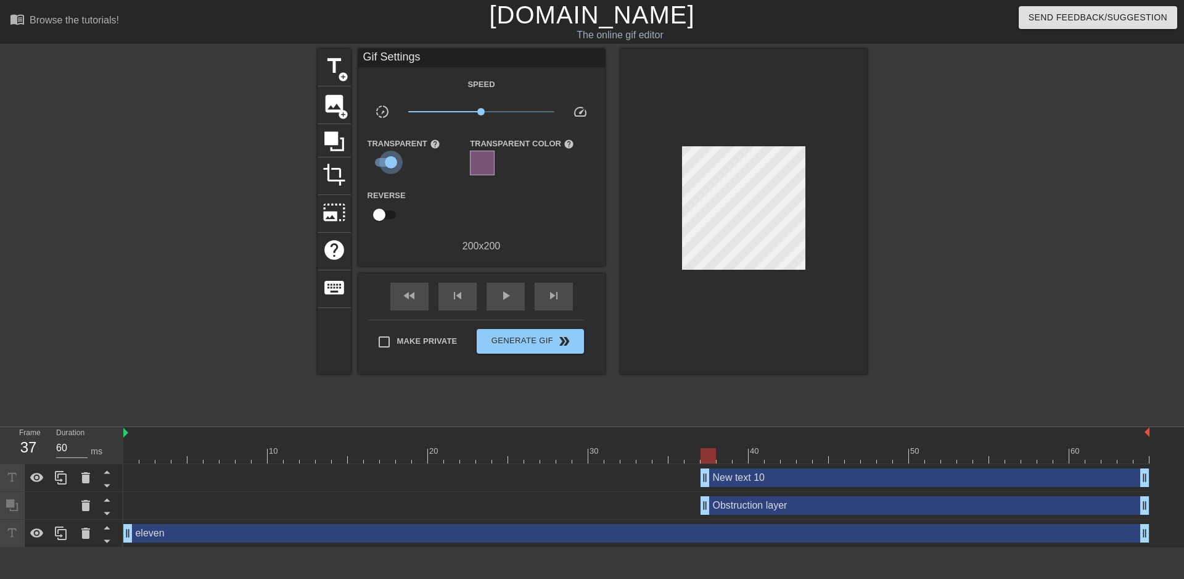
click at [392, 159] on input "checkbox" at bounding box center [391, 161] width 70 height 23
checkbox input "false"
click at [381, 209] on input "checkbox" at bounding box center [379, 213] width 70 height 23
checkbox input "true"
type input "30"
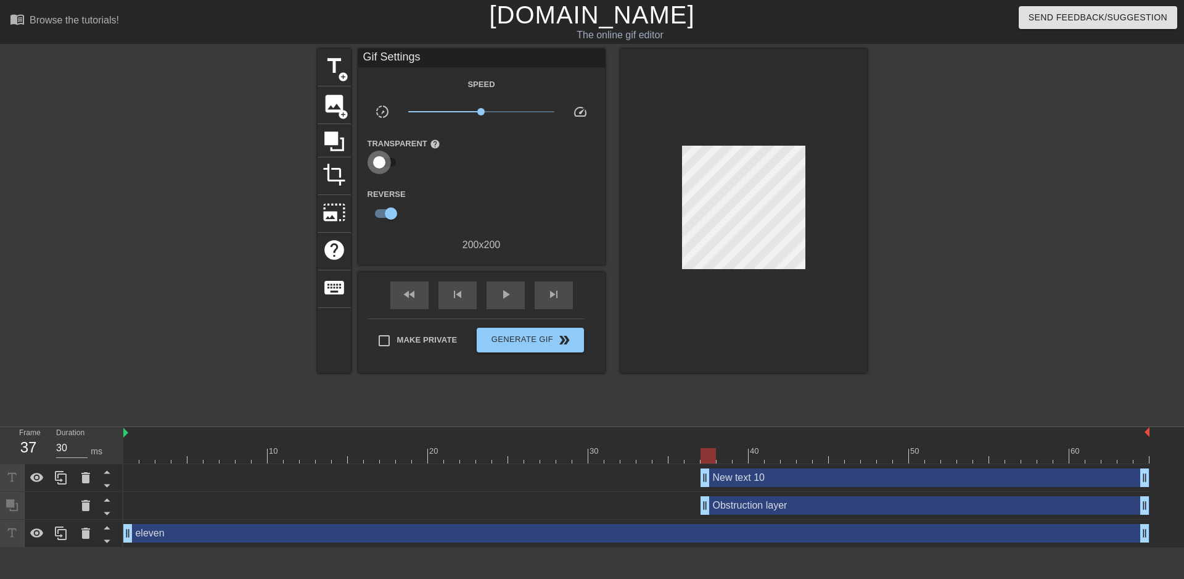
click at [391, 164] on input "checkbox" at bounding box center [379, 161] width 70 height 23
checkbox input "true"
click at [485, 162] on div at bounding box center [482, 162] width 25 height 25
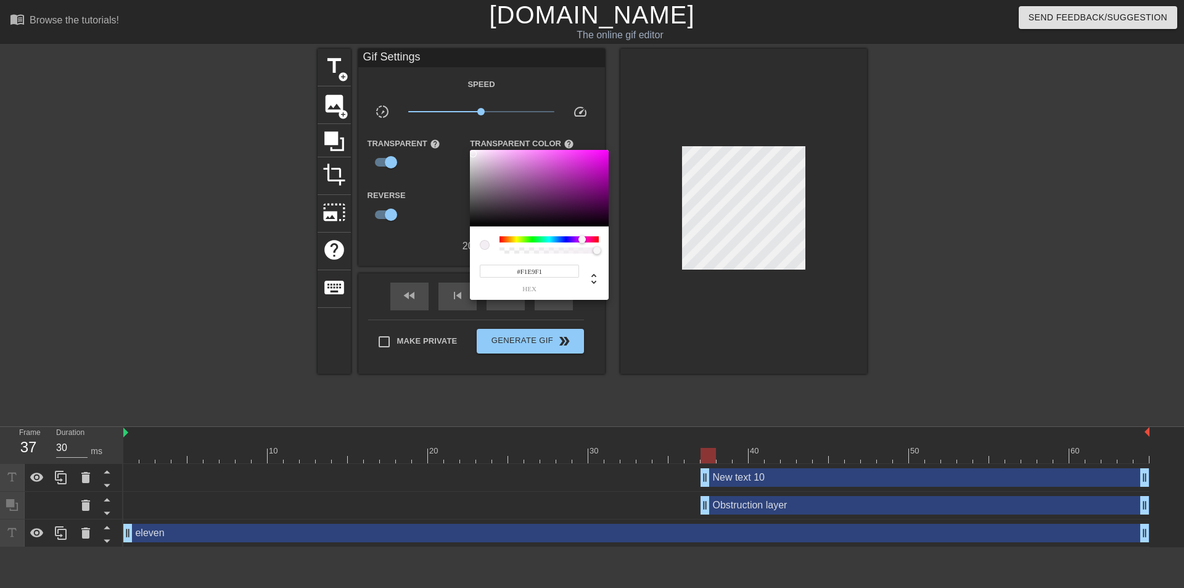
type input "#F1E8F1"
drag, startPoint x: 510, startPoint y: 186, endPoint x: 475, endPoint y: 154, distance: 47.6
click at [475, 154] on div at bounding box center [539, 188] width 139 height 76
click at [538, 333] on div at bounding box center [592, 294] width 1184 height 588
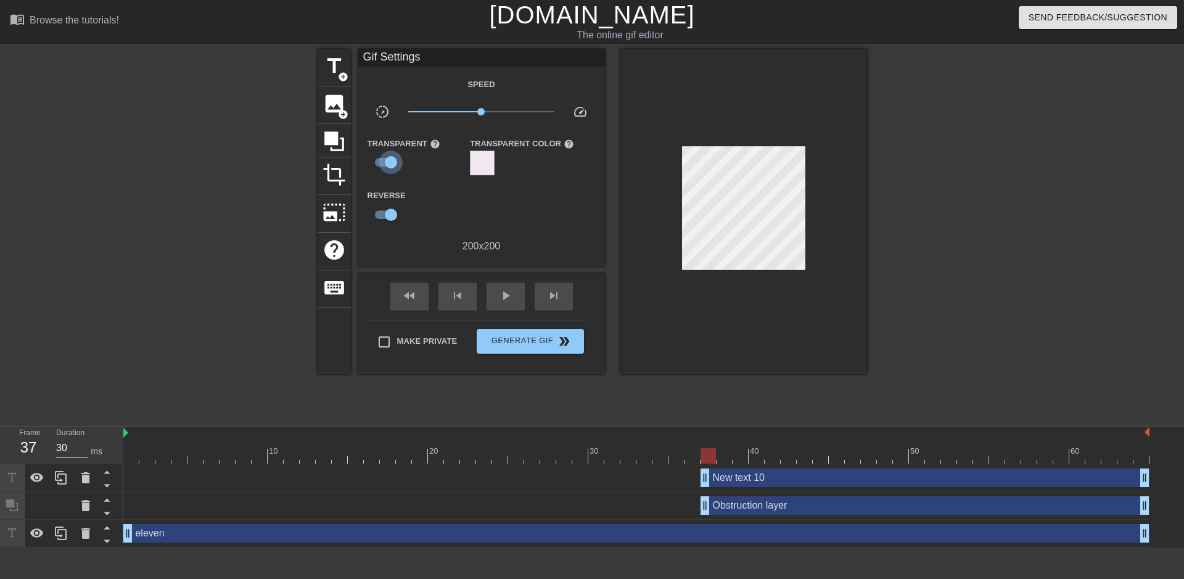
click at [393, 163] on input "checkbox" at bounding box center [391, 161] width 70 height 23
checkbox input "false"
click at [391, 210] on input "checkbox" at bounding box center [391, 213] width 70 height 23
checkbox input "false"
click at [39, 475] on icon at bounding box center [37, 476] width 14 height 9
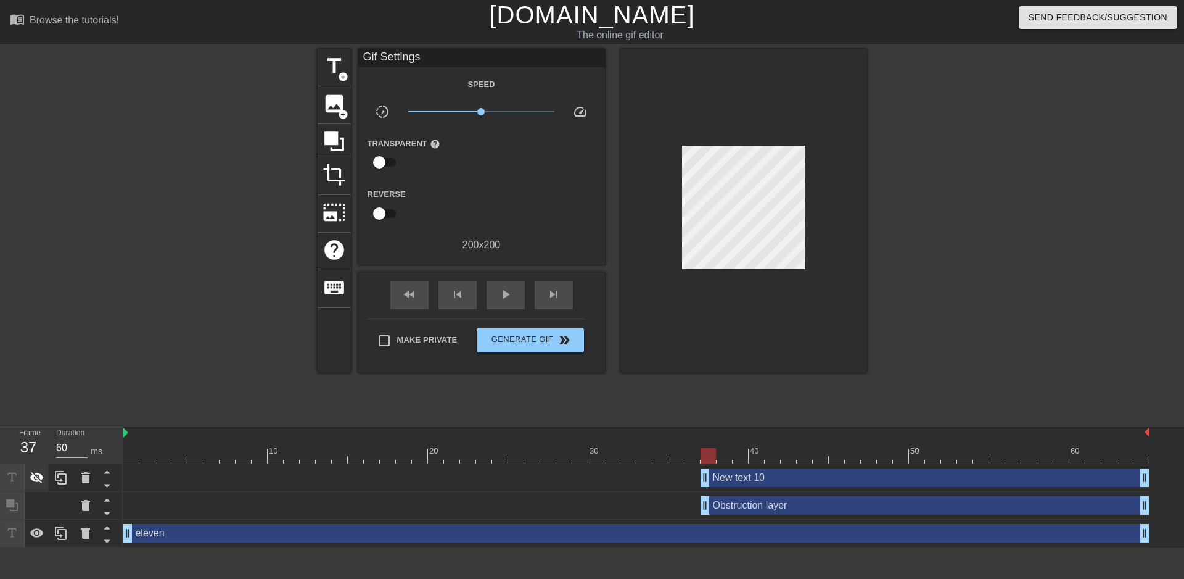
click at [40, 476] on icon at bounding box center [37, 478] width 14 height 12
click at [40, 476] on icon at bounding box center [37, 476] width 14 height 9
click at [79, 473] on icon at bounding box center [85, 477] width 15 height 15
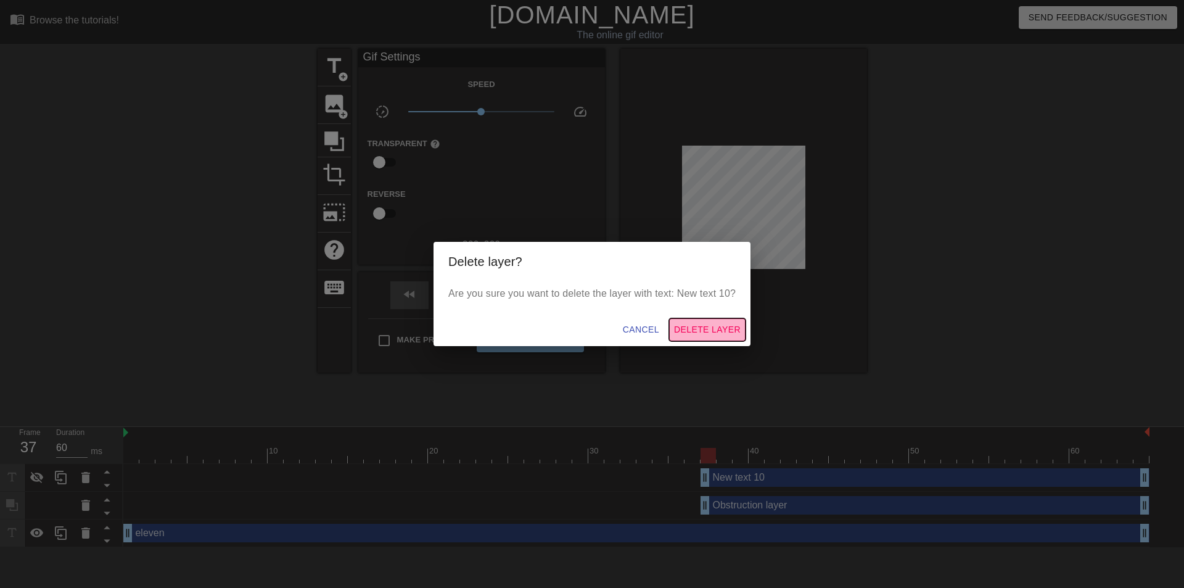
click at [708, 319] on button "Delete Layer" at bounding box center [707, 329] width 76 height 23
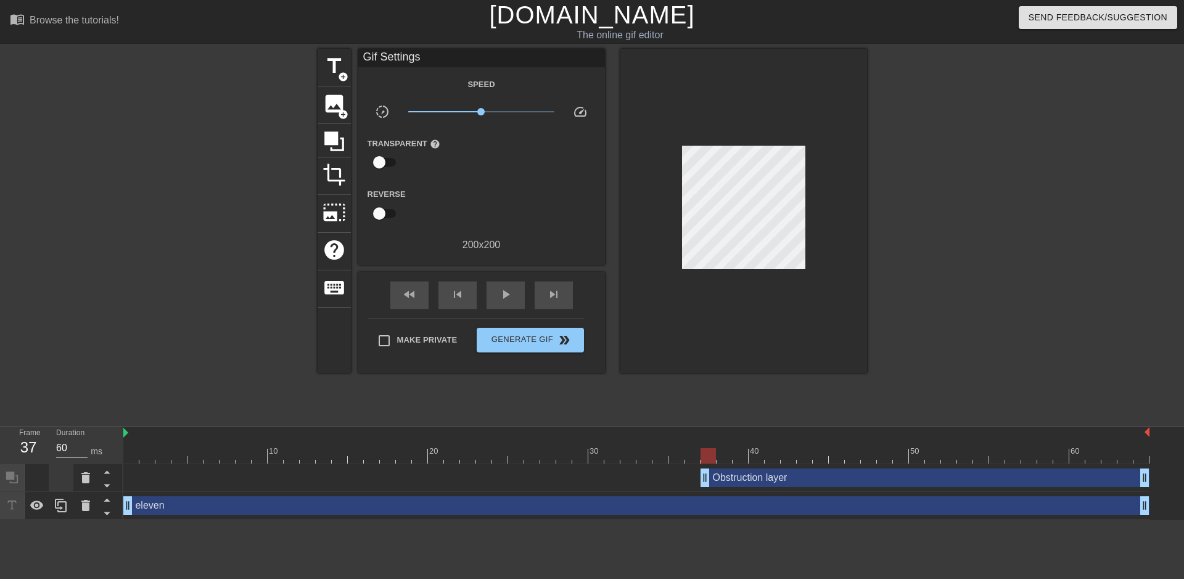
click at [55, 490] on div at bounding box center [61, 477] width 25 height 27
click at [31, 472] on div at bounding box center [37, 477] width 25 height 27
click at [31, 500] on icon at bounding box center [37, 505] width 15 height 15
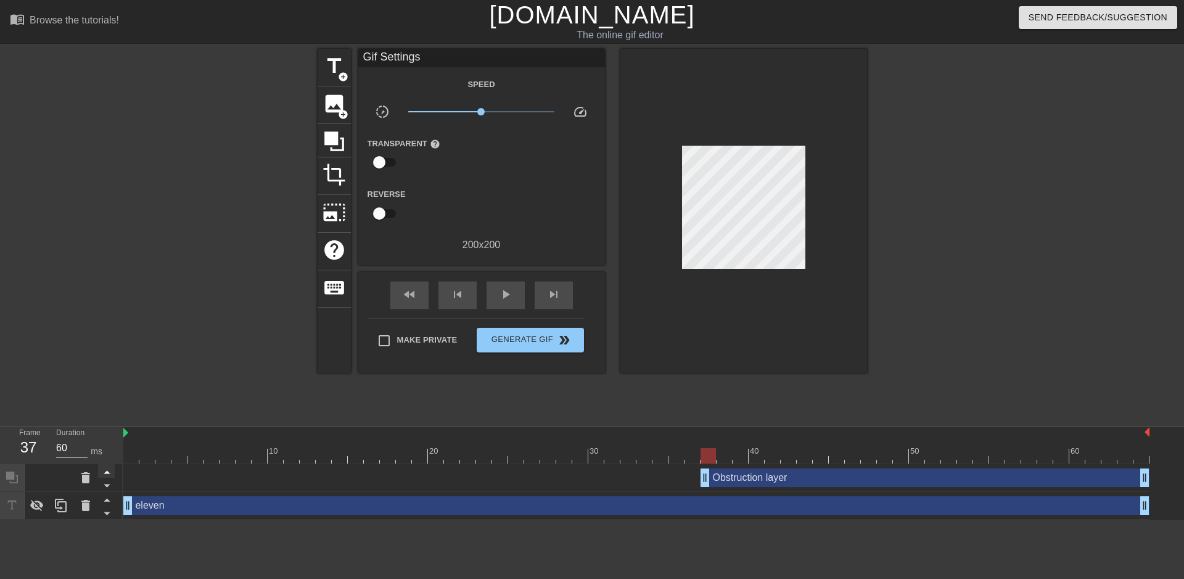
click at [105, 473] on icon at bounding box center [107, 472] width 6 height 3
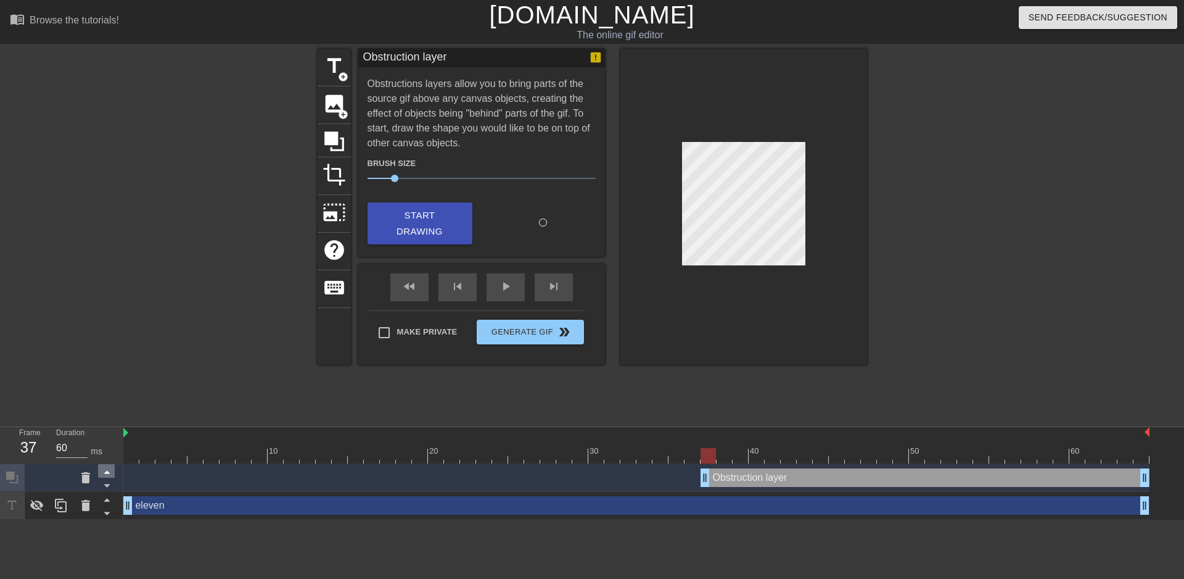
click at [105, 473] on icon at bounding box center [107, 472] width 6 height 3
click at [107, 492] on div at bounding box center [106, 499] width 17 height 14
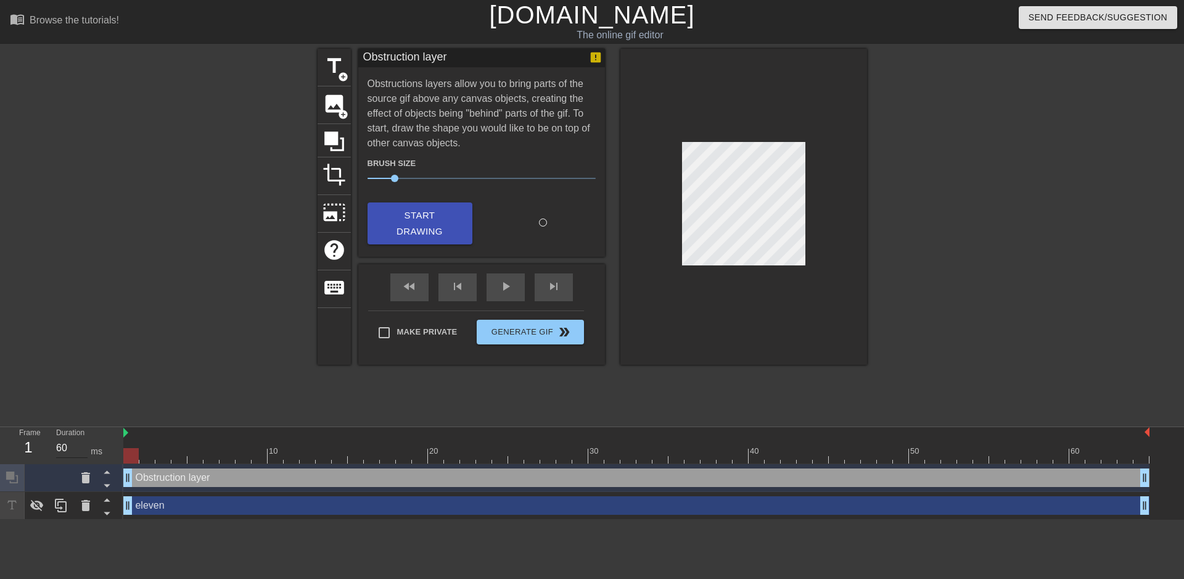
drag, startPoint x: 704, startPoint y: 478, endPoint x: 81, endPoint y: 453, distance: 622.8
click div "Frame 1 Duration 60 ms 10 20 30 40 50 60 Obstruction layer drag_handle drag_han…"
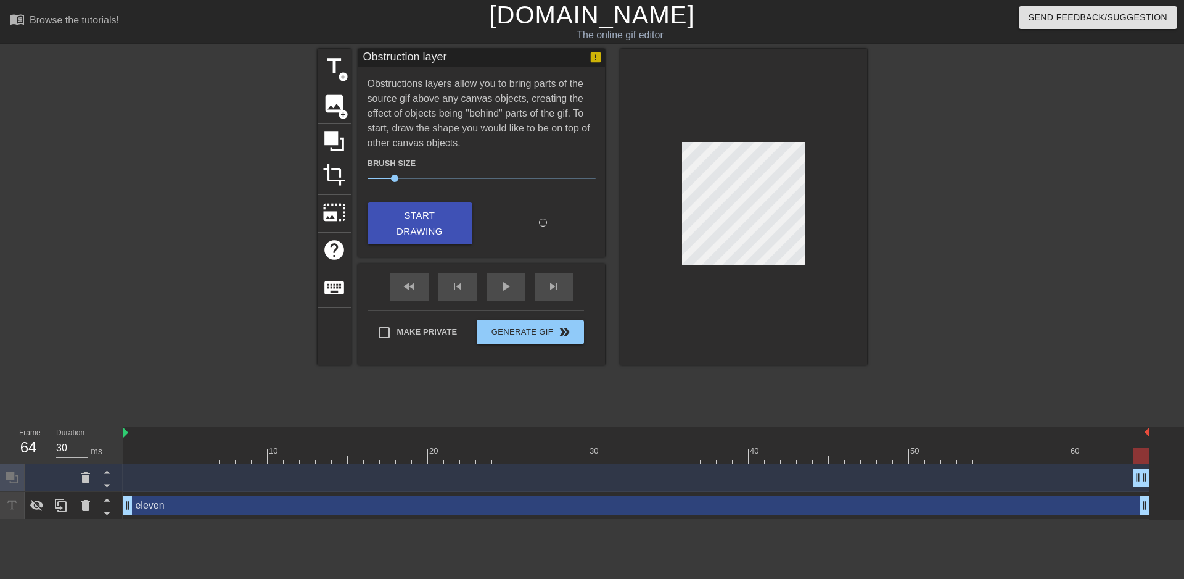
drag, startPoint x: 124, startPoint y: 478, endPoint x: 1184, endPoint y: 517, distance: 1060.3
click div "Obstruction layer drag_handle drag_handle eleven drag_handle drag_handle"
click div
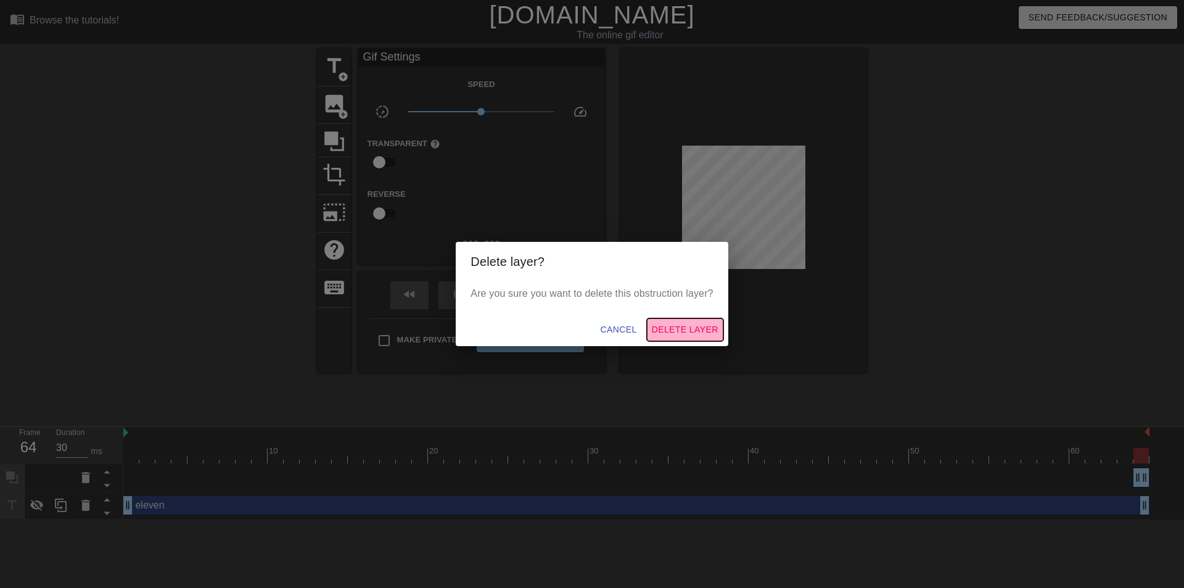
click span "Delete Layer"
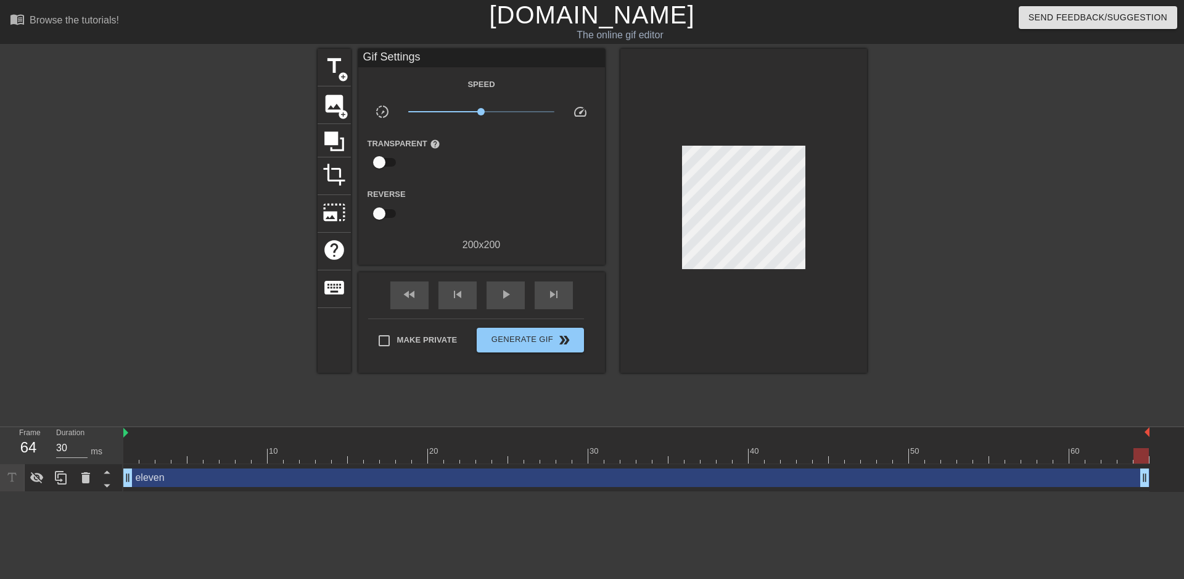
click icon
click input "31"
click input "30"
click input "29"
click input "30"
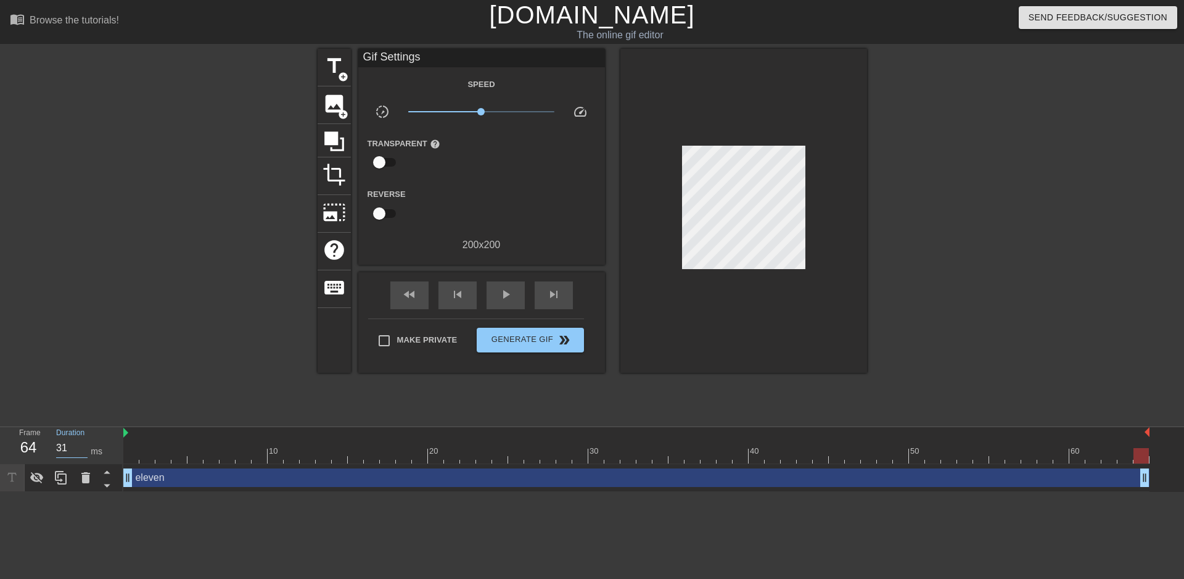
click input "31"
click input "32"
type input "33"
click input "33"
click span "title"
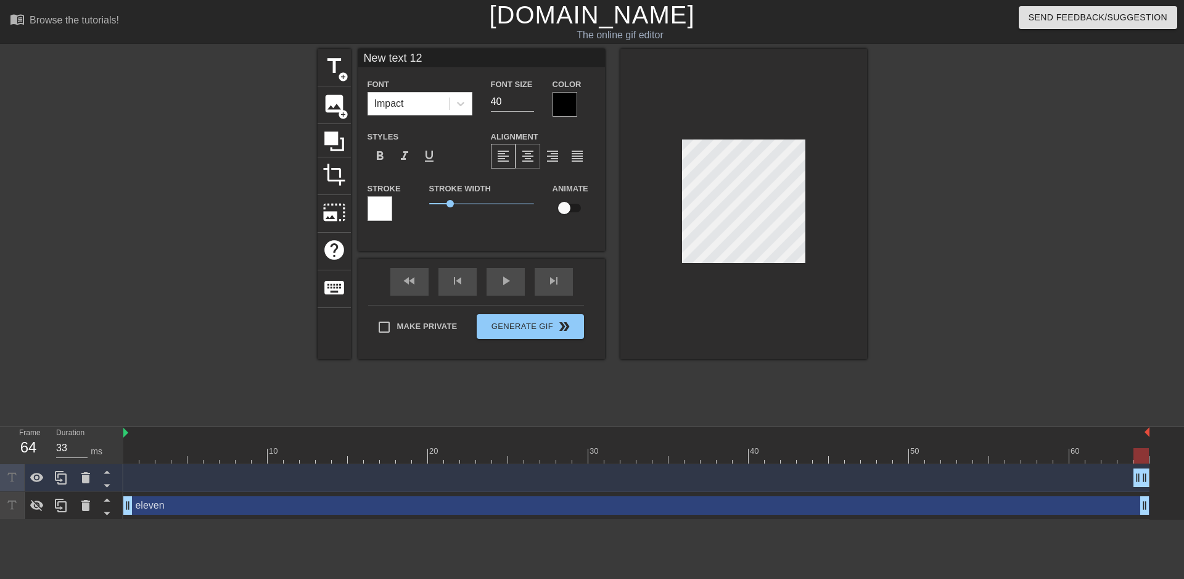
click span "format_align_center"
